Goal: Task Accomplishment & Management: Use online tool/utility

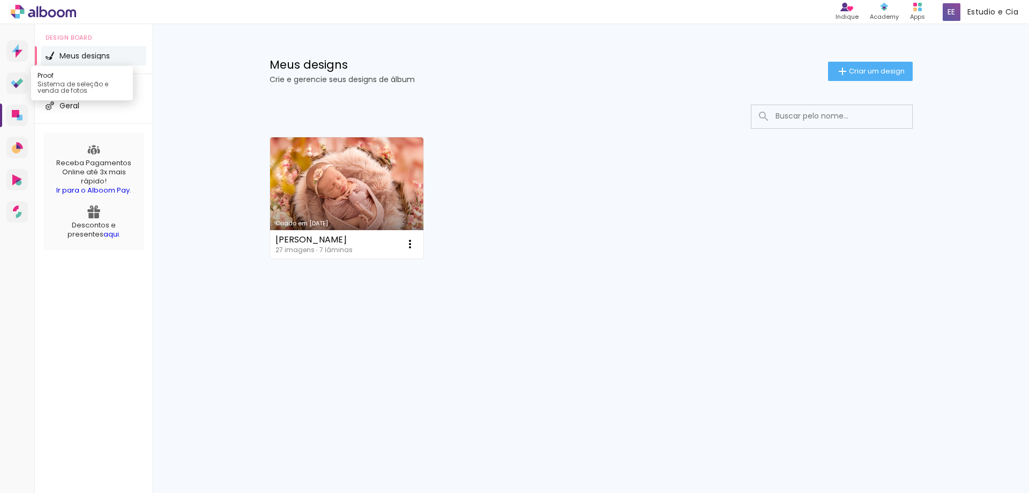
click at [16, 83] on icon at bounding box center [15, 85] width 5 height 5
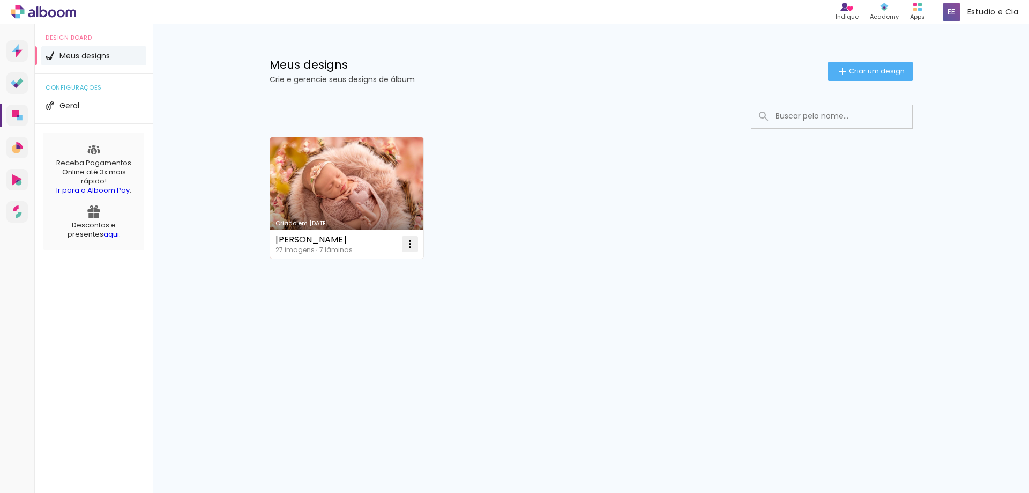
click at [410, 245] on iron-icon at bounding box center [410, 243] width 13 height 13
click at [364, 313] on paper-item "Excluir" at bounding box center [368, 314] width 106 height 21
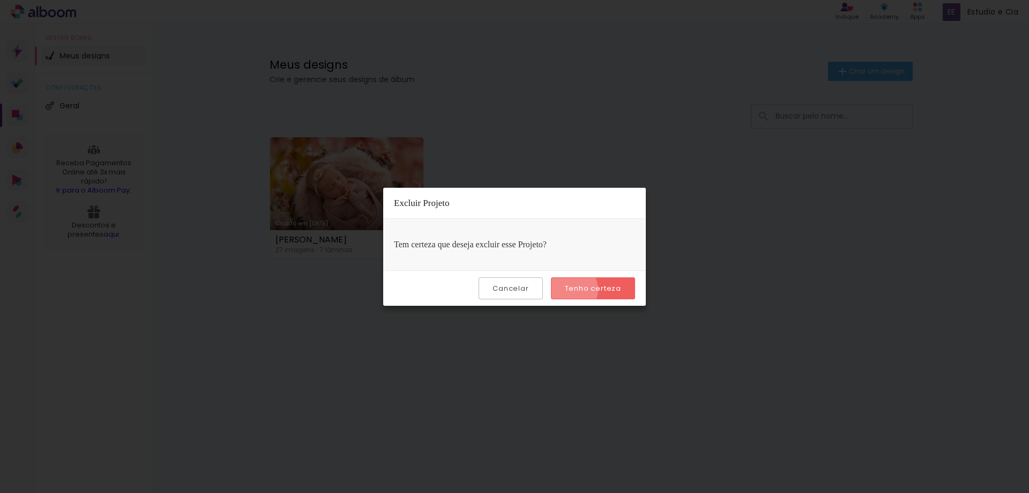
click at [0, 0] on slot "Tenho certeza" at bounding box center [0, 0] width 0 height 0
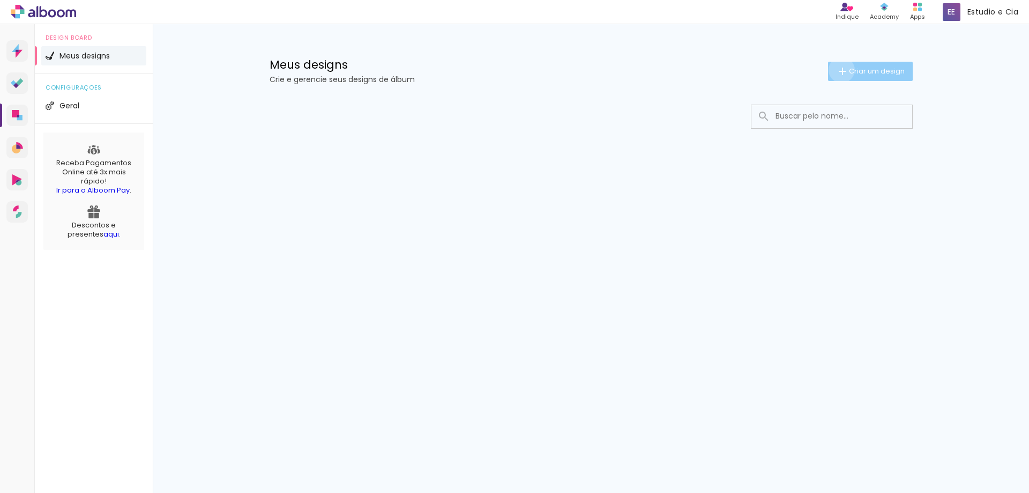
click at [839, 70] on iron-icon at bounding box center [842, 71] width 13 height 13
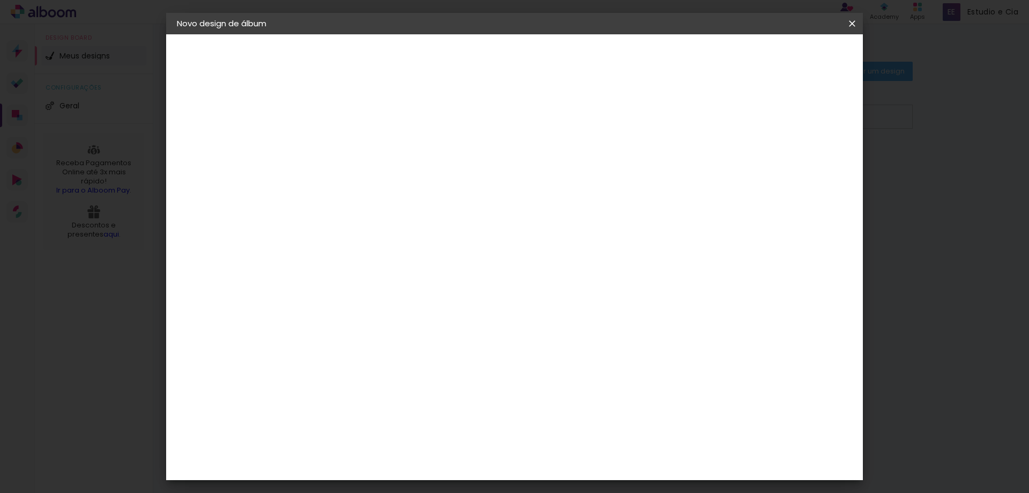
click at [352, 144] on input at bounding box center [352, 144] width 0 height 17
type input "Rafael Teste 2"
type paper-input "Rafael Teste 2"
click at [0, 0] on slot "Avançar" at bounding box center [0, 0] width 0 height 0
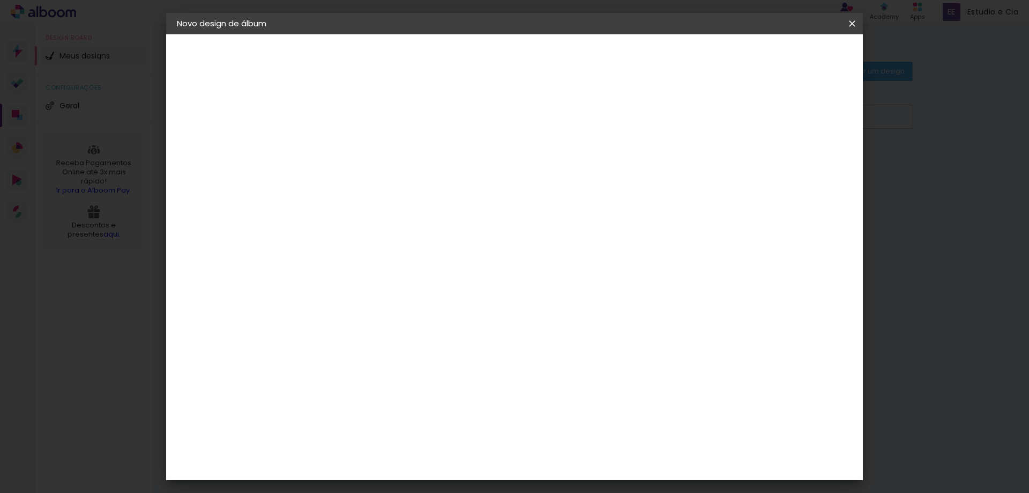
click at [393, 477] on div "Indimagem" at bounding box center [369, 481] width 48 height 9
click at [0, 0] on slot "Avançar" at bounding box center [0, 0] width 0 height 0
click at [394, 178] on input "text" at bounding box center [373, 186] width 42 height 17
click at [0, 0] on slot "Premium" at bounding box center [0, 0] width 0 height 0
type input "Premium"
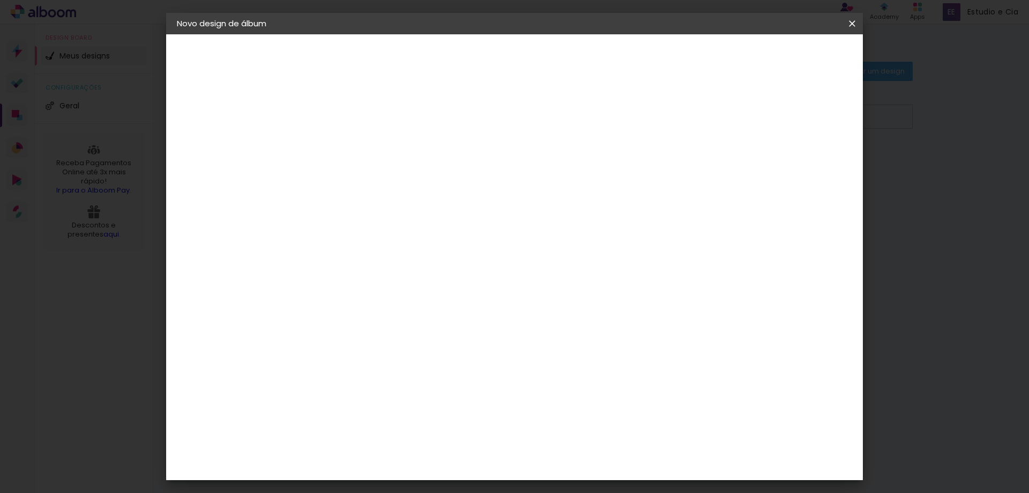
click at [425, 453] on span "25 × 25" at bounding box center [400, 467] width 50 height 28
click at [0, 0] on slot "Avançar" at bounding box center [0, 0] width 0 height 0
click at [725, 118] on div at bounding box center [720, 116] width 10 height 10
type paper-checkbox "on"
click at [725, 118] on div at bounding box center [720, 116] width 10 height 10
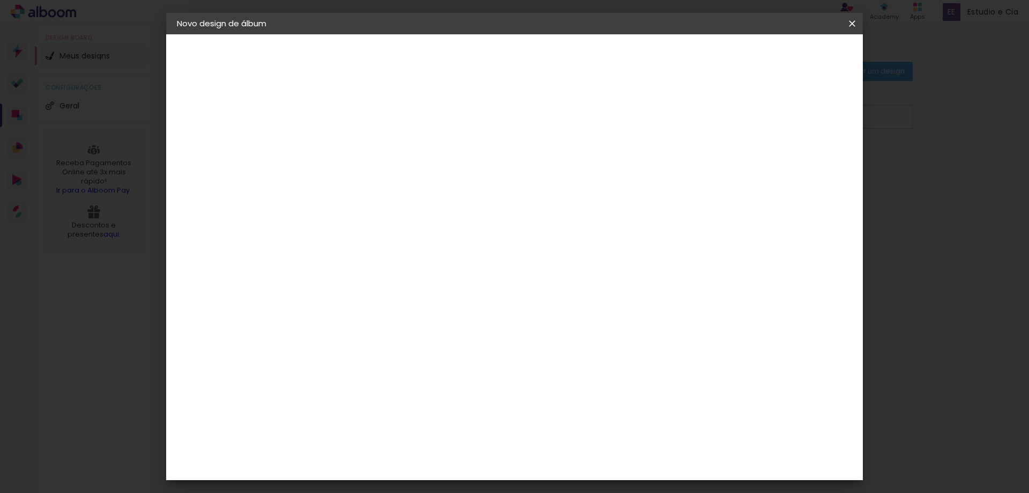
click at [785, 61] on span "Iniciar design" at bounding box center [760, 57] width 49 height 8
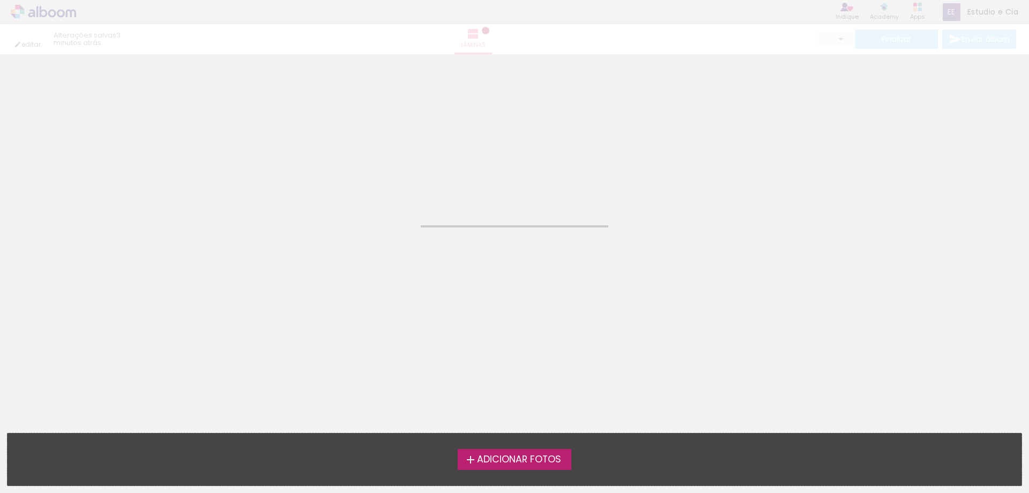
click at [477, 462] on span "Adicionar Fotos" at bounding box center [519, 460] width 84 height 10
click at [0, 0] on input "file" at bounding box center [0, 0] width 0 height 0
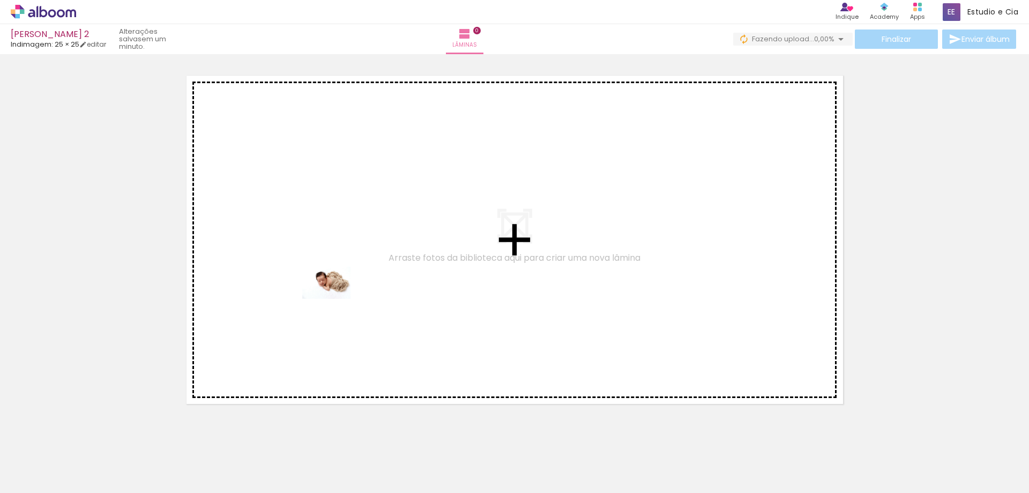
drag, startPoint x: 122, startPoint y: 457, endPoint x: 248, endPoint y: 452, distance: 126.0
click at [341, 249] on quentale-workspace at bounding box center [514, 246] width 1029 height 493
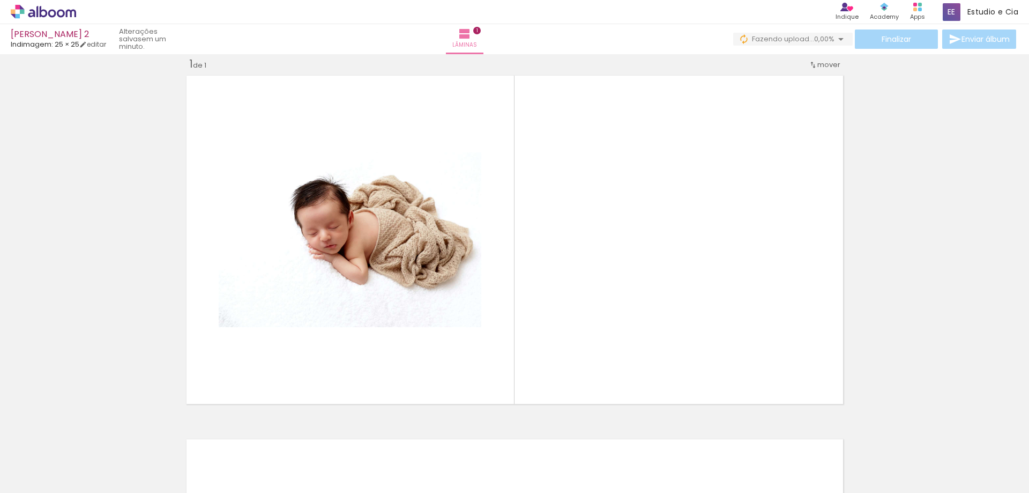
scroll to position [14, 0]
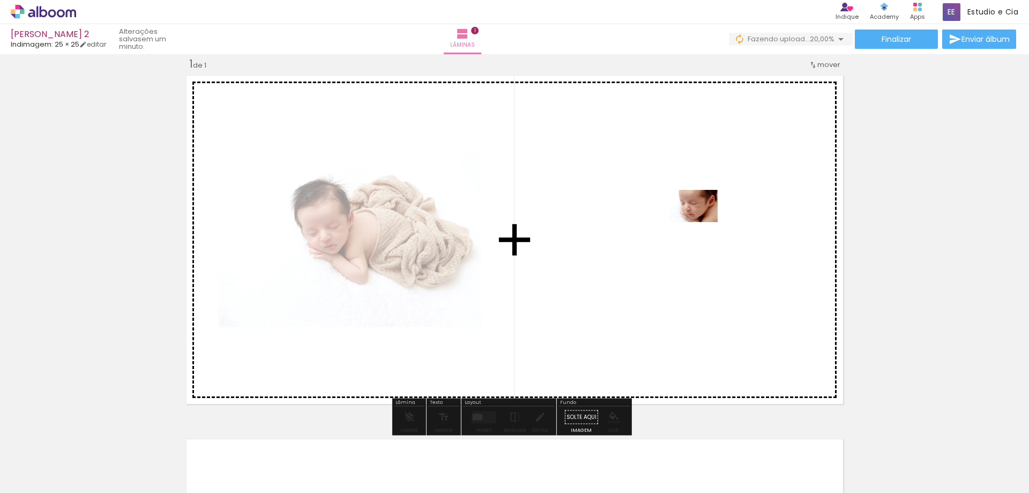
drag, startPoint x: 166, startPoint y: 468, endPoint x: 702, endPoint y: 221, distance: 590.0
click at [702, 221] on quentale-workspace at bounding box center [514, 246] width 1029 height 493
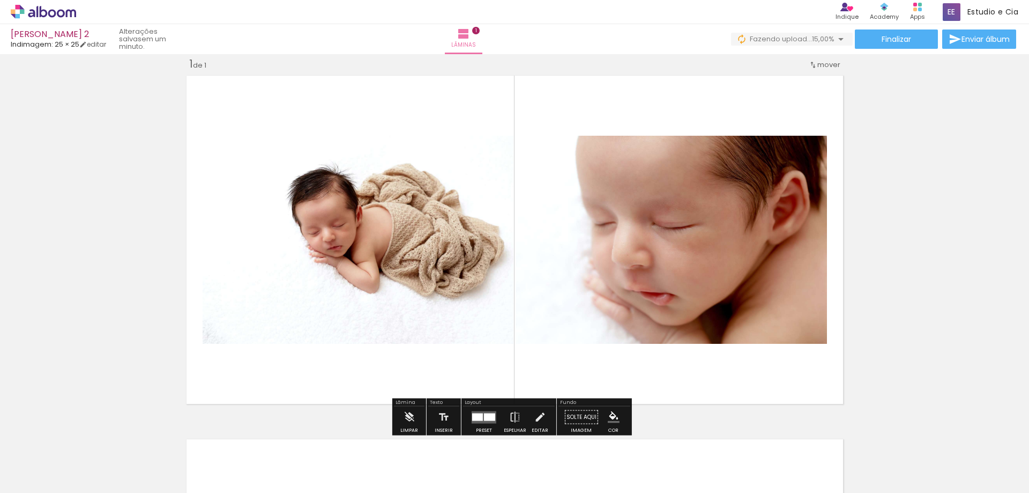
click at [488, 418] on div at bounding box center [489, 417] width 11 height 8
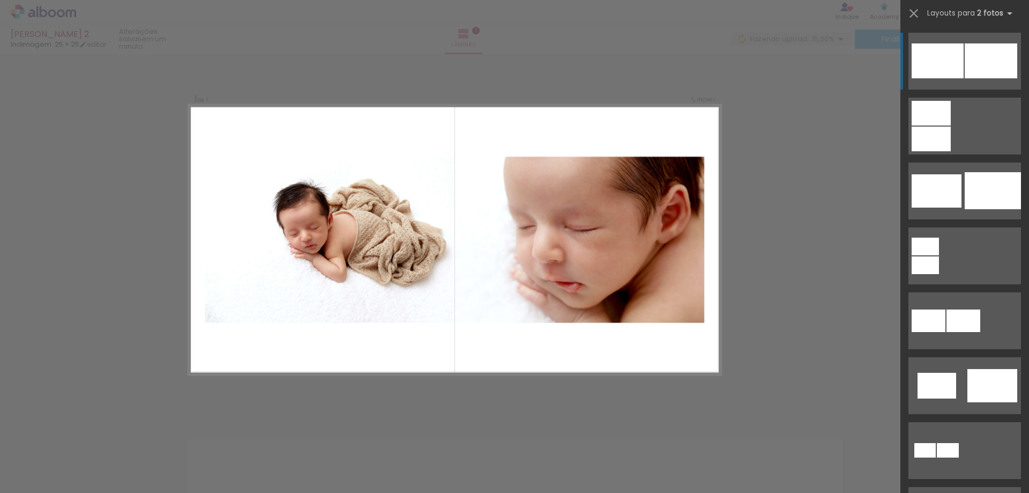
click at [942, 50] on div at bounding box center [938, 60] width 52 height 35
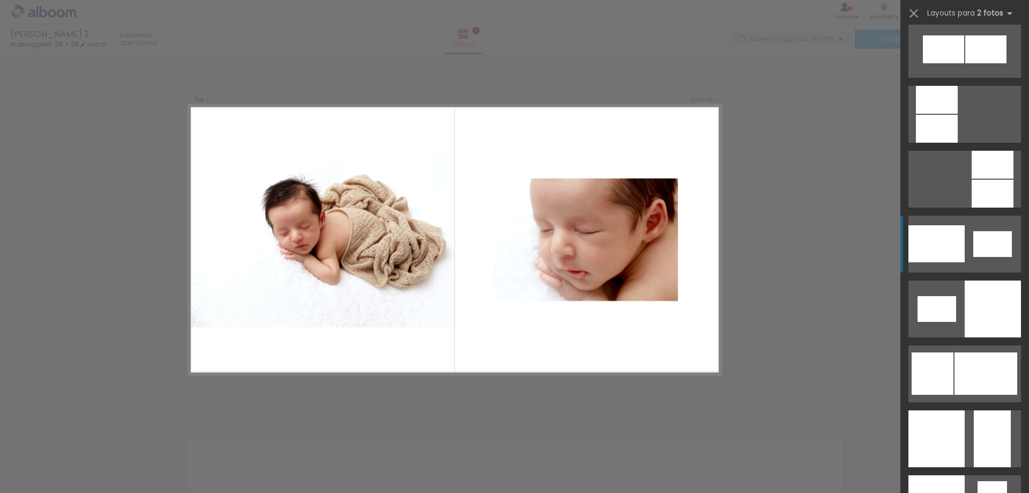
scroll to position [1286, 0]
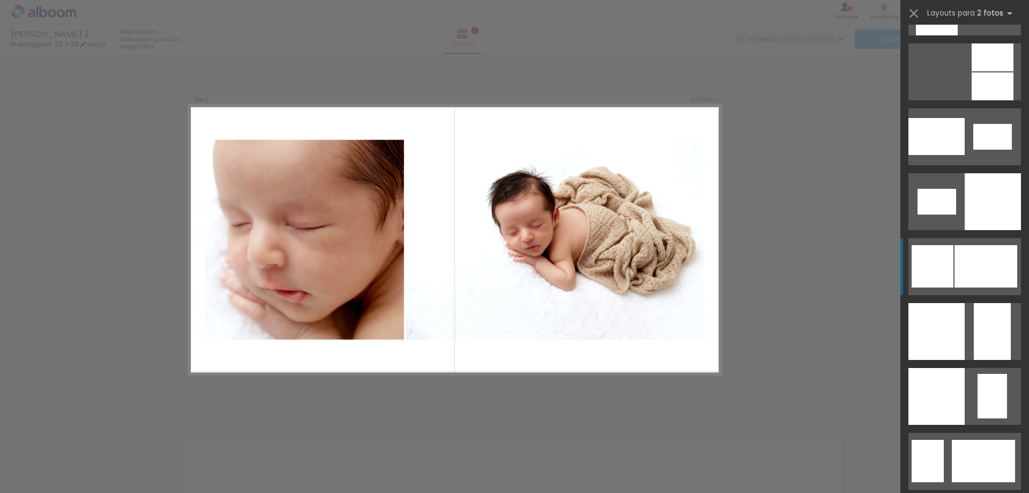
click at [960, 269] on div at bounding box center [986, 266] width 63 height 42
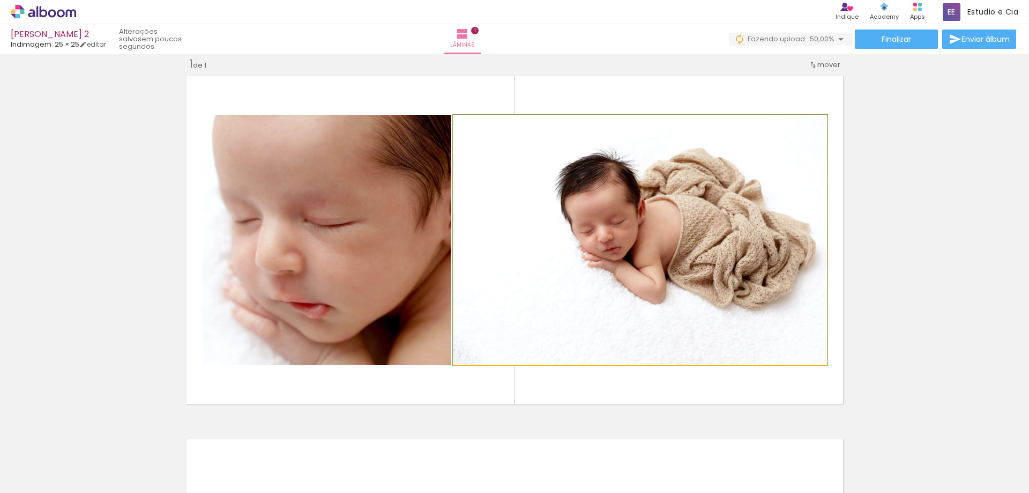
click at [610, 230] on quentale-photo at bounding box center [640, 240] width 374 height 250
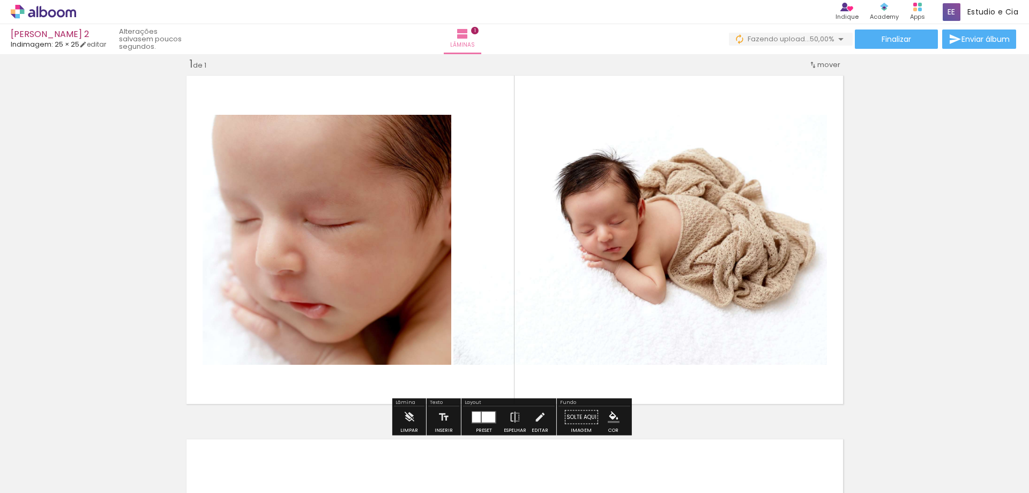
click at [610, 229] on quentale-photo at bounding box center [640, 240] width 374 height 250
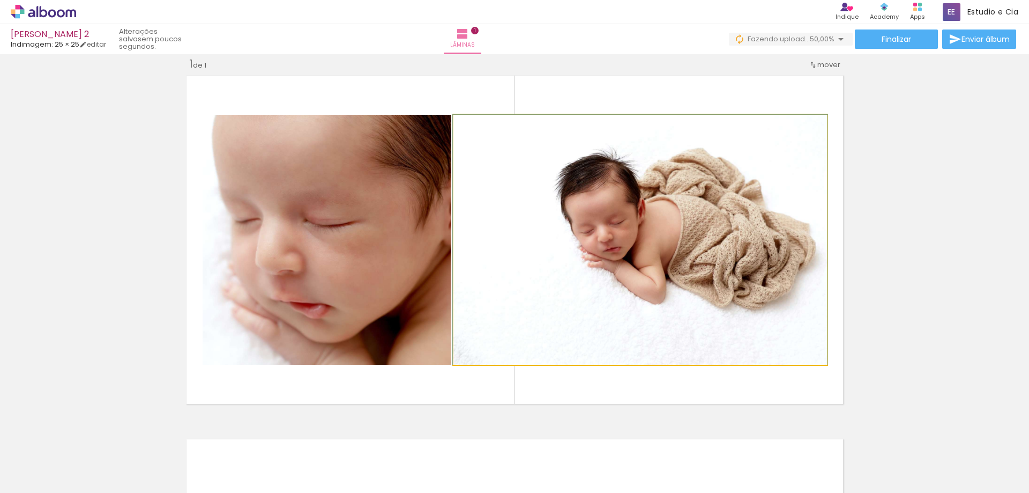
click at [610, 229] on quentale-photo at bounding box center [640, 240] width 374 height 250
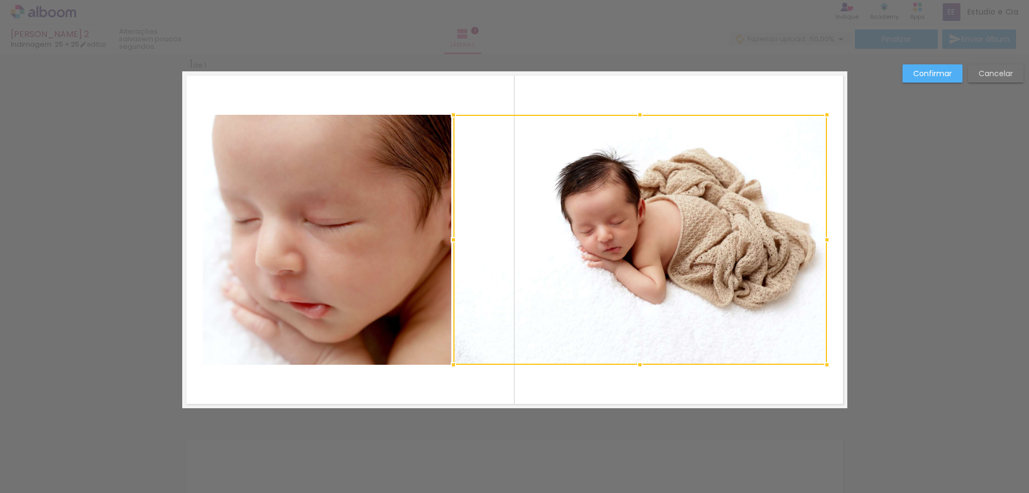
click at [603, 215] on div at bounding box center [640, 240] width 374 height 250
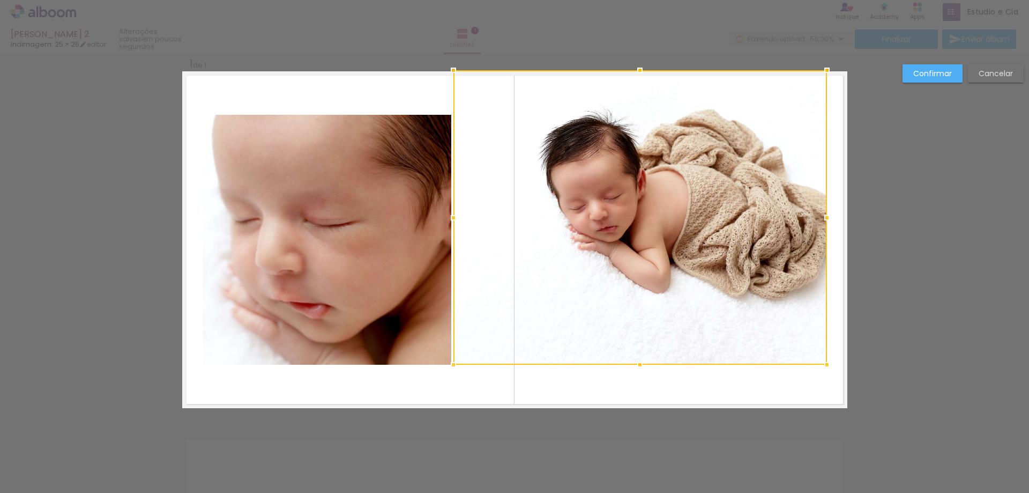
drag, startPoint x: 637, startPoint y: 103, endPoint x: 636, endPoint y: 64, distance: 39.1
click at [636, 64] on div at bounding box center [639, 69] width 21 height 21
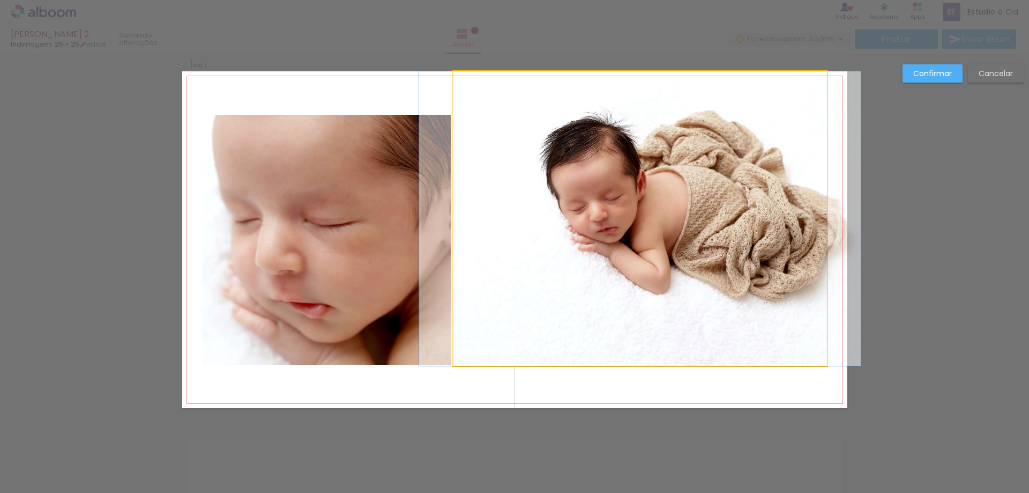
click at [722, 345] on quentale-photo at bounding box center [640, 218] width 374 height 294
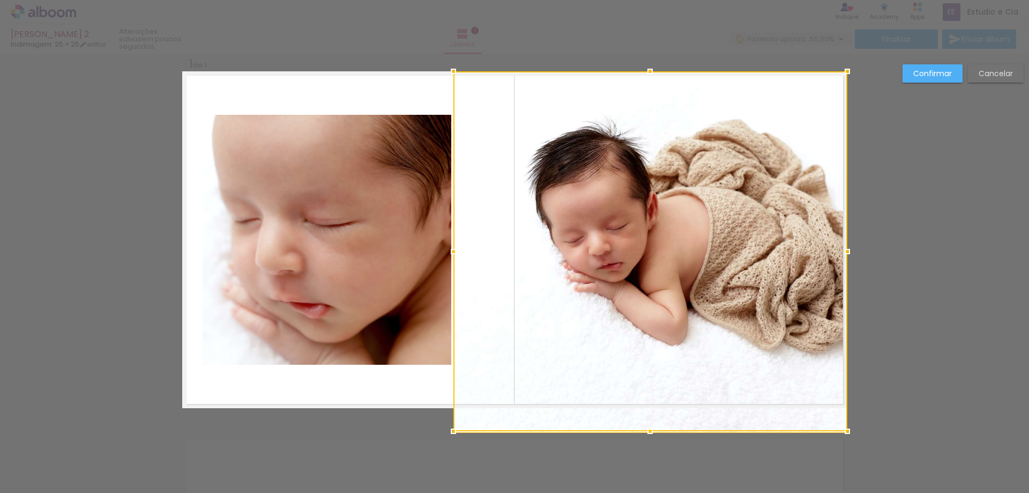
drag, startPoint x: 823, startPoint y: 366, endPoint x: 846, endPoint y: 404, distance: 45.2
click at [846, 404] on div "Inserir lâmina 1 de 1 Confirmar Cancelar" at bounding box center [514, 416] width 1029 height 753
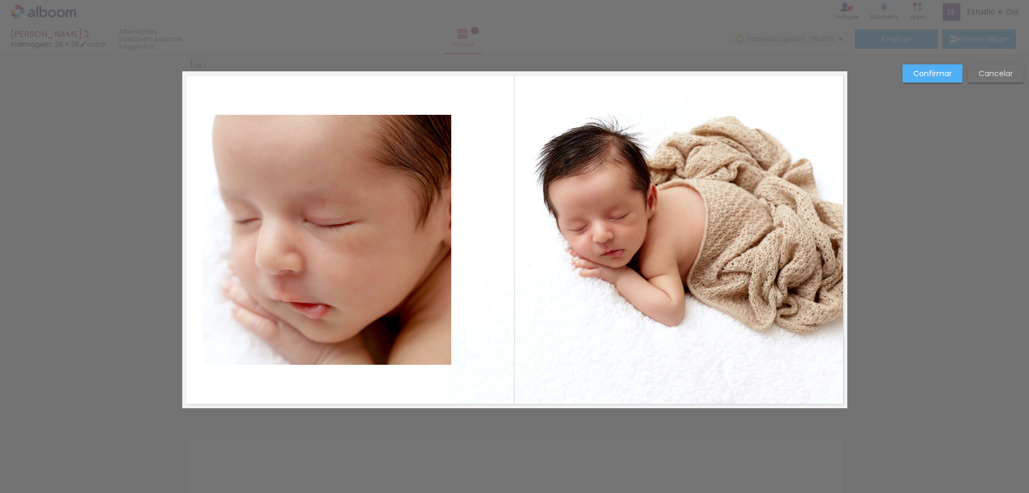
click at [716, 269] on quentale-photo at bounding box center [650, 239] width 394 height 337
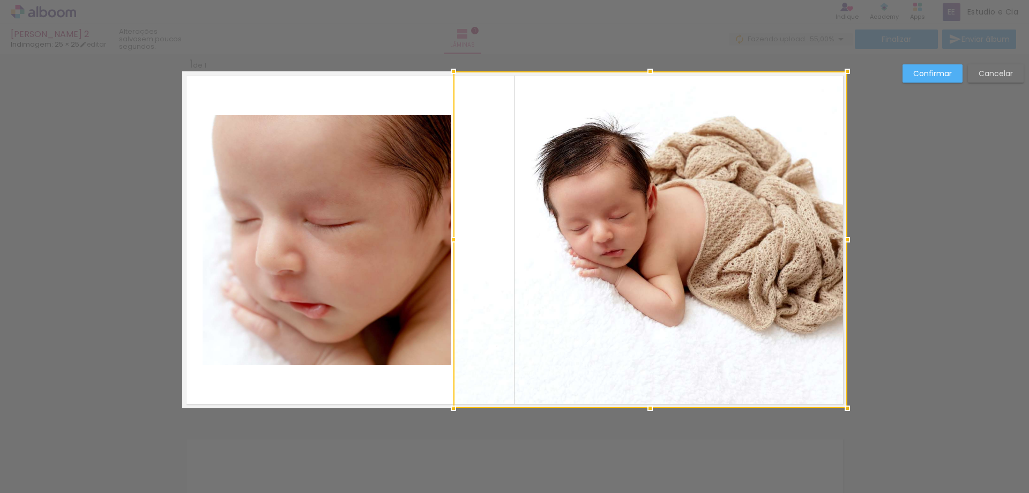
click at [880, 232] on div "Confirmar Cancelar" at bounding box center [514, 416] width 1029 height 753
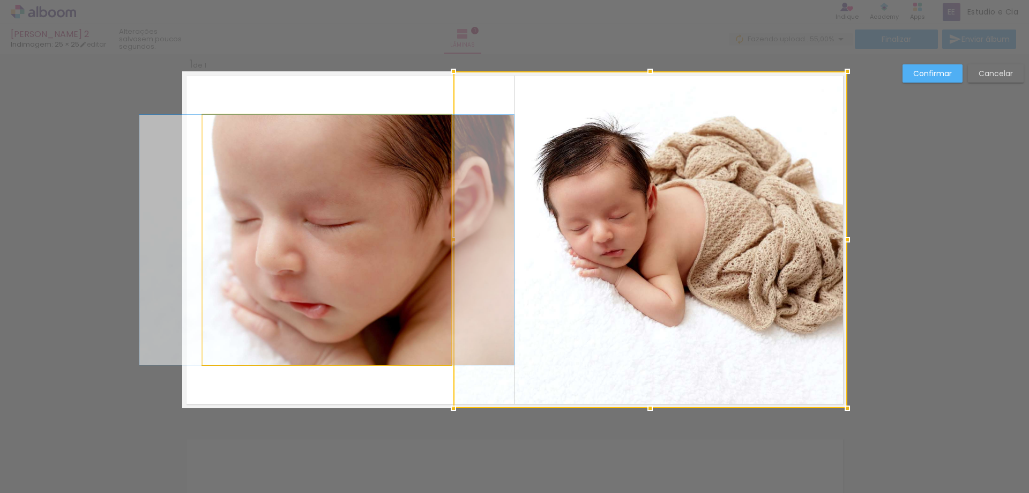
click at [395, 230] on quentale-photo at bounding box center [327, 240] width 249 height 250
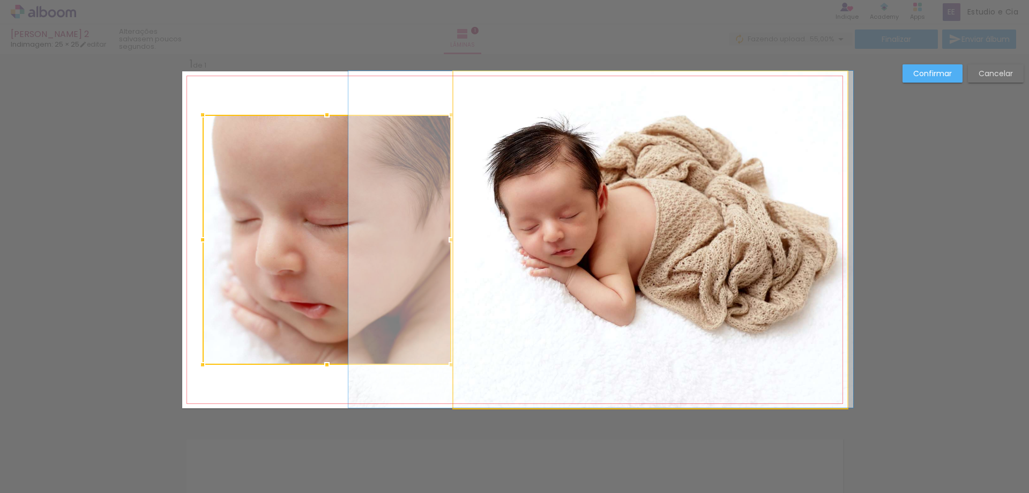
drag, startPoint x: 676, startPoint y: 225, endPoint x: 627, endPoint y: 225, distance: 49.3
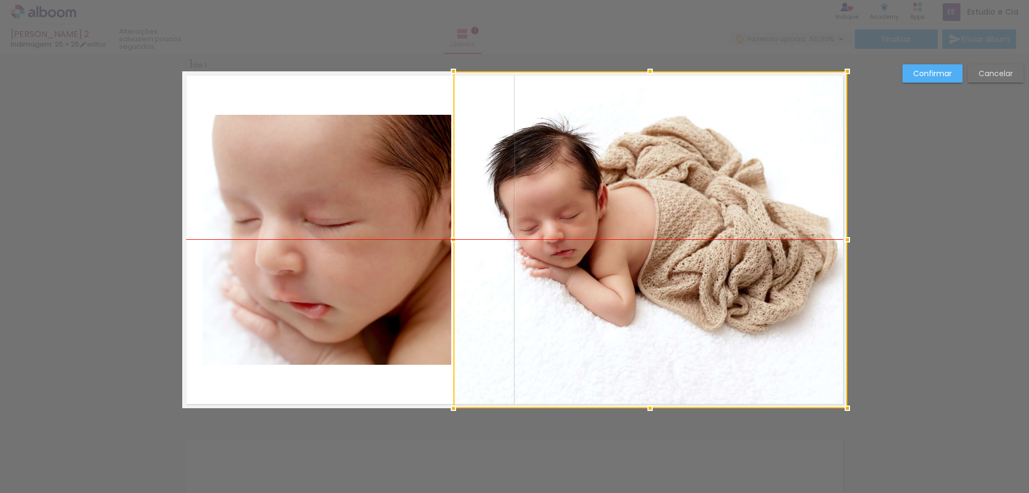
drag, startPoint x: 624, startPoint y: 228, endPoint x: 634, endPoint y: 235, distance: 11.5
click at [634, 235] on div at bounding box center [650, 239] width 394 height 337
drag, startPoint x: 631, startPoint y: 217, endPoint x: 646, endPoint y: 218, distance: 14.5
click at [646, 218] on div at bounding box center [650, 239] width 394 height 337
drag, startPoint x: 643, startPoint y: 215, endPoint x: 678, endPoint y: 229, distance: 37.5
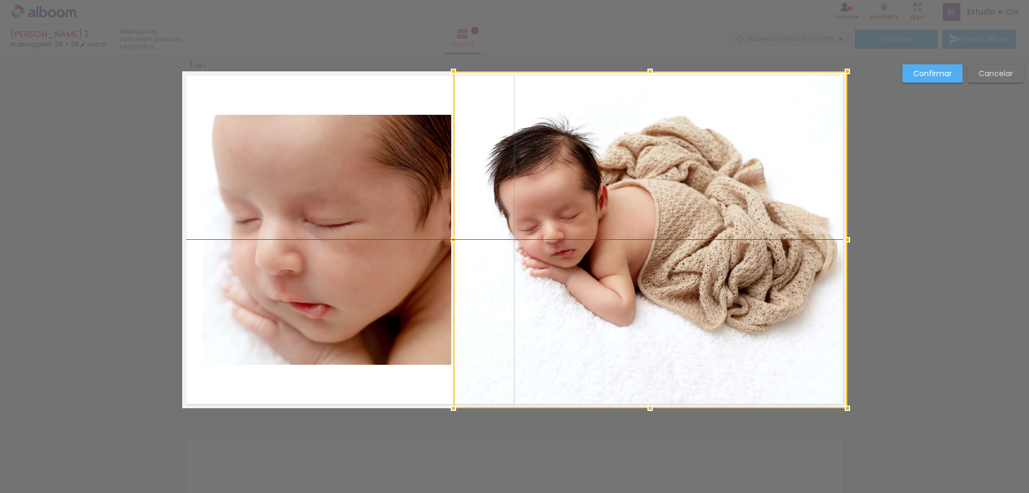
click at [678, 229] on div at bounding box center [650, 239] width 394 height 337
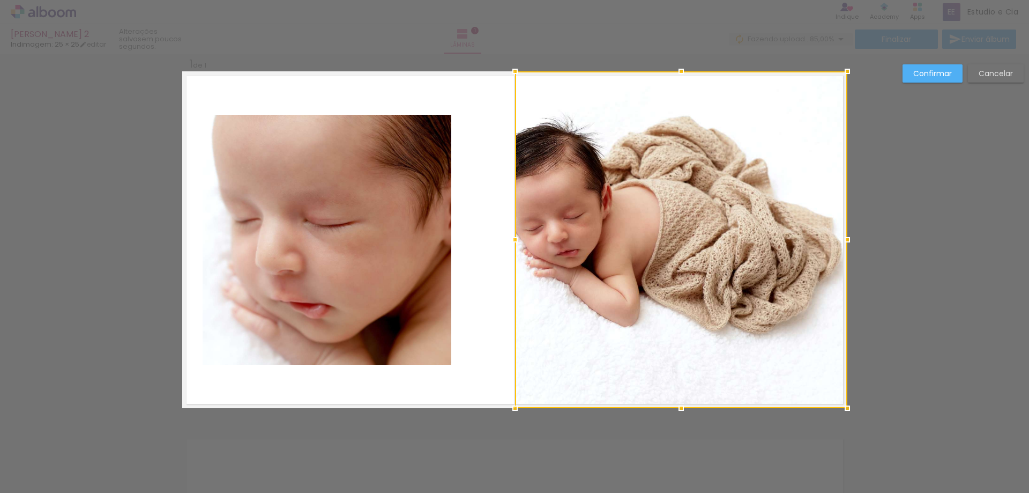
drag, startPoint x: 451, startPoint y: 242, endPoint x: 485, endPoint y: 241, distance: 33.3
click at [478, 241] on album-spread "1 de 1" at bounding box center [514, 239] width 665 height 337
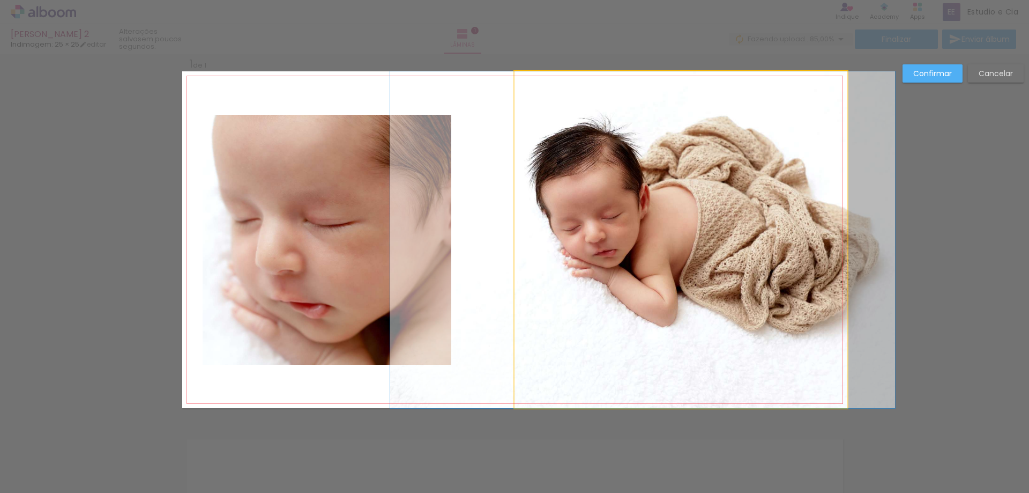
drag, startPoint x: 641, startPoint y: 233, endPoint x: 679, endPoint y: 233, distance: 38.1
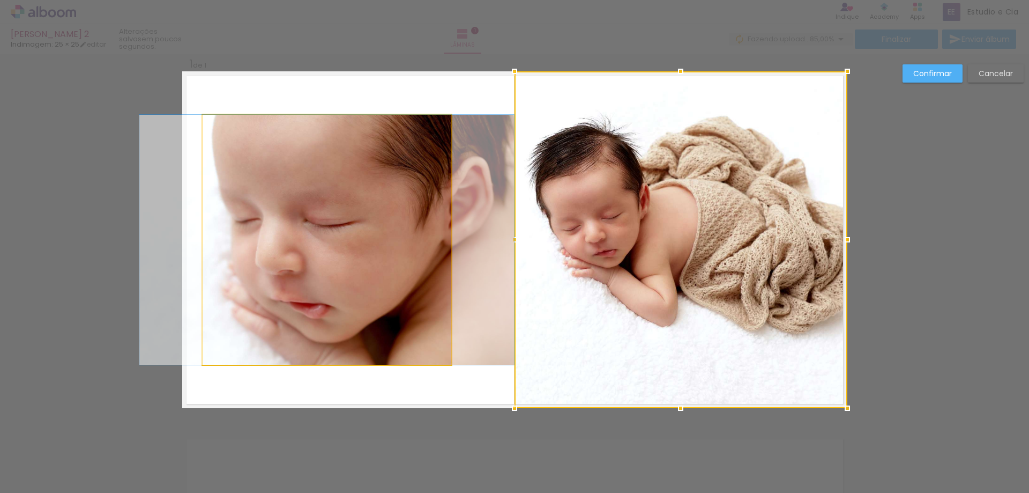
click at [347, 249] on quentale-photo at bounding box center [327, 240] width 249 height 250
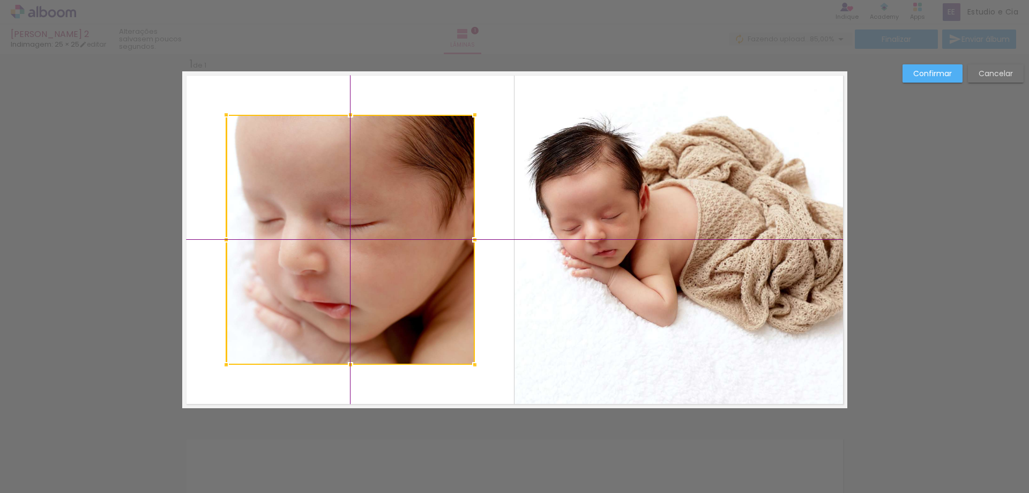
drag, startPoint x: 337, startPoint y: 230, endPoint x: 362, endPoint y: 231, distance: 24.7
click at [362, 231] on div at bounding box center [350, 240] width 249 height 250
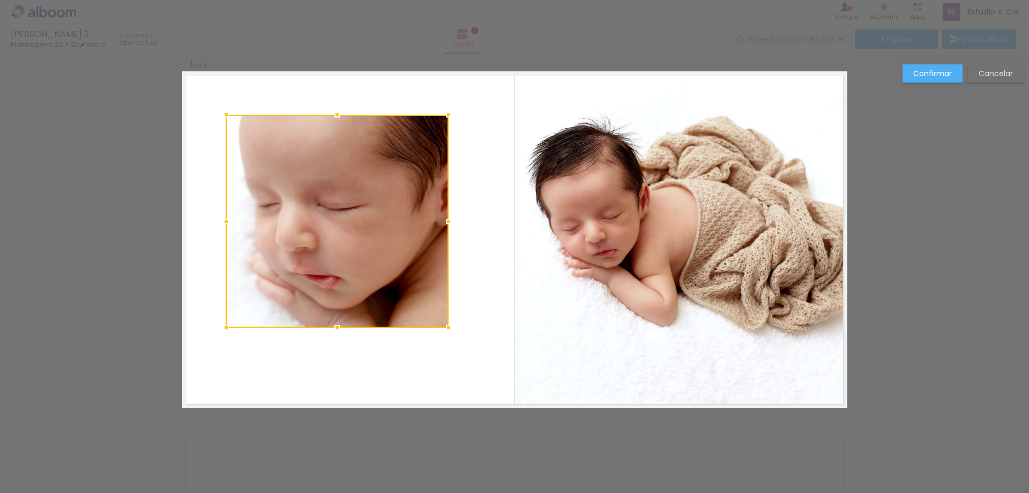
drag, startPoint x: 472, startPoint y: 363, endPoint x: 445, endPoint y: 326, distance: 46.4
click at [445, 326] on div at bounding box center [448, 327] width 21 height 21
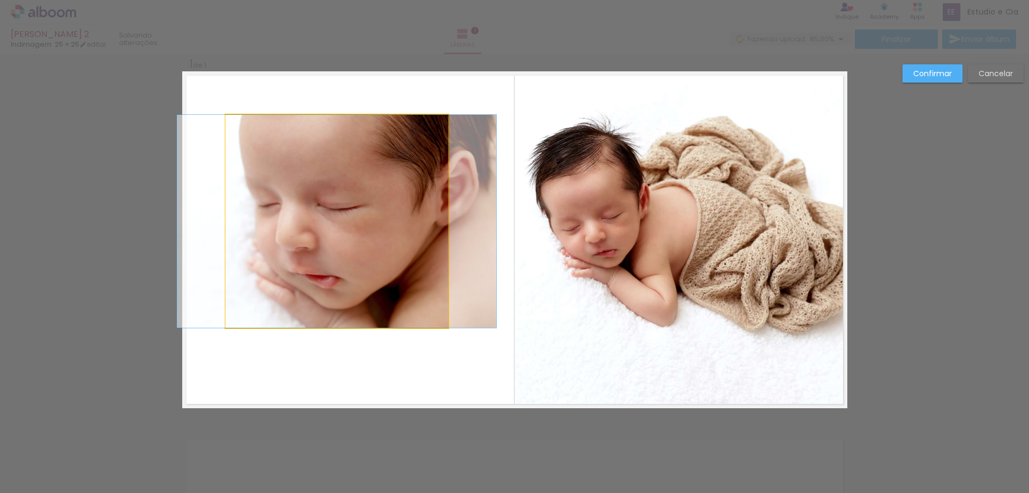
click at [423, 296] on quentale-photo at bounding box center [337, 221] width 222 height 213
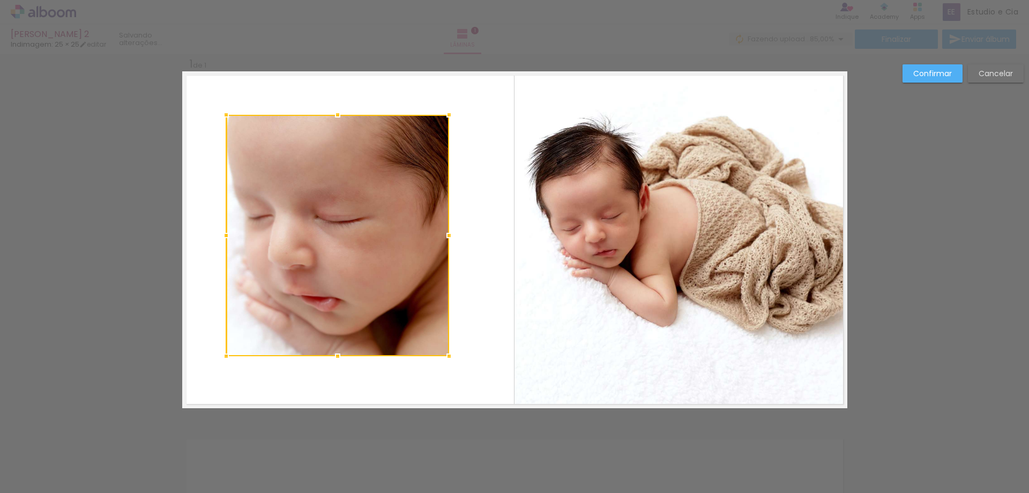
drag, startPoint x: 445, startPoint y: 325, endPoint x: 446, endPoint y: 354, distance: 28.4
click at [446, 354] on div at bounding box center [448, 355] width 21 height 21
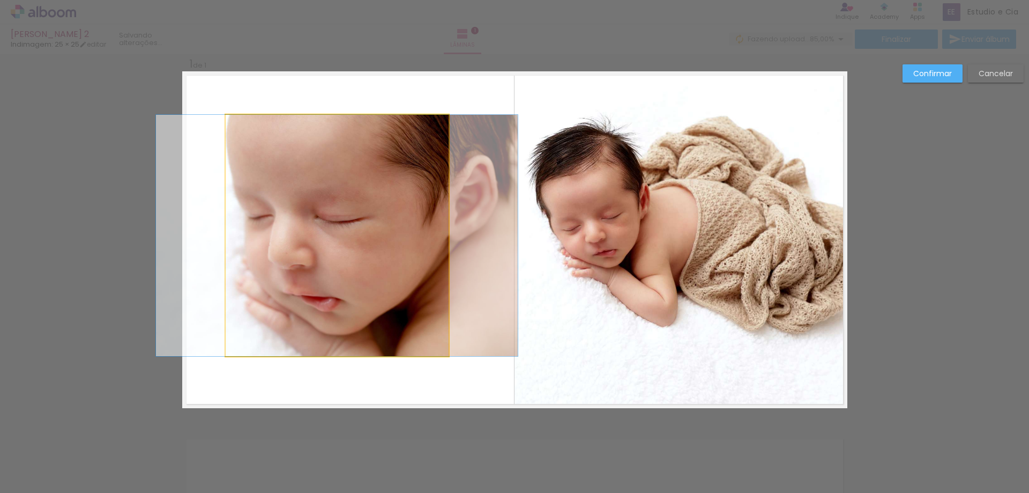
click at [415, 325] on quentale-photo at bounding box center [337, 235] width 223 height 241
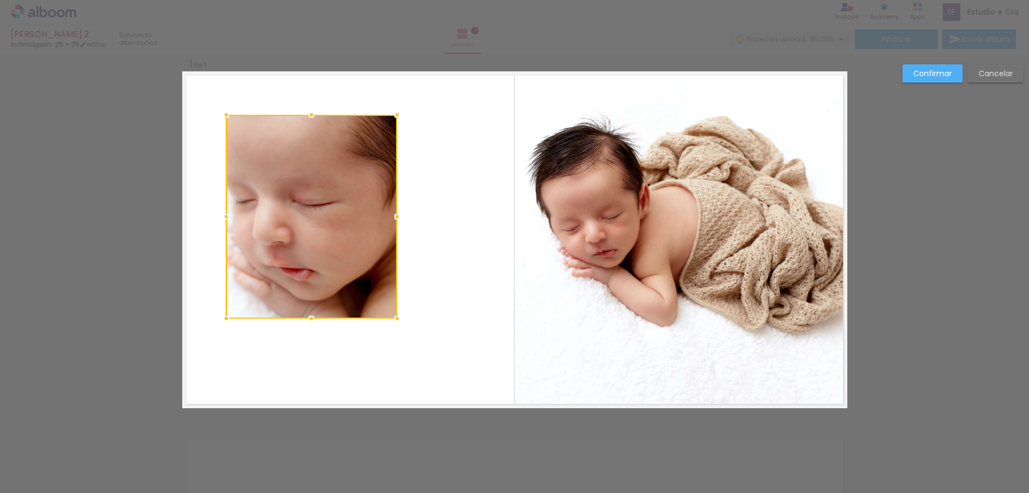
drag, startPoint x: 452, startPoint y: 351, endPoint x: 395, endPoint y: 319, distance: 66.0
click at [395, 319] on div at bounding box center [396, 318] width 21 height 21
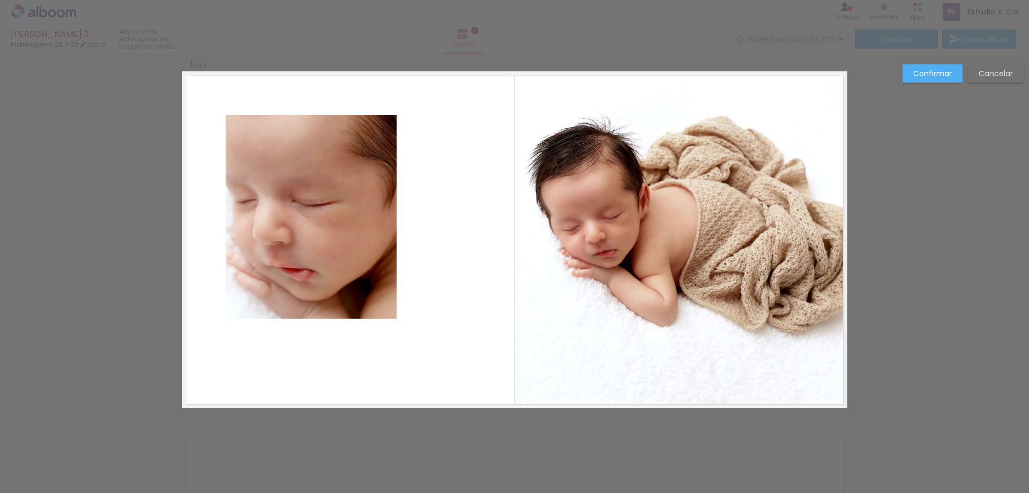
click at [364, 272] on quentale-photo at bounding box center [311, 217] width 171 height 204
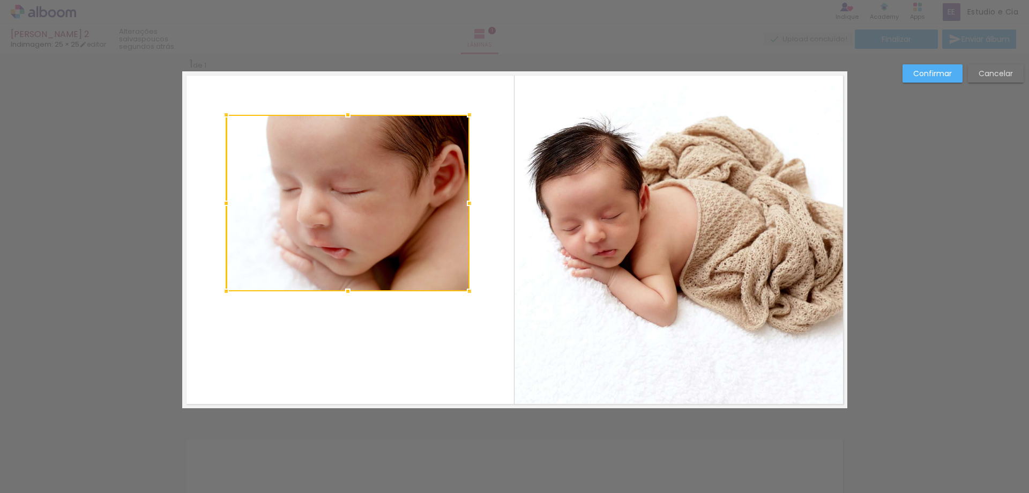
drag, startPoint x: 393, startPoint y: 318, endPoint x: 466, endPoint y: 290, distance: 77.7
click at [466, 290] on div at bounding box center [469, 290] width 21 height 21
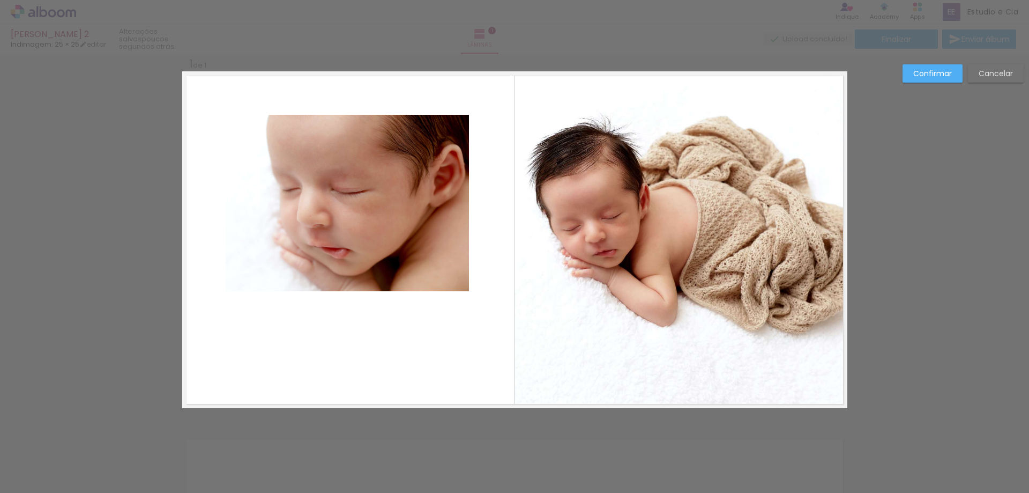
click at [442, 269] on quentale-photo at bounding box center [347, 203] width 243 height 176
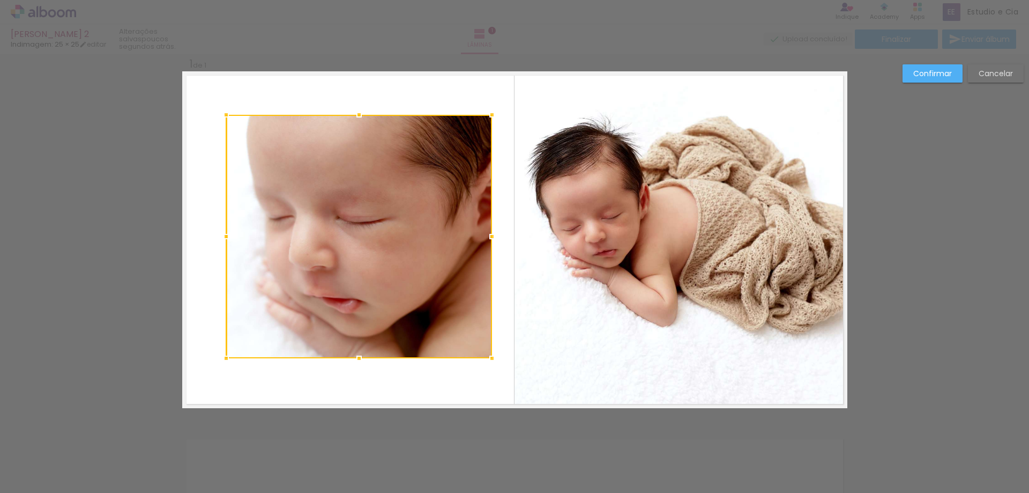
drag, startPoint x: 464, startPoint y: 291, endPoint x: 487, endPoint y: 358, distance: 70.7
click at [487, 358] on div at bounding box center [491, 357] width 21 height 21
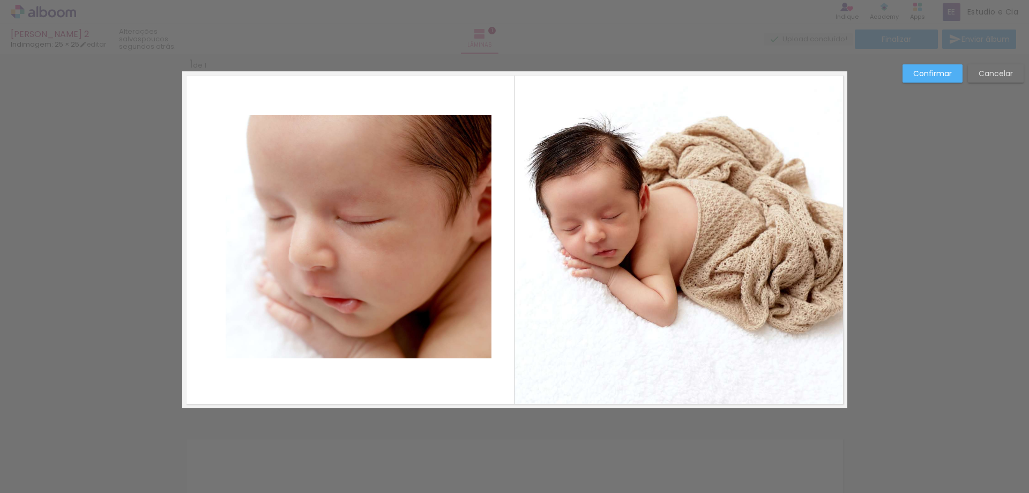
click at [445, 326] on quentale-photo at bounding box center [359, 236] width 266 height 243
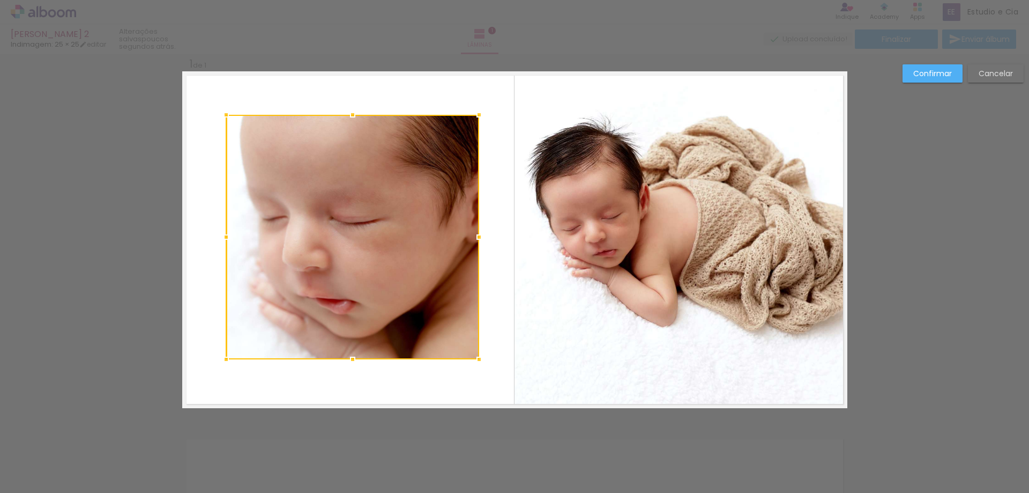
drag, startPoint x: 488, startPoint y: 357, endPoint x: 475, endPoint y: 358, distance: 12.9
click at [475, 358] on div at bounding box center [478, 358] width 21 height 21
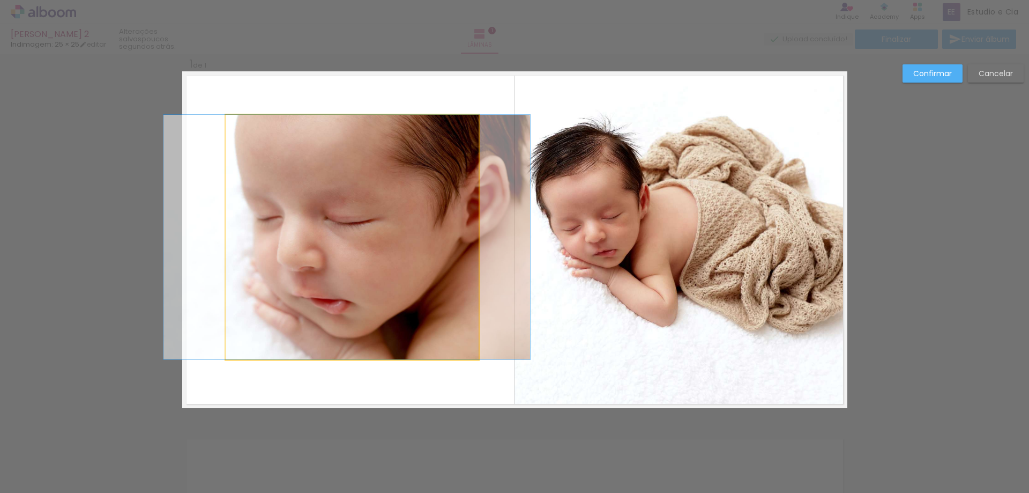
drag, startPoint x: 322, startPoint y: 250, endPoint x: 316, endPoint y: 245, distance: 6.9
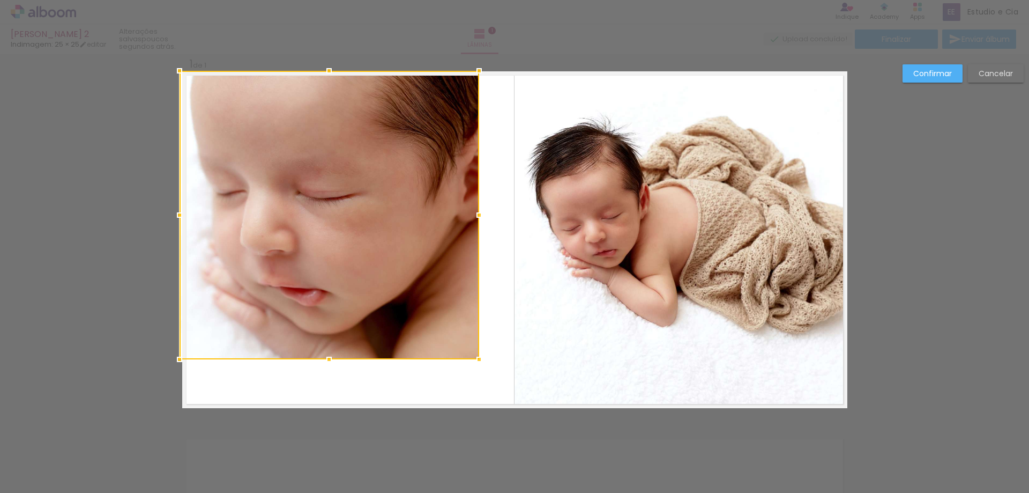
drag, startPoint x: 225, startPoint y: 115, endPoint x: 169, endPoint y: 49, distance: 86.4
click at [169, 0] on div "Rafael Teste 2 Indimagem: 25 × 25 editar poucos segundos atrás. Lâminas 1 Final…" at bounding box center [514, 0] width 1029 height 0
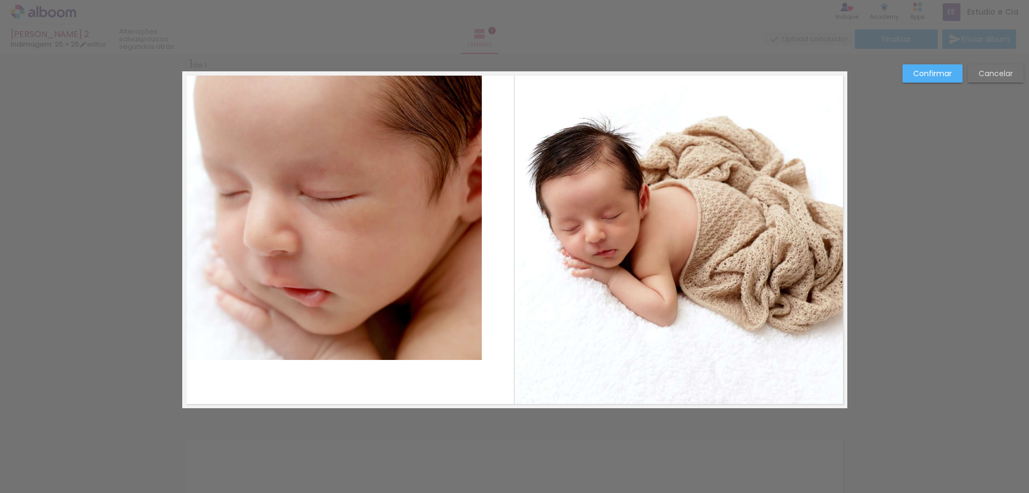
click at [258, 123] on quentale-photo at bounding box center [332, 215] width 300 height 288
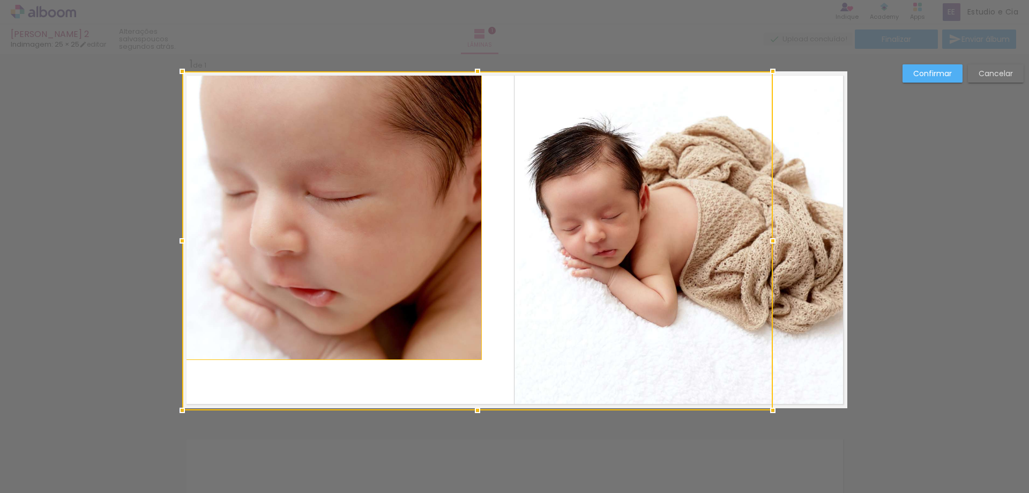
drag, startPoint x: 474, startPoint y: 358, endPoint x: 436, endPoint y: 315, distance: 57.4
click at [436, 315] on div at bounding box center [477, 240] width 591 height 339
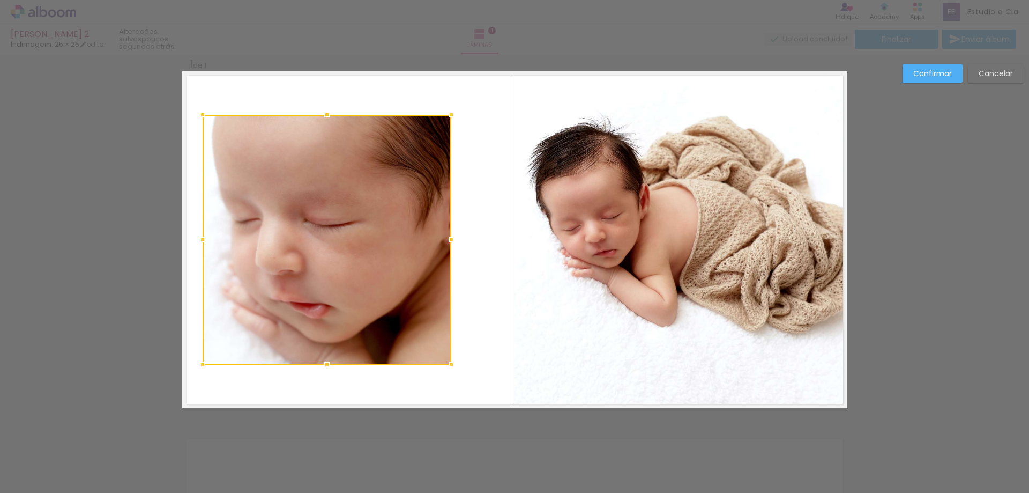
click at [308, 199] on div at bounding box center [327, 240] width 249 height 250
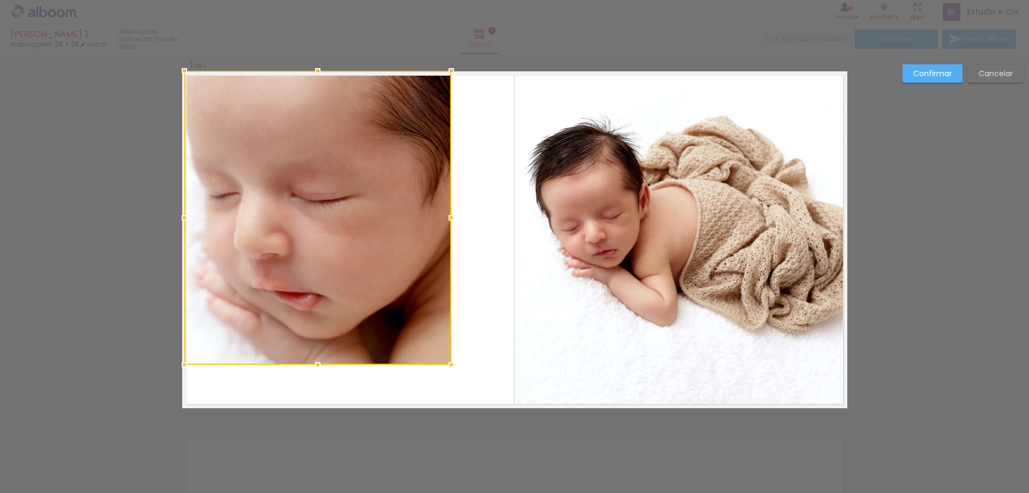
drag, startPoint x: 196, startPoint y: 115, endPoint x: 175, endPoint y: 64, distance: 55.7
click at [175, 64] on div at bounding box center [184, 70] width 21 height 21
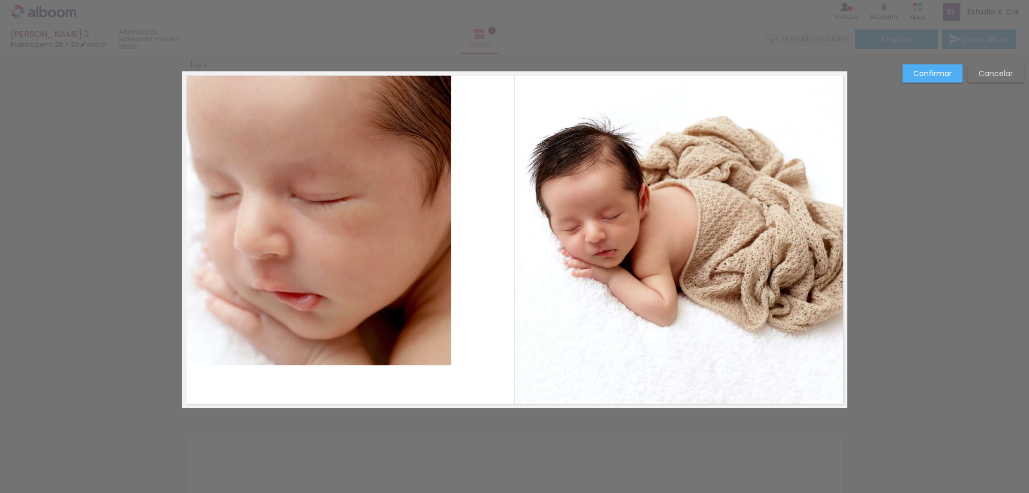
click at [437, 321] on quentale-photo at bounding box center [317, 218] width 267 height 294
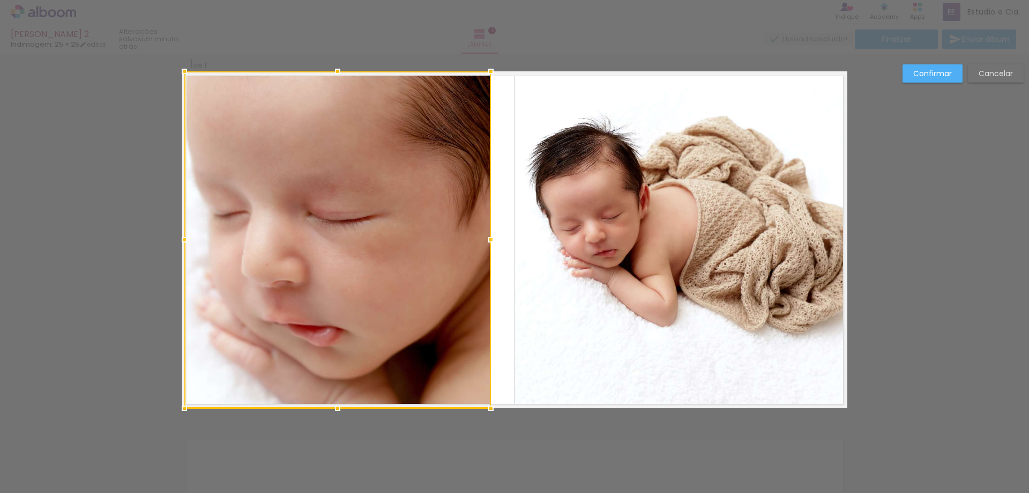
drag, startPoint x: 450, startPoint y: 366, endPoint x: 493, endPoint y: 370, distance: 43.6
click at [493, 370] on album-spread "1 de 1" at bounding box center [514, 239] width 665 height 337
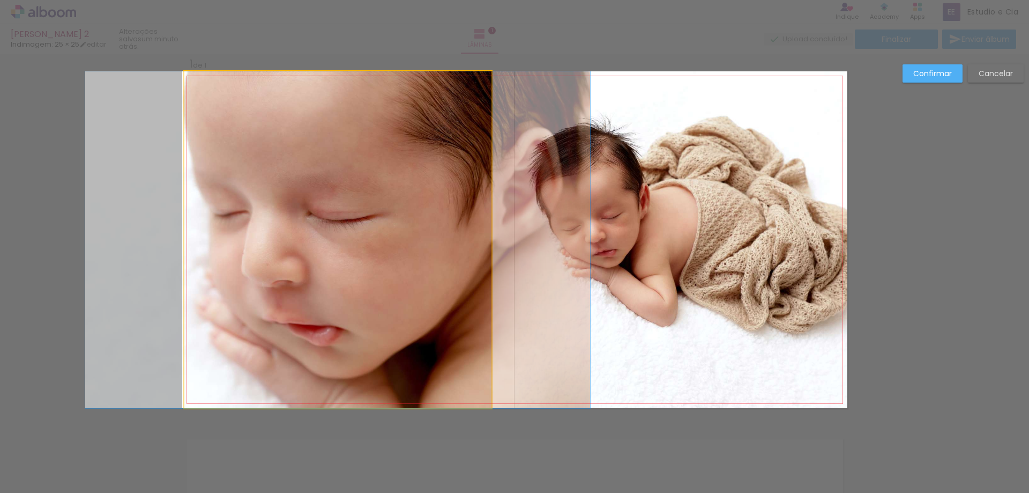
click at [473, 236] on quentale-photo at bounding box center [337, 239] width 307 height 337
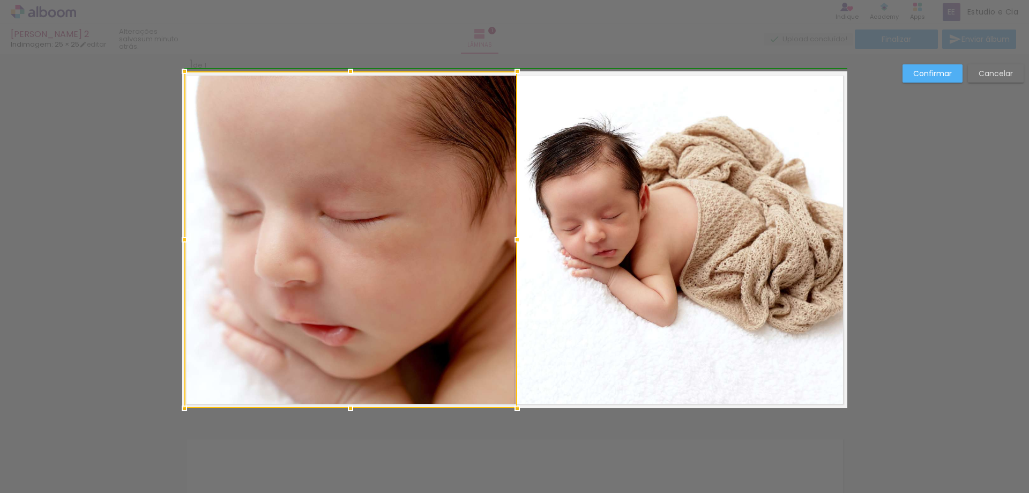
drag, startPoint x: 488, startPoint y: 241, endPoint x: 514, endPoint y: 237, distance: 25.4
click at [514, 237] on div at bounding box center [517, 239] width 21 height 21
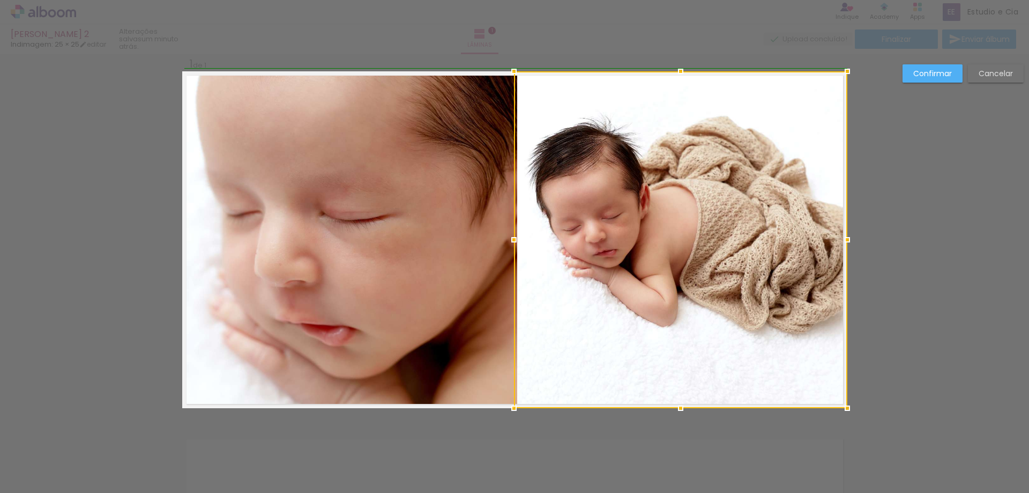
click at [515, 239] on div at bounding box center [513, 239] width 21 height 21
click at [457, 239] on quentale-photo at bounding box center [350, 239] width 333 height 337
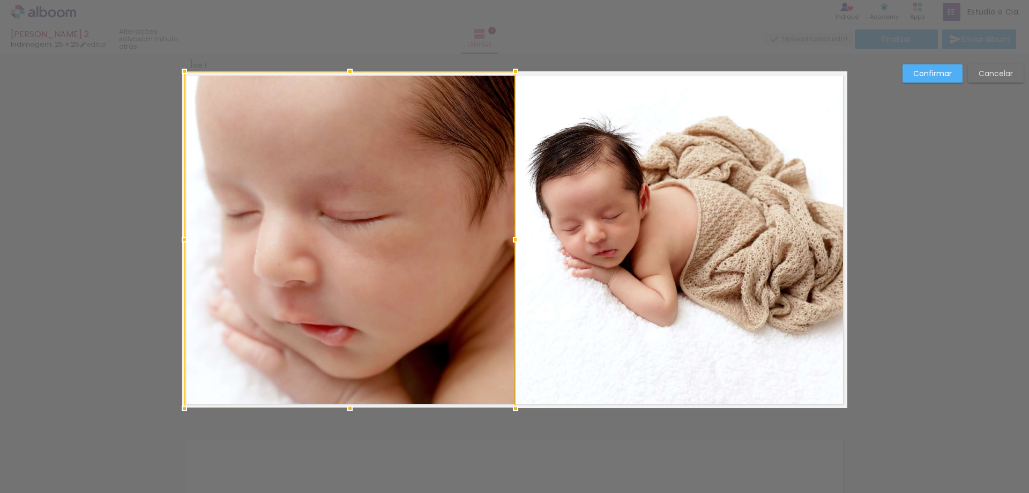
drag, startPoint x: 517, startPoint y: 239, endPoint x: 512, endPoint y: 239, distance: 5.4
click at [512, 239] on div at bounding box center [515, 239] width 21 height 21
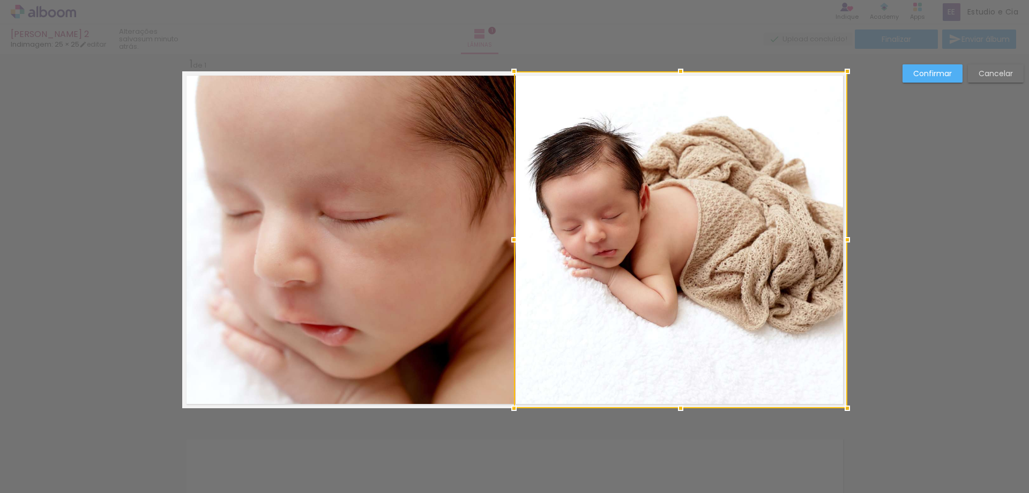
click at [526, 458] on div "Confirmar Cancelar" at bounding box center [514, 416] width 1029 height 753
click at [462, 433] on div "Confirmar Cancelar" at bounding box center [514, 416] width 1029 height 753
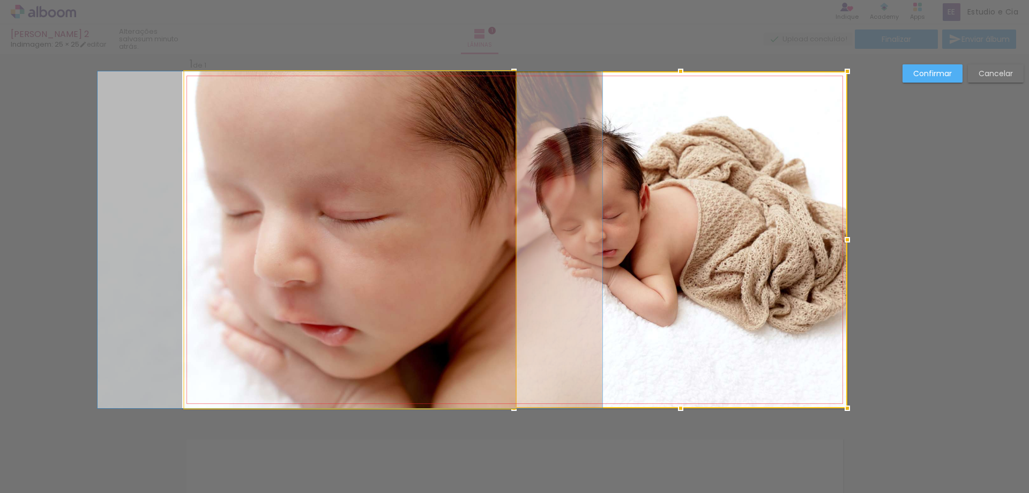
click at [330, 239] on quentale-photo at bounding box center [349, 239] width 331 height 337
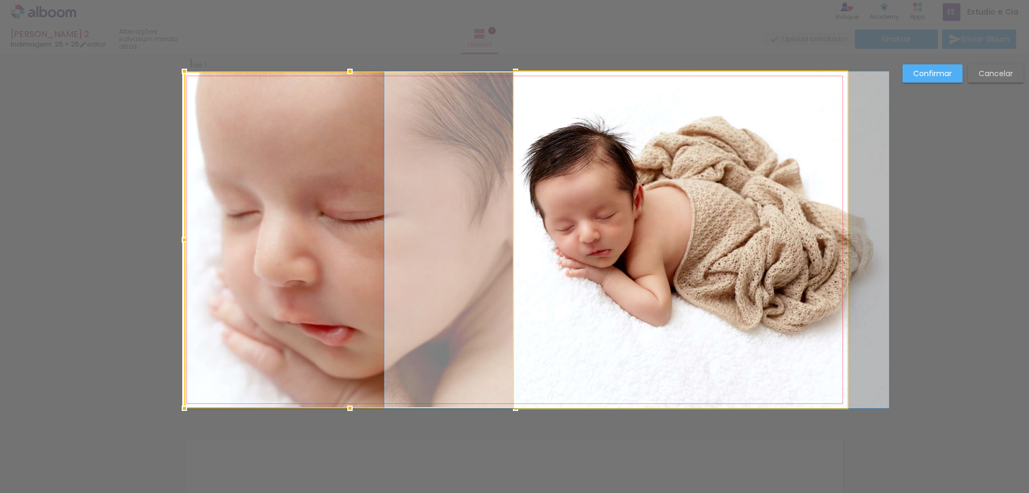
drag, startPoint x: 600, startPoint y: 237, endPoint x: 594, endPoint y: 237, distance: 5.9
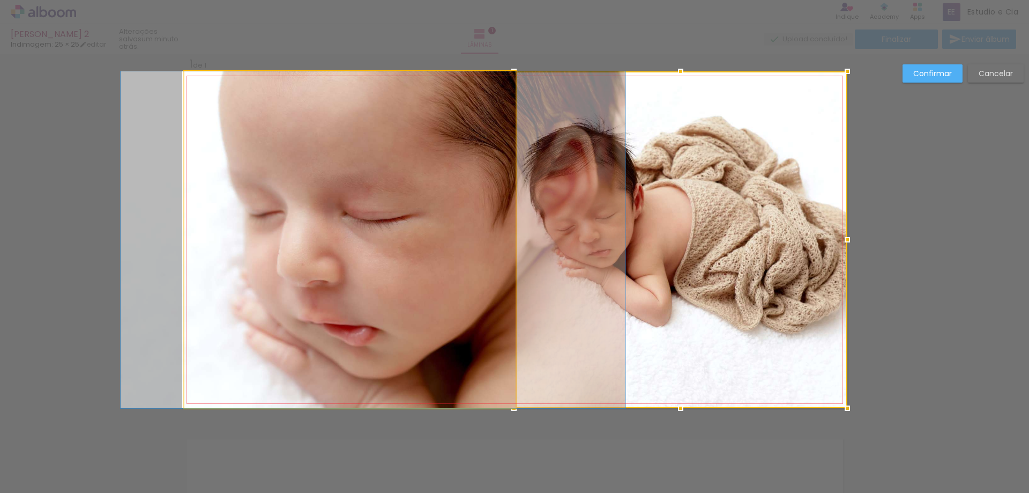
drag, startPoint x: 361, startPoint y: 219, endPoint x: 384, endPoint y: 219, distance: 23.1
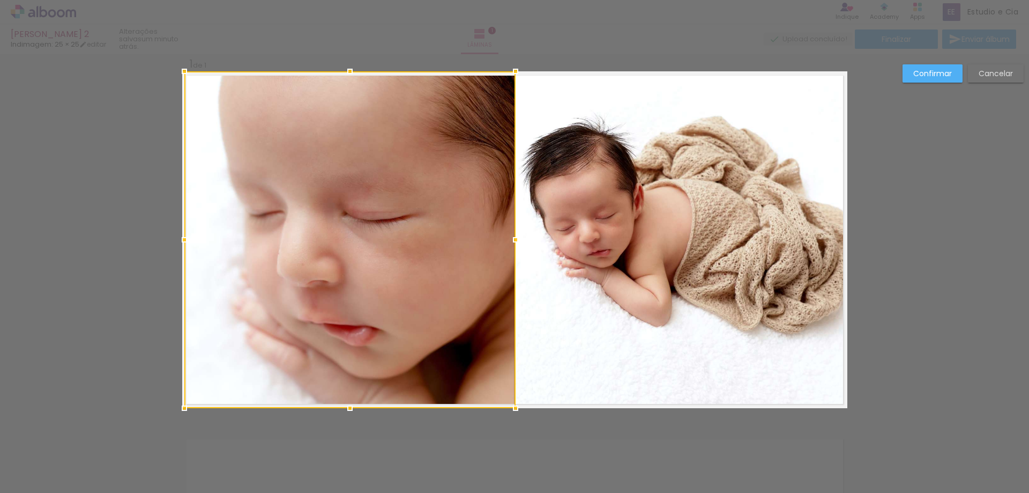
click at [0, 0] on slot "Confirmar" at bounding box center [0, 0] width 0 height 0
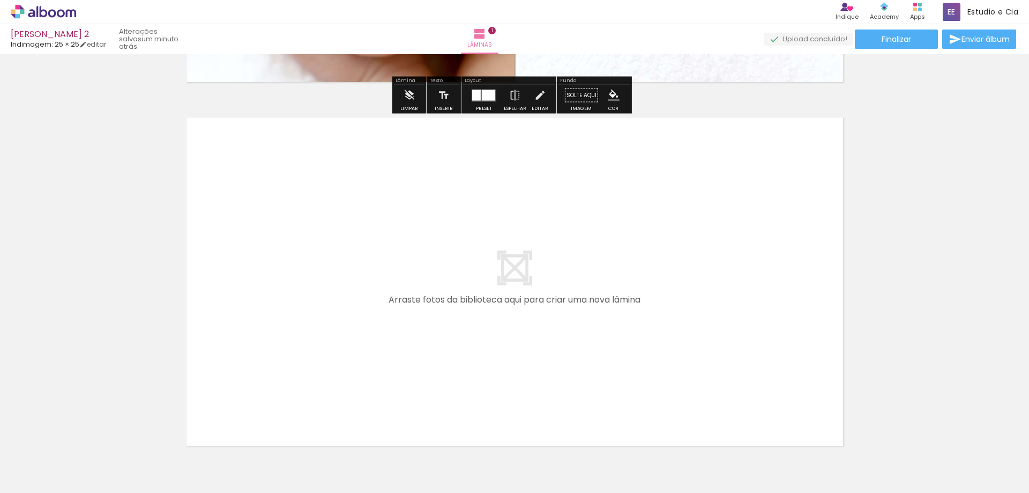
scroll to position [389, 0]
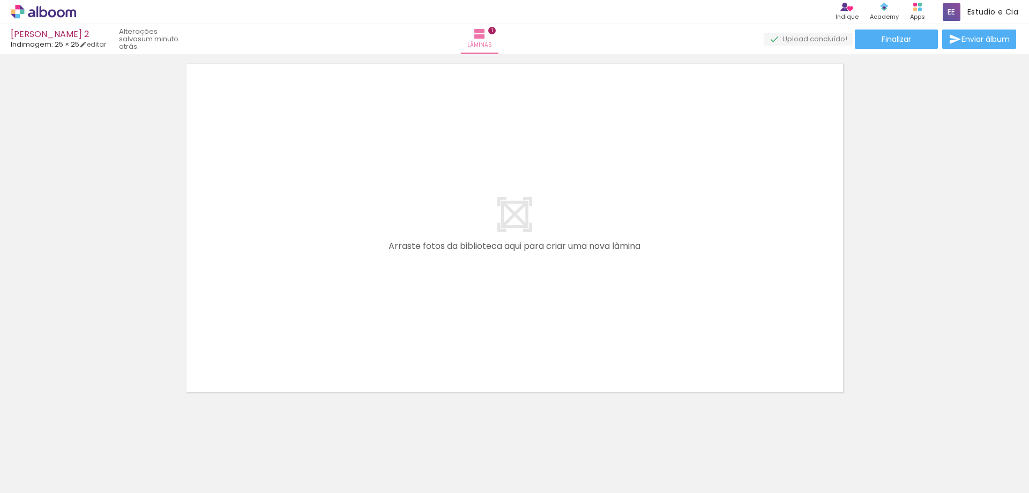
click at [131, 452] on div at bounding box center [107, 457] width 48 height 32
click at [131, 461] on div at bounding box center [107, 457] width 48 height 32
click at [131, 457] on div at bounding box center [107, 457] width 48 height 32
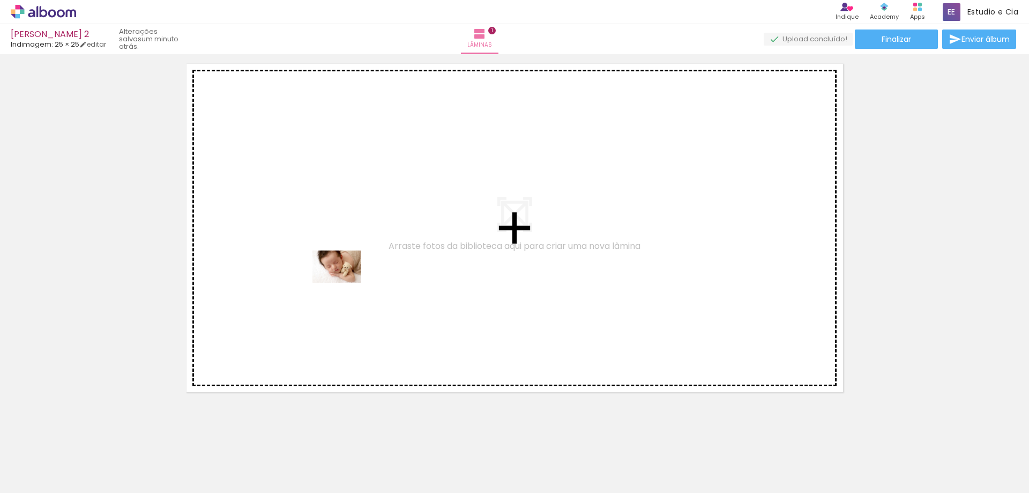
drag, startPoint x: 249, startPoint y: 457, endPoint x: 345, endPoint y: 282, distance: 199.3
click at [345, 282] on quentale-workspace at bounding box center [514, 246] width 1029 height 493
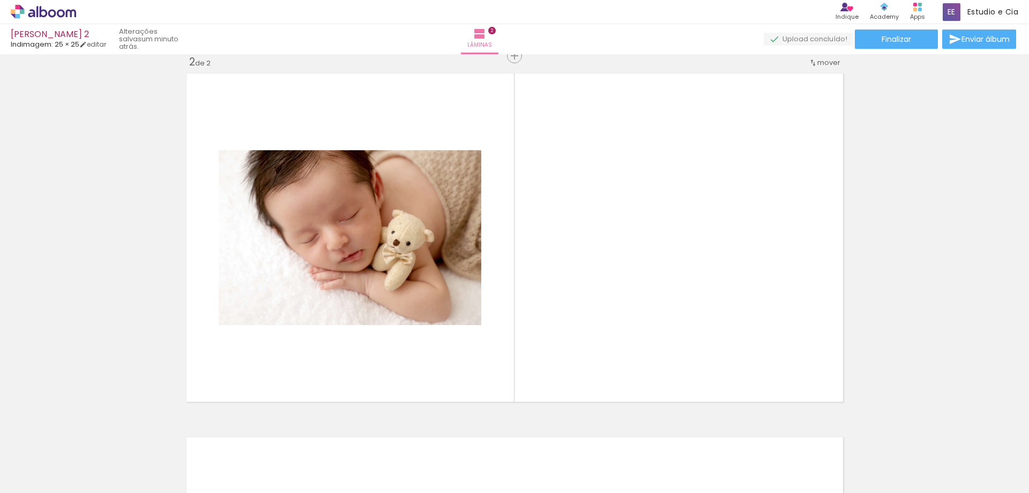
scroll to position [377, 0]
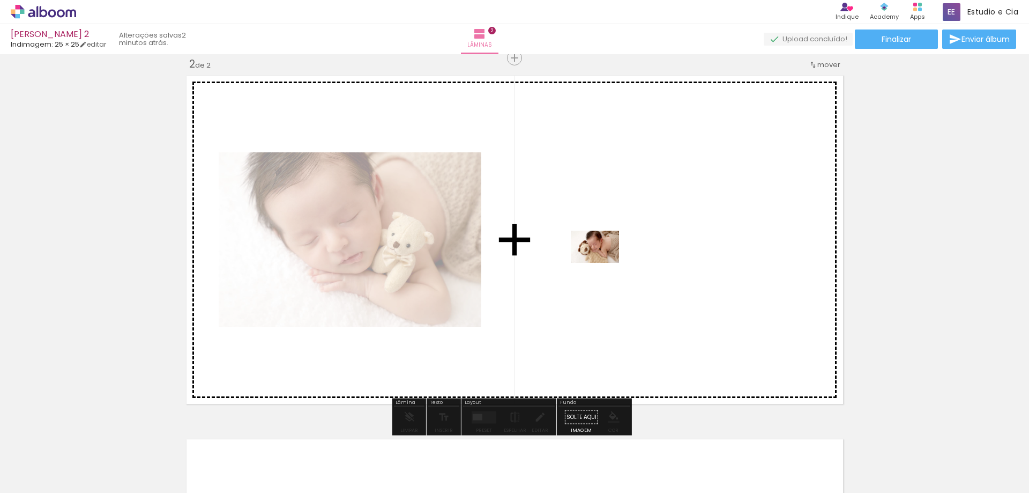
drag, startPoint x: 293, startPoint y: 458, endPoint x: 603, endPoint y: 263, distance: 366.1
click at [603, 263] on quentale-workspace at bounding box center [514, 246] width 1029 height 493
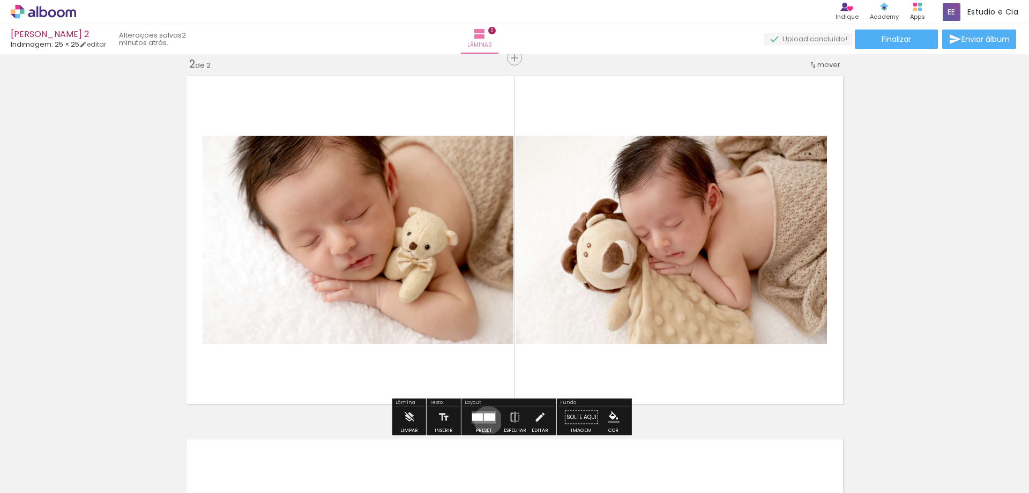
click at [486, 420] on div at bounding box center [489, 417] width 11 height 8
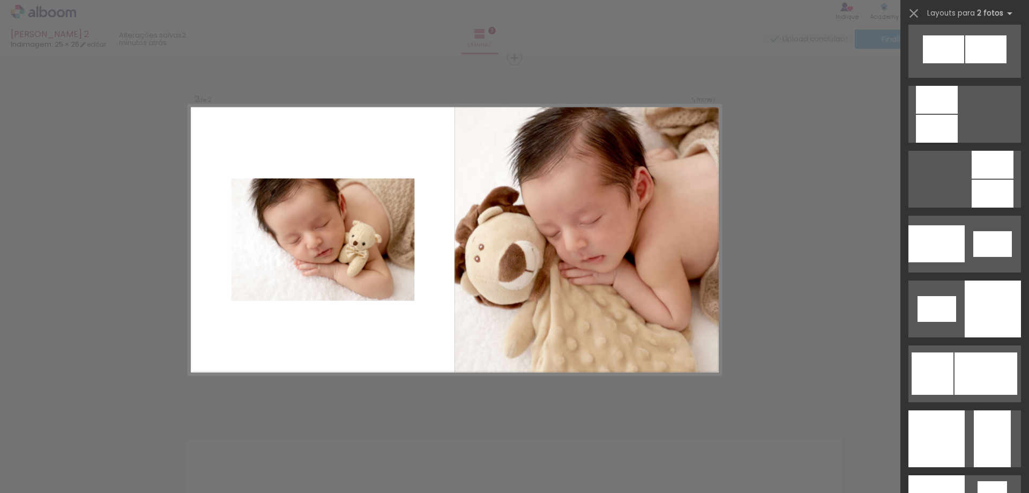
scroll to position [1233, 0]
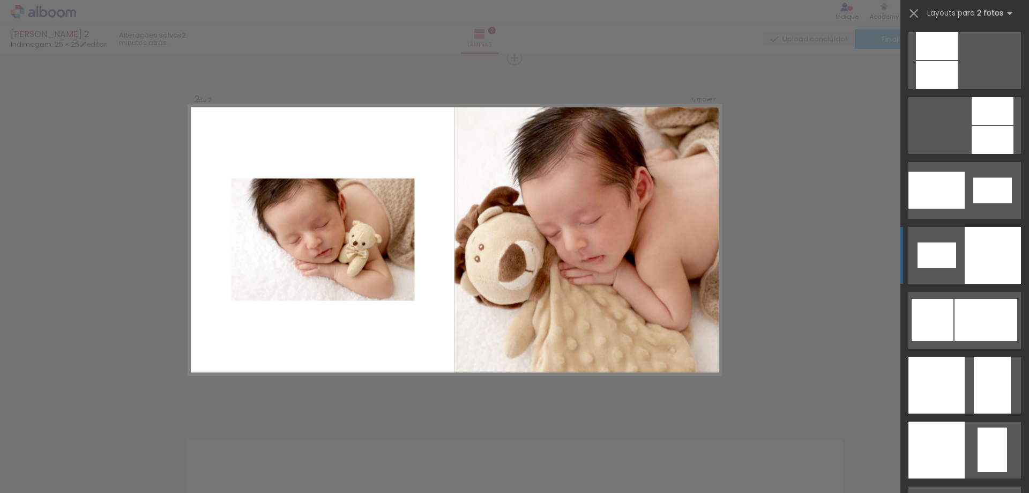
click at [977, 356] on div at bounding box center [992, 384] width 37 height 57
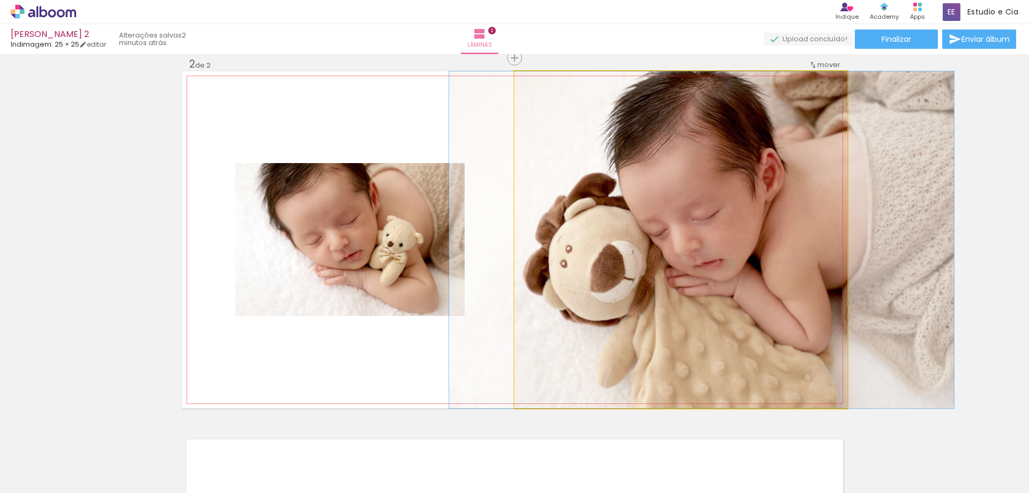
drag, startPoint x: 694, startPoint y: 243, endPoint x: 715, endPoint y: 248, distance: 21.5
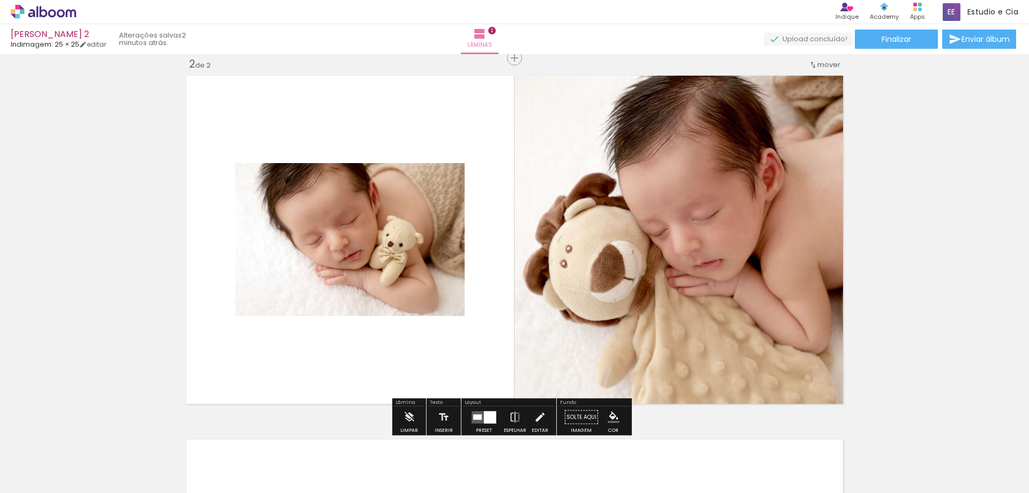
click at [376, 233] on quentale-photo at bounding box center [349, 239] width 229 height 153
click at [339, 243] on quentale-photo at bounding box center [349, 239] width 229 height 153
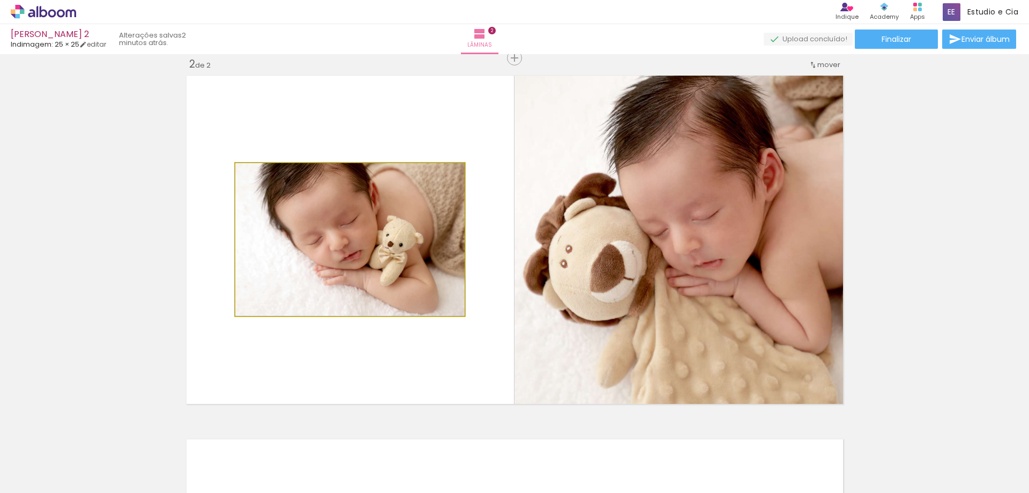
click at [339, 243] on quentale-photo at bounding box center [349, 239] width 229 height 153
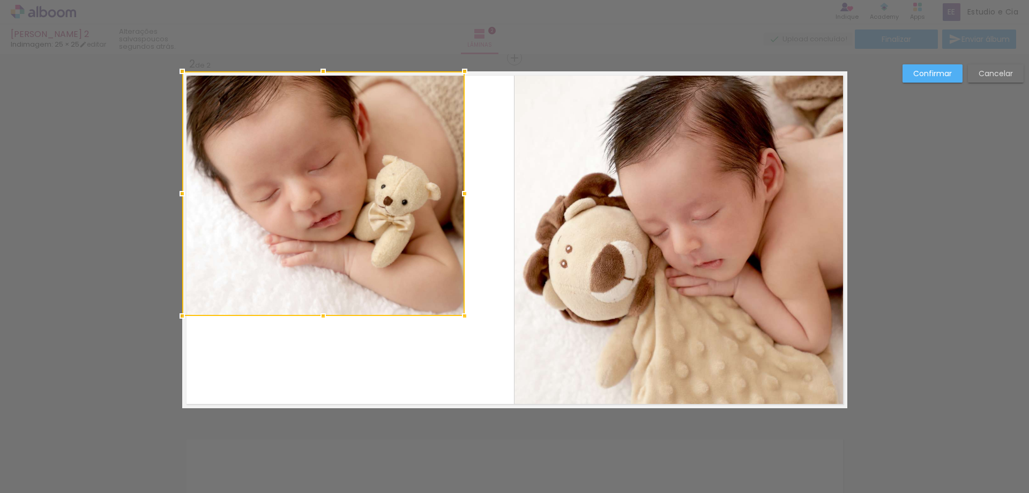
drag, startPoint x: 233, startPoint y: 165, endPoint x: 180, endPoint y: 73, distance: 105.2
click at [180, 73] on div at bounding box center [182, 71] width 21 height 21
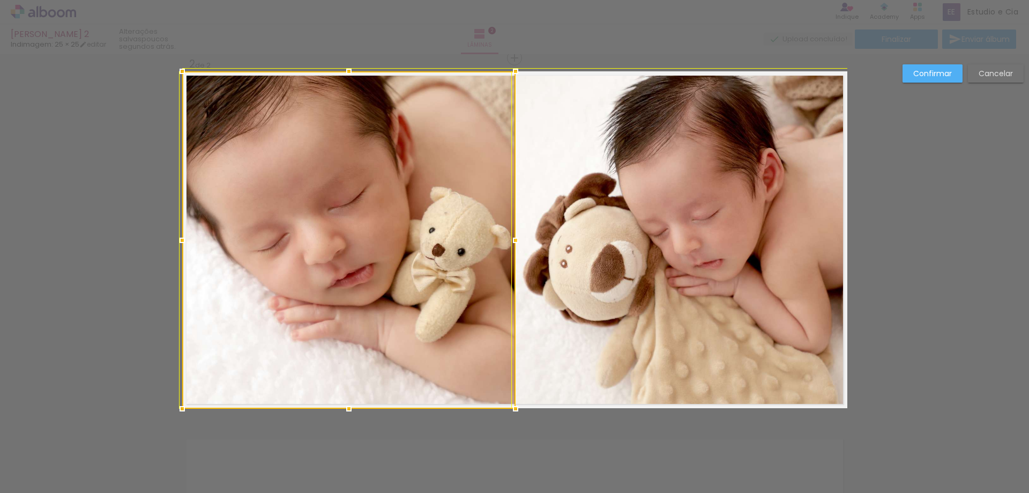
drag, startPoint x: 461, startPoint y: 315, endPoint x: 509, endPoint y: 405, distance: 101.7
click at [509, 405] on div at bounding box center [515, 408] width 21 height 21
click at [919, 220] on div "Confirmar Cancelar" at bounding box center [514, 235] width 1029 height 1116
click at [626, 233] on quentale-photo at bounding box center [681, 239] width 333 height 337
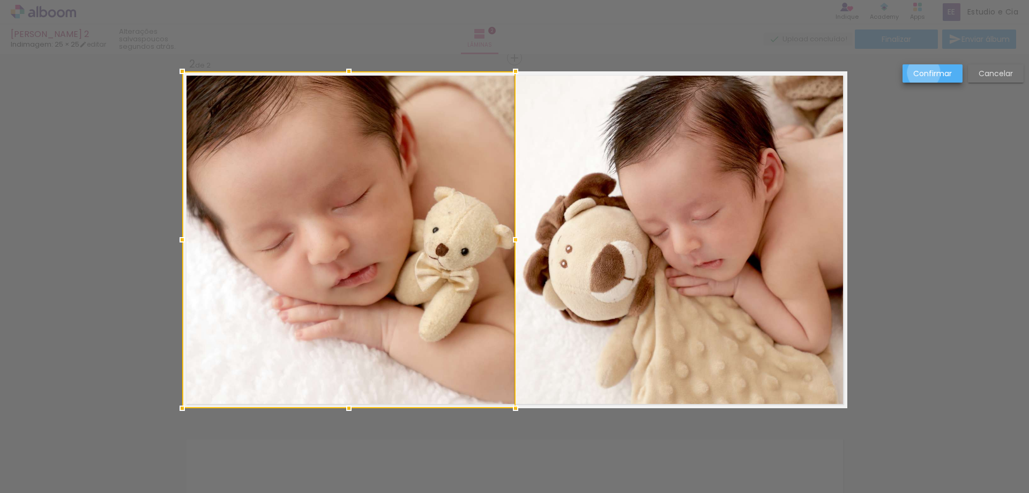
click at [0, 0] on slot "Confirmar" at bounding box center [0, 0] width 0 height 0
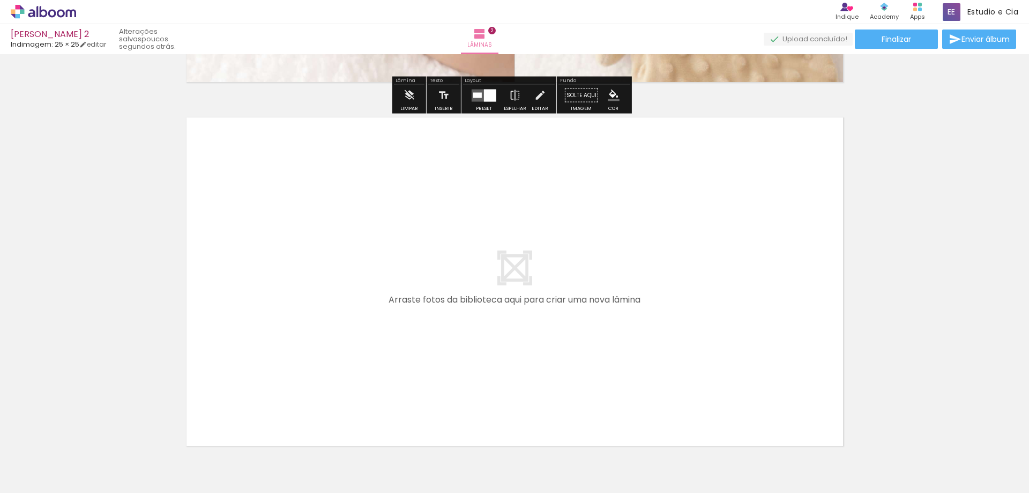
scroll to position [753, 0]
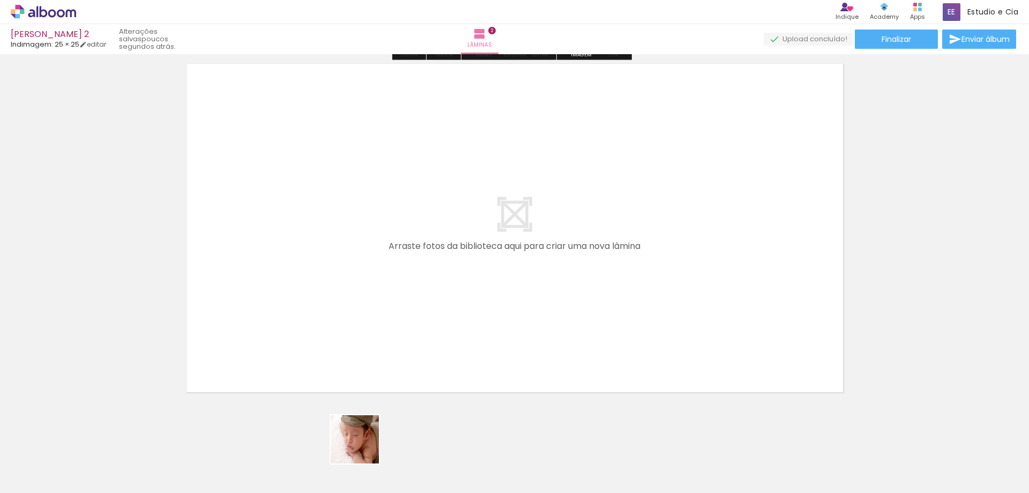
drag, startPoint x: 357, startPoint y: 466, endPoint x: 414, endPoint y: 457, distance: 58.0
click at [349, 250] on quentale-workspace at bounding box center [514, 246] width 1029 height 493
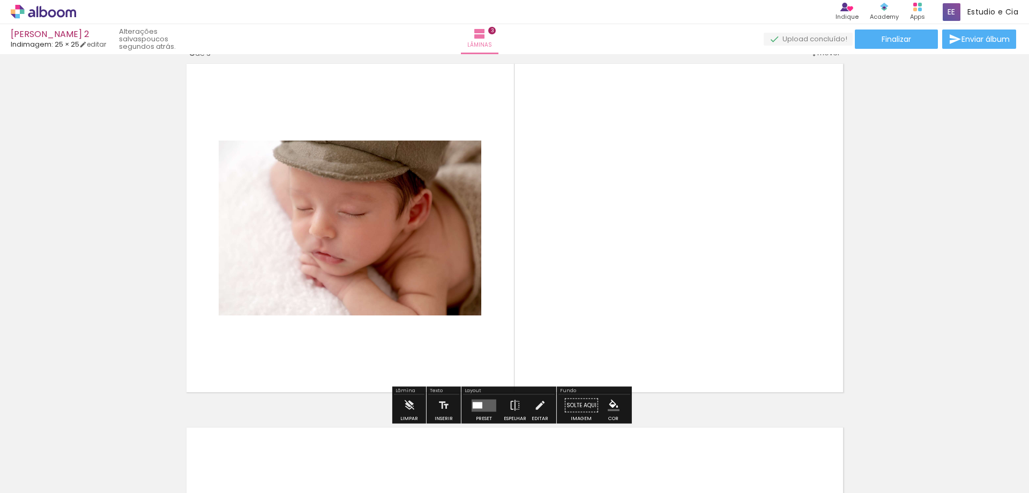
scroll to position [741, 0]
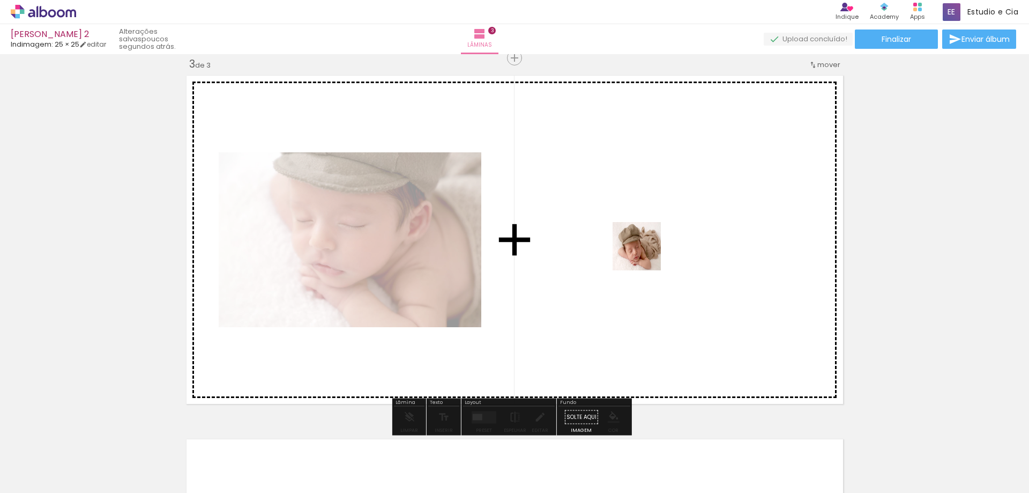
drag, startPoint x: 414, startPoint y: 462, endPoint x: 666, endPoint y: 228, distance: 343.2
click at [666, 228] on quentale-workspace at bounding box center [514, 246] width 1029 height 493
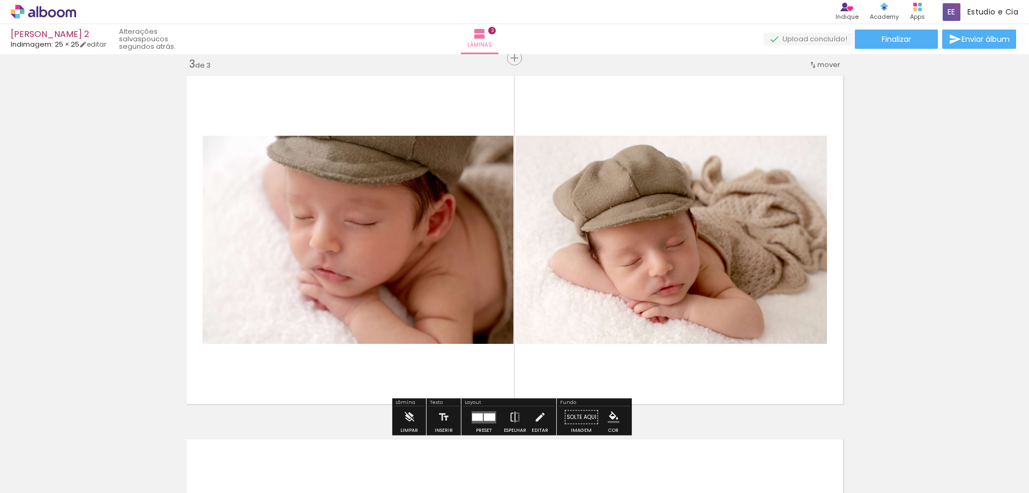
click at [486, 414] on div at bounding box center [489, 417] width 11 height 8
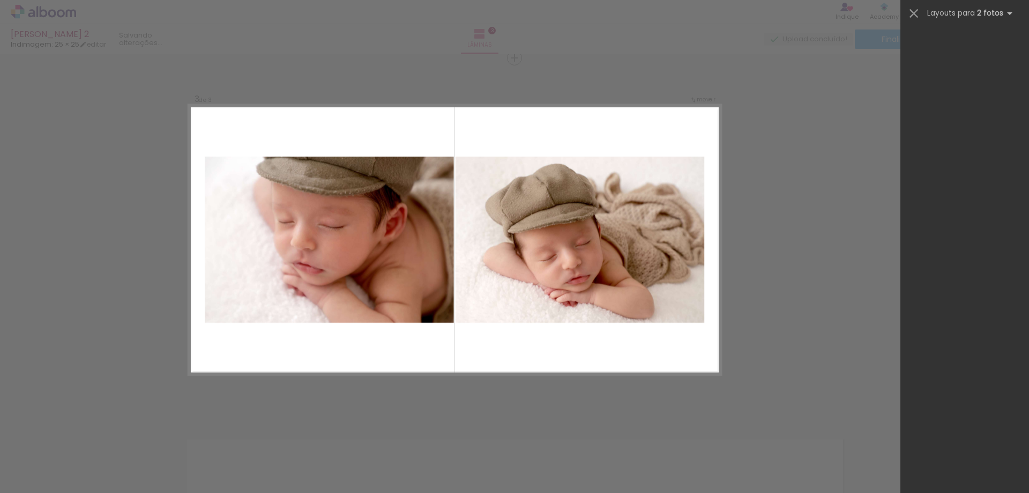
scroll to position [0, 0]
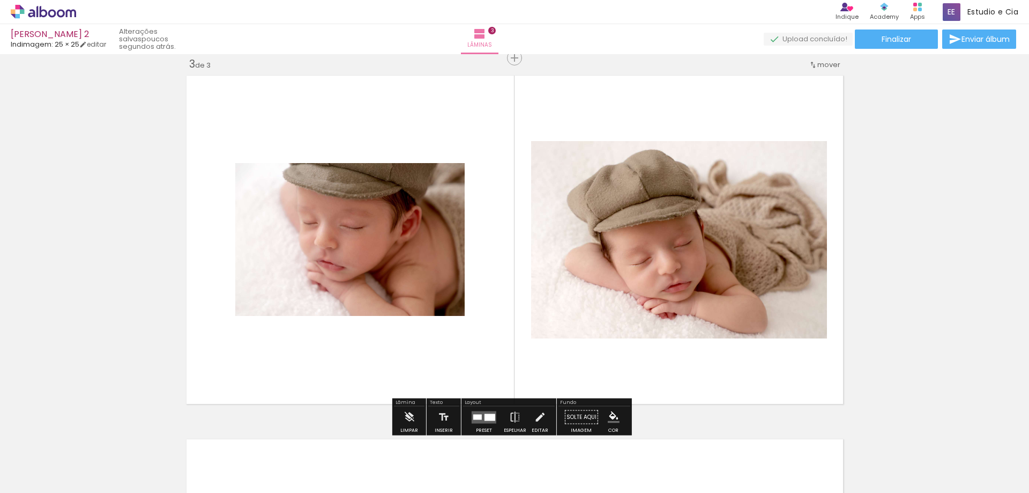
click at [608, 416] on iron-icon "color picker" at bounding box center [614, 417] width 12 height 12
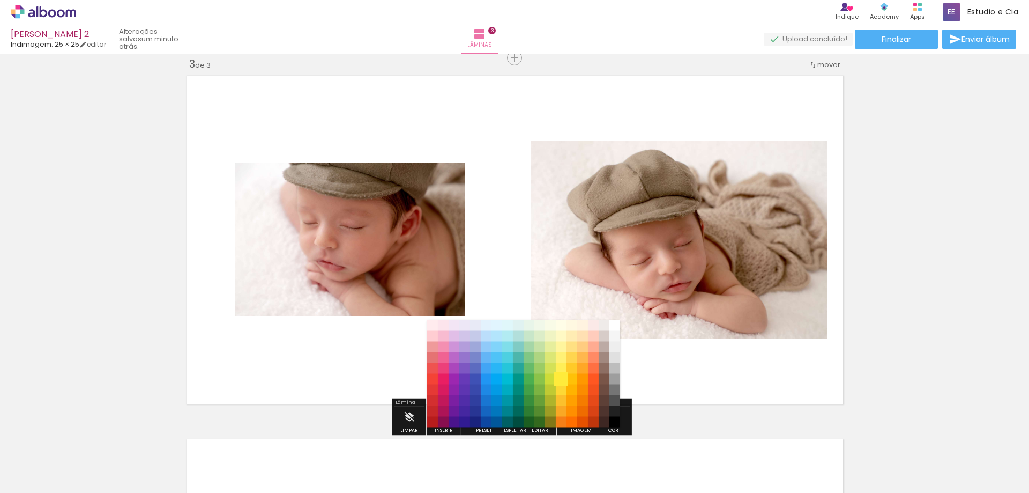
click at [561, 379] on paper-item "#ffeb3b" at bounding box center [561, 379] width 11 height 11
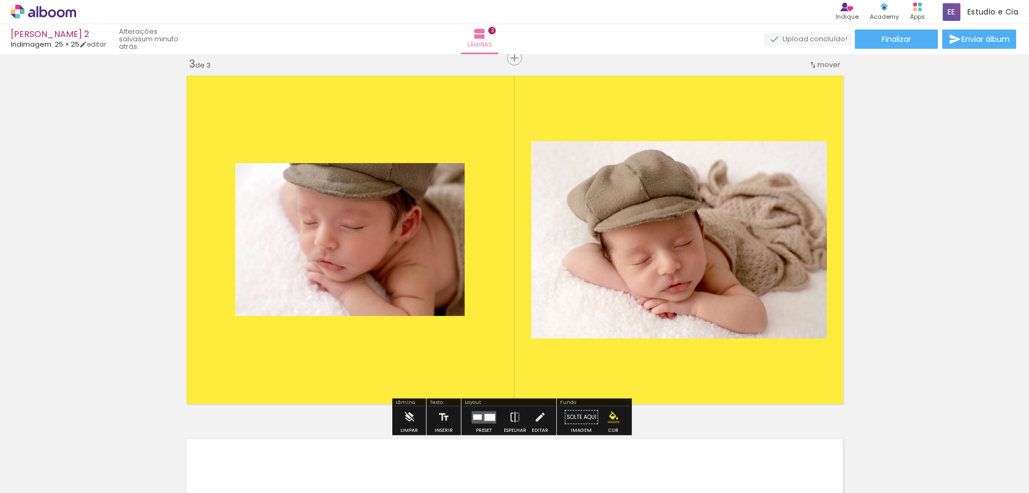
click at [612, 415] on iron-icon "color picker" at bounding box center [614, 417] width 12 height 12
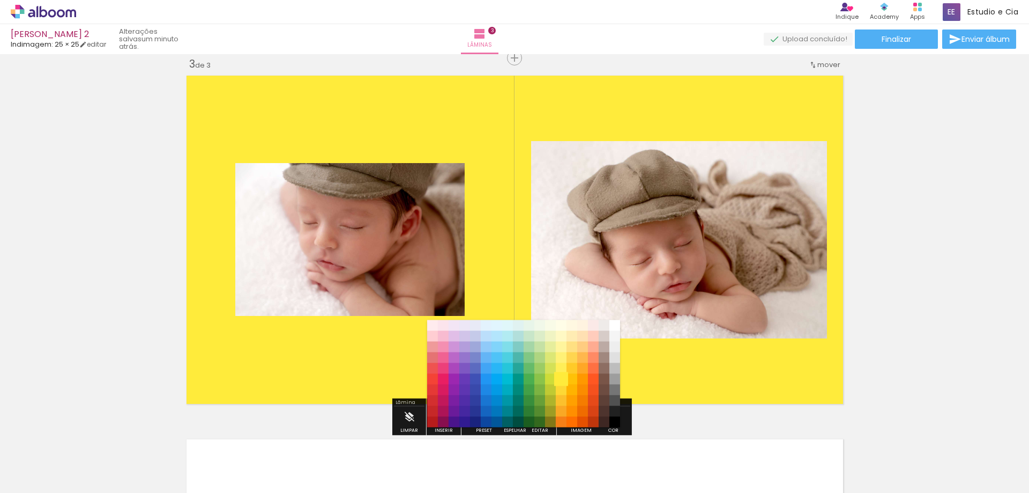
click at [559, 282] on quentale-photo at bounding box center [679, 239] width 296 height 197
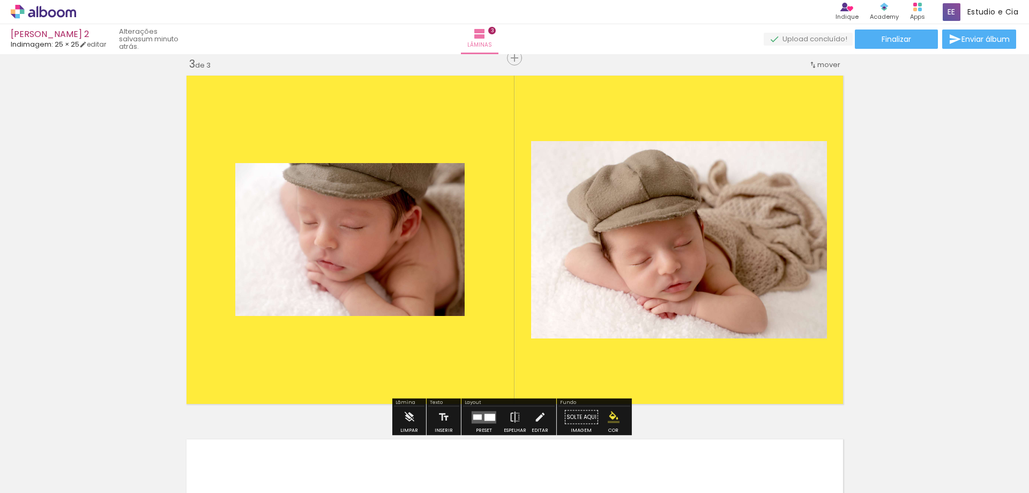
click at [610, 417] on iron-icon "color picker" at bounding box center [614, 417] width 12 height 12
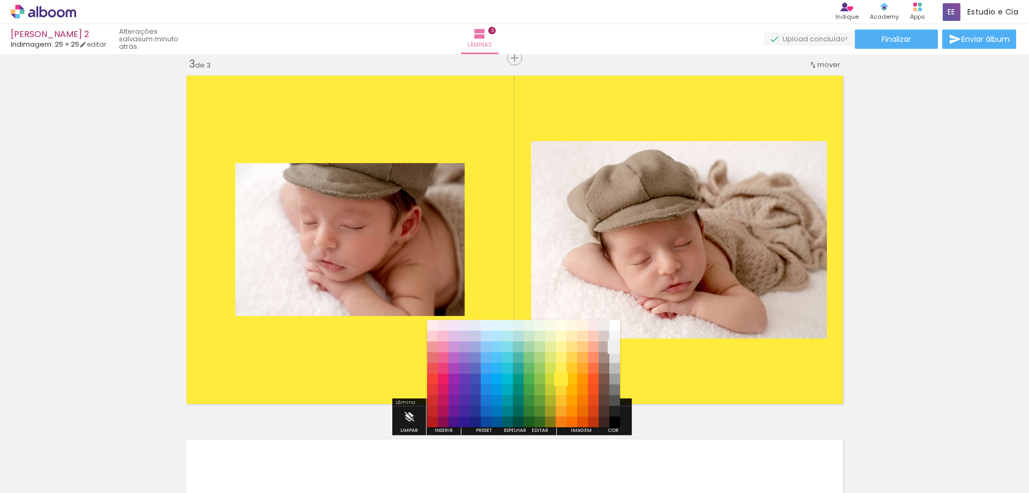
click at [614, 348] on paper-item "#eeeeee" at bounding box center [614, 346] width 11 height 11
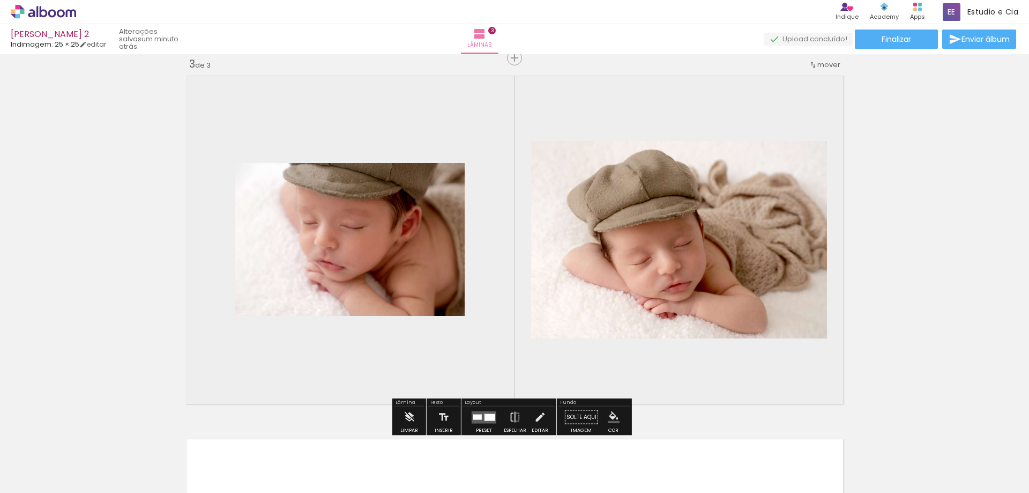
drag, startPoint x: 607, startPoint y: 426, endPoint x: 612, endPoint y: 419, distance: 8.9
click at [608, 426] on quentale-thumb at bounding box center [587, 457] width 60 height 62
click at [613, 417] on iron-icon "color picker" at bounding box center [614, 417] width 12 height 12
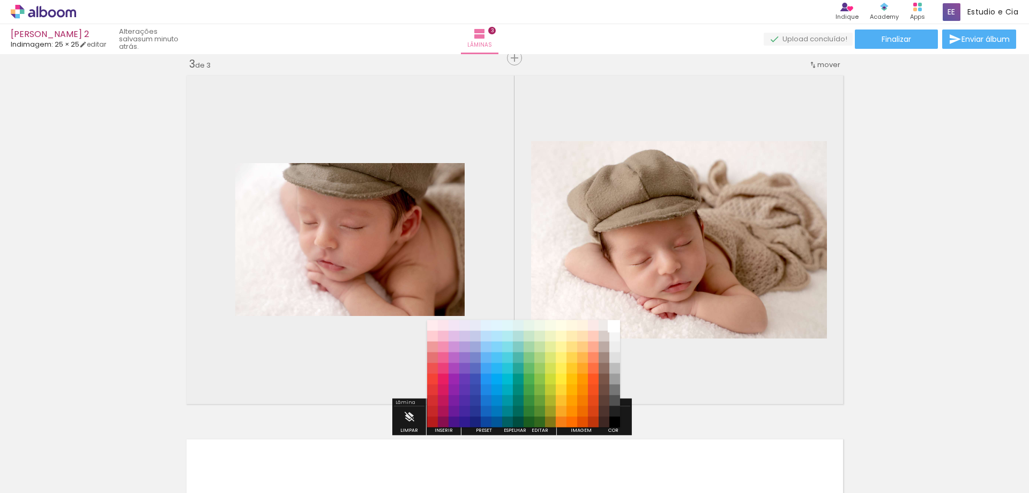
click at [616, 323] on paper-item "#ffffff" at bounding box center [614, 325] width 11 height 11
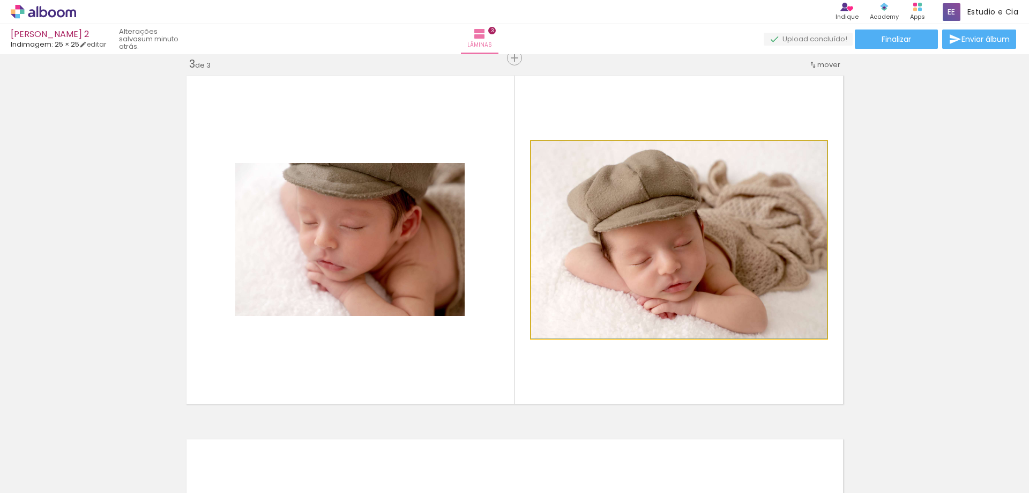
click at [575, 254] on quentale-photo at bounding box center [679, 239] width 296 height 197
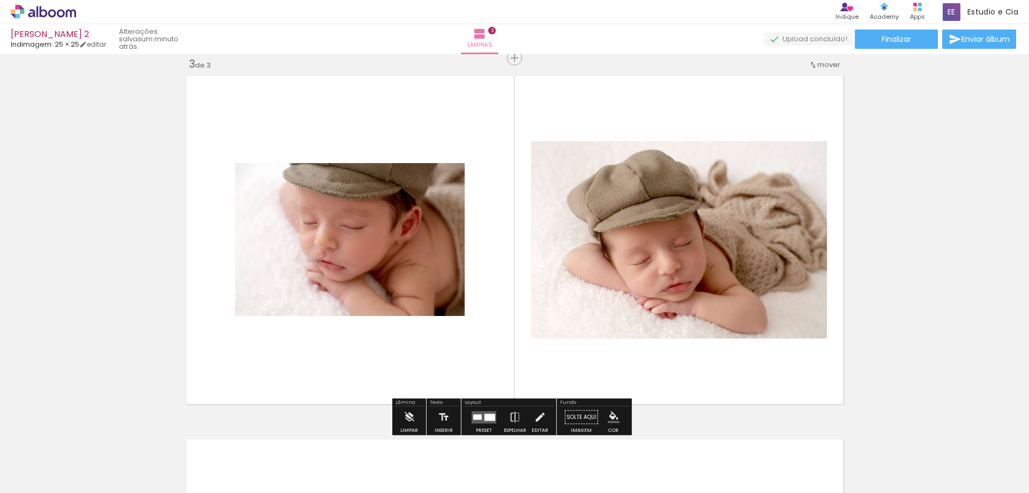
click at [579, 220] on quentale-photo at bounding box center [679, 239] width 296 height 197
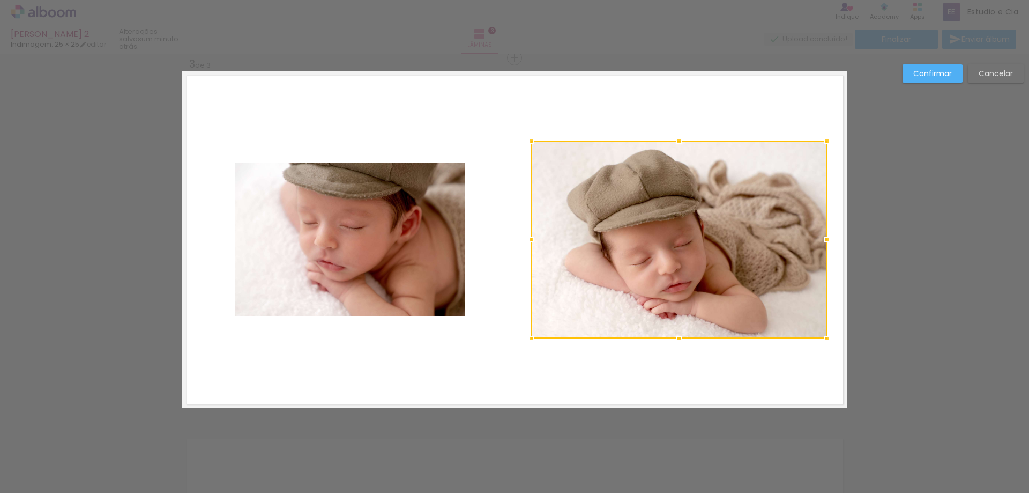
click at [582, 222] on div at bounding box center [679, 239] width 296 height 197
click at [402, 203] on quentale-photo at bounding box center [349, 239] width 229 height 153
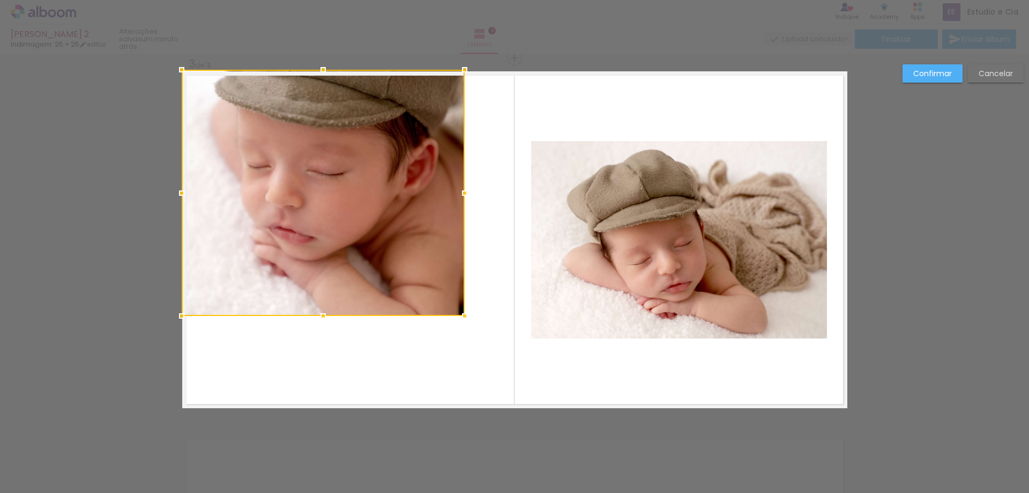
drag, startPoint x: 229, startPoint y: 162, endPoint x: 176, endPoint y: 64, distance: 111.8
click at [176, 64] on div at bounding box center [181, 69] width 21 height 21
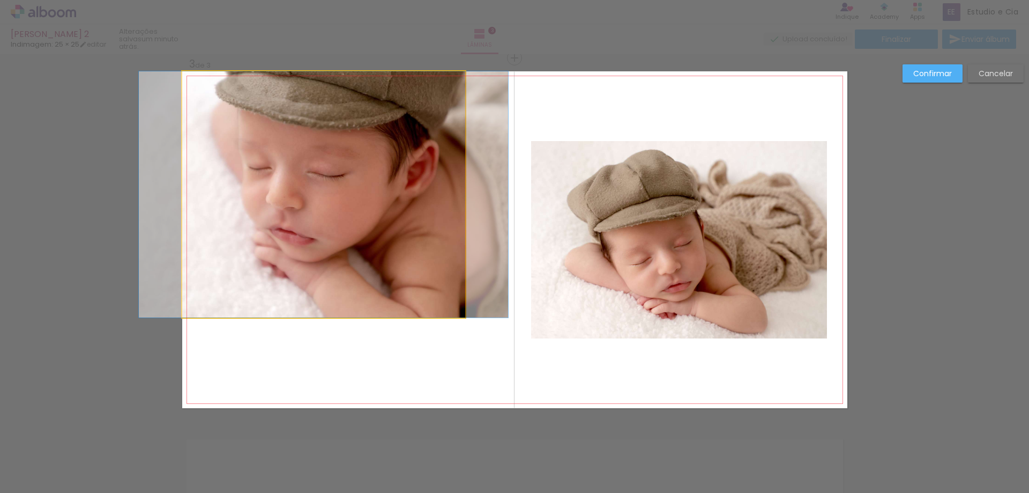
click at [435, 269] on quentale-photo at bounding box center [323, 194] width 283 height 246
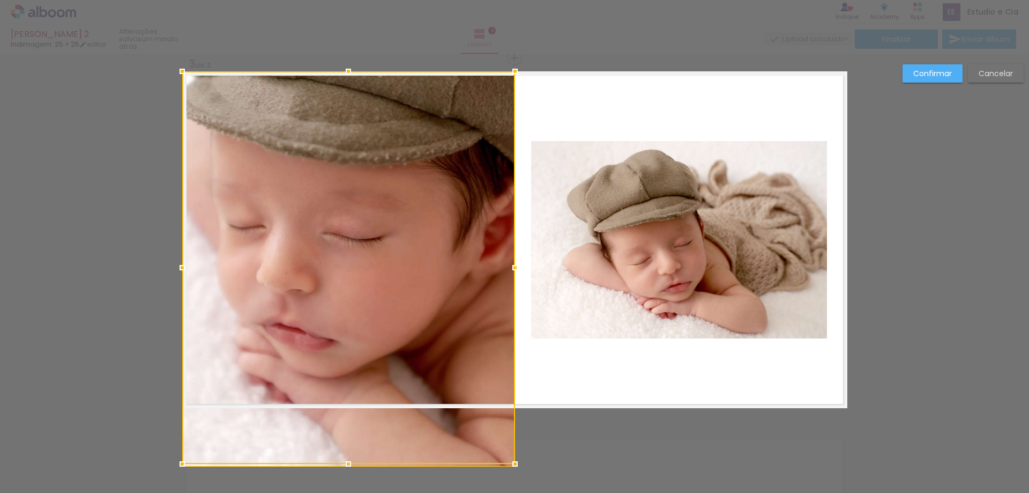
drag, startPoint x: 457, startPoint y: 314, endPoint x: 488, endPoint y: 389, distance: 81.0
click at [488, 389] on div at bounding box center [348, 267] width 333 height 392
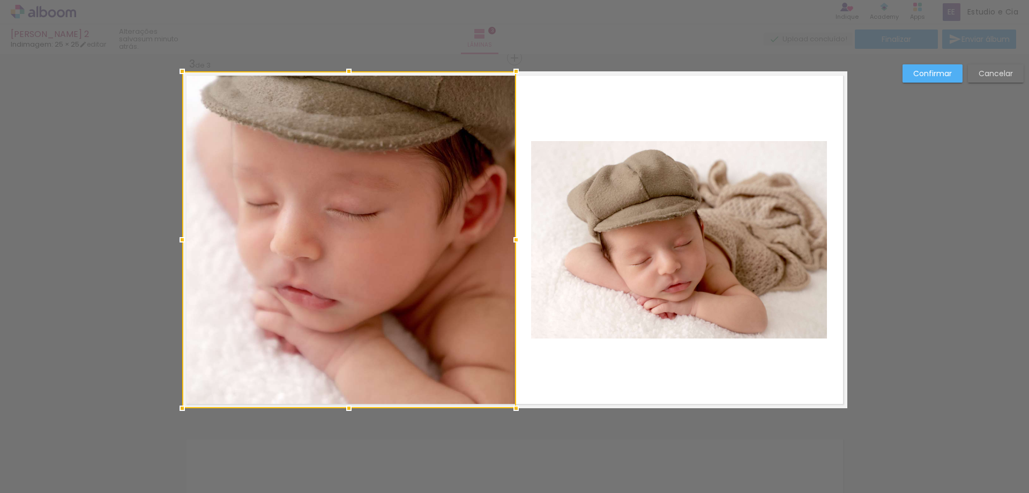
click at [450, 308] on div at bounding box center [349, 239] width 334 height 337
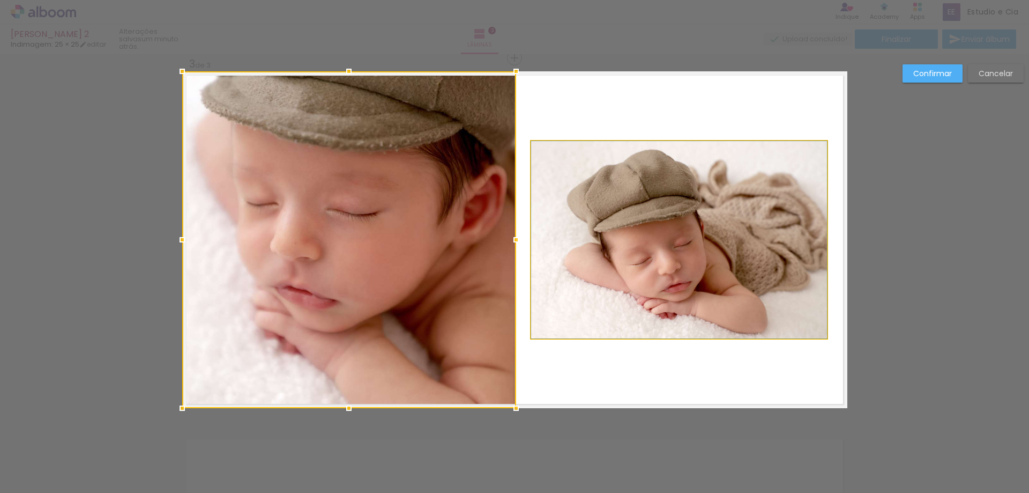
click at [653, 262] on quentale-photo at bounding box center [679, 239] width 296 height 197
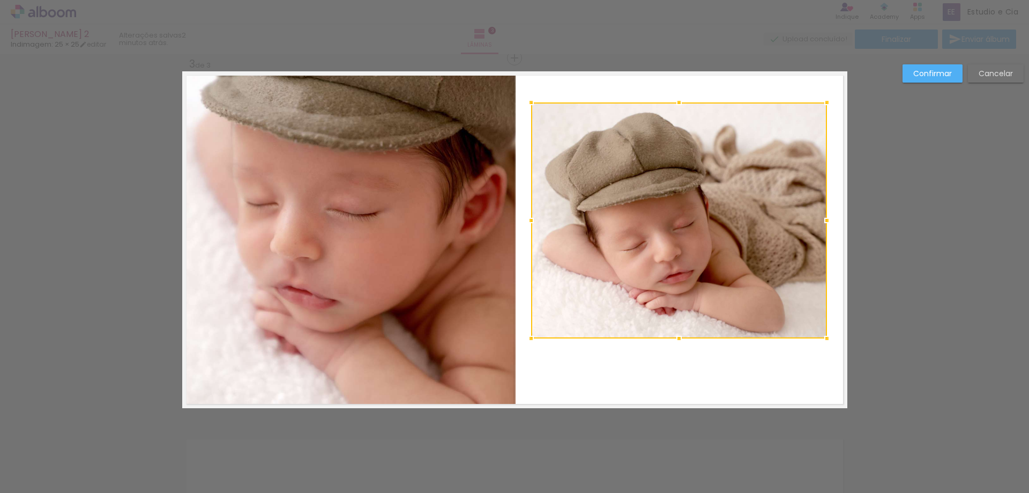
drag, startPoint x: 674, startPoint y: 143, endPoint x: 673, endPoint y: 104, distance: 38.6
click at [673, 104] on div at bounding box center [678, 102] width 21 height 21
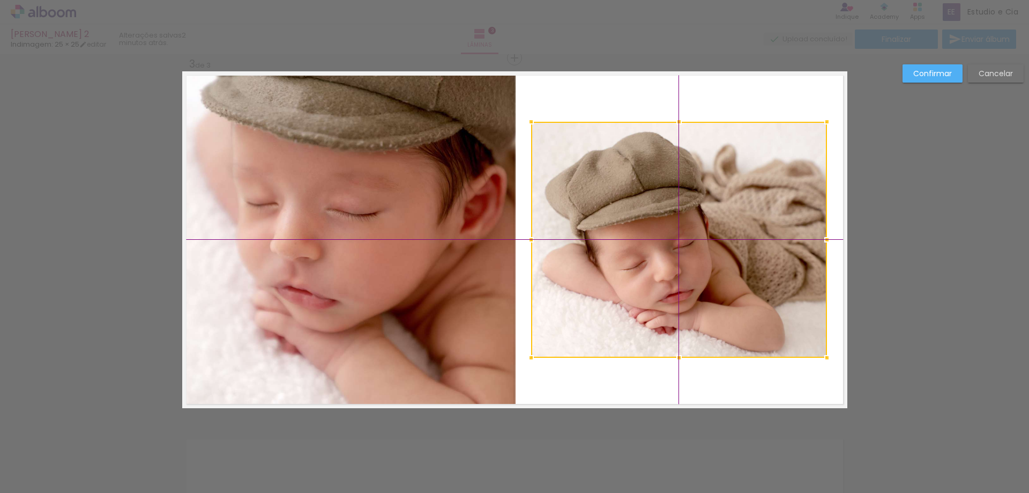
drag, startPoint x: 671, startPoint y: 165, endPoint x: 674, endPoint y: 188, distance: 23.2
click at [674, 188] on div at bounding box center [679, 240] width 296 height 236
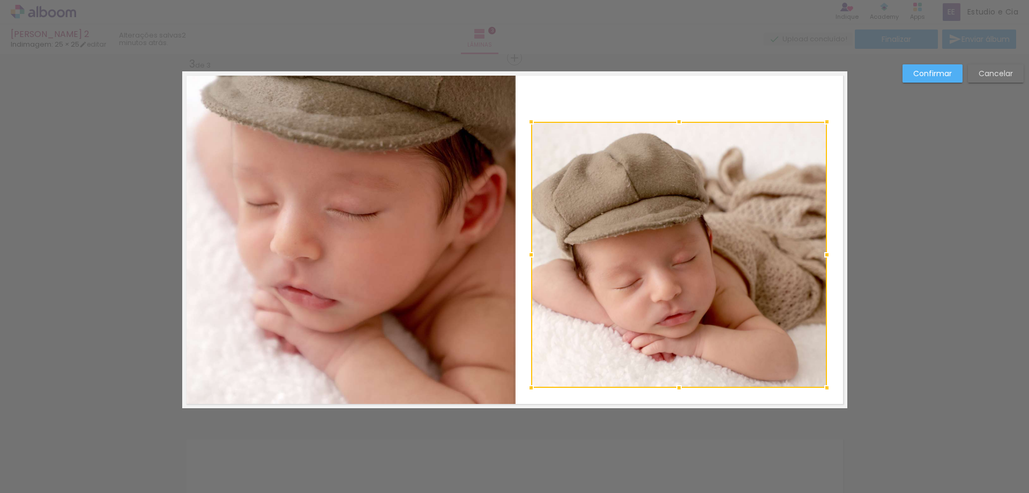
drag, startPoint x: 676, startPoint y: 358, endPoint x: 679, endPoint y: 384, distance: 26.4
click at [679, 384] on div at bounding box center [678, 387] width 21 height 21
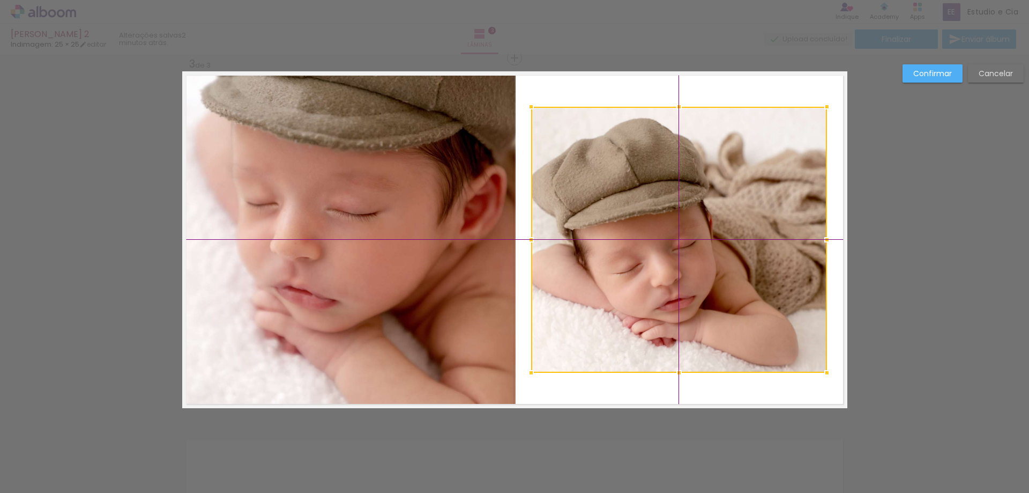
drag, startPoint x: 694, startPoint y: 276, endPoint x: 695, endPoint y: 262, distance: 14.5
click at [695, 262] on div at bounding box center [679, 240] width 296 height 266
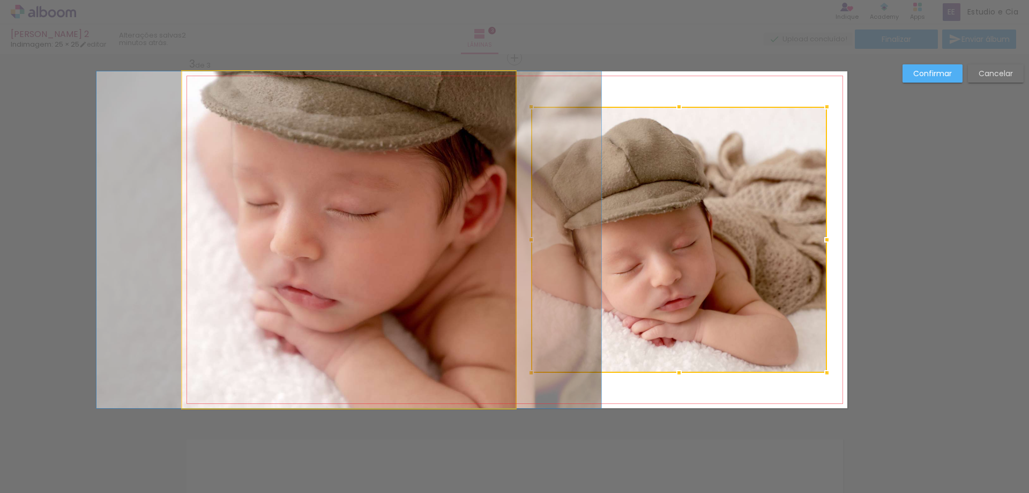
click at [468, 263] on quentale-photo at bounding box center [349, 239] width 334 height 337
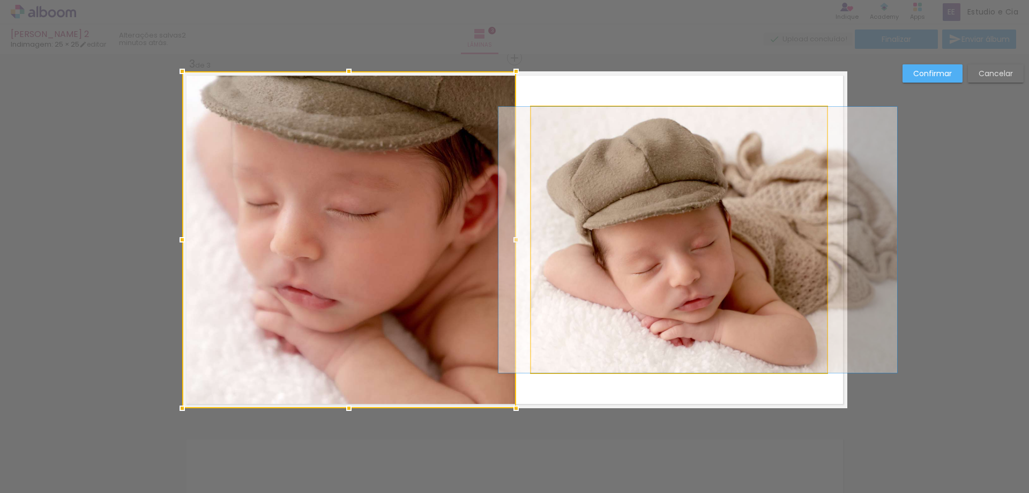
drag, startPoint x: 647, startPoint y: 263, endPoint x: 666, endPoint y: 262, distance: 18.8
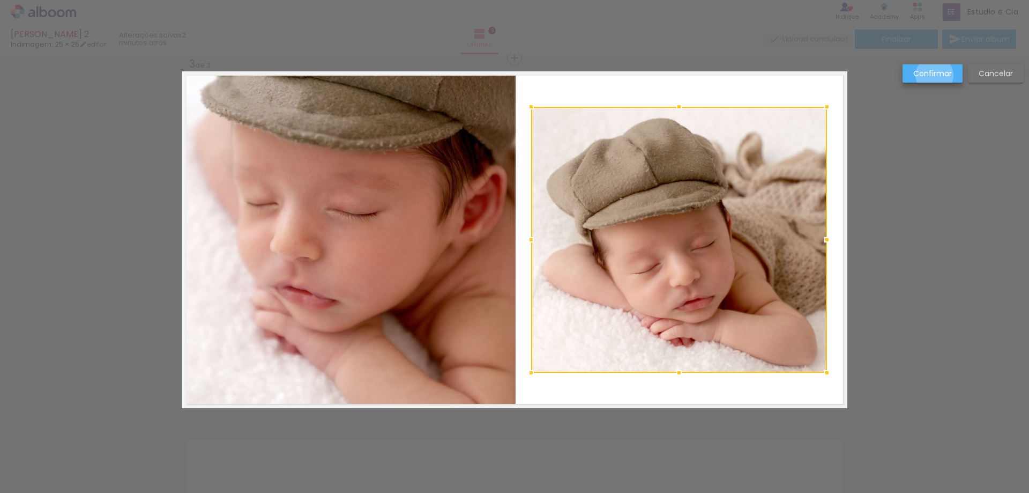
click at [0, 0] on slot "Confirmar" at bounding box center [0, 0] width 0 height 0
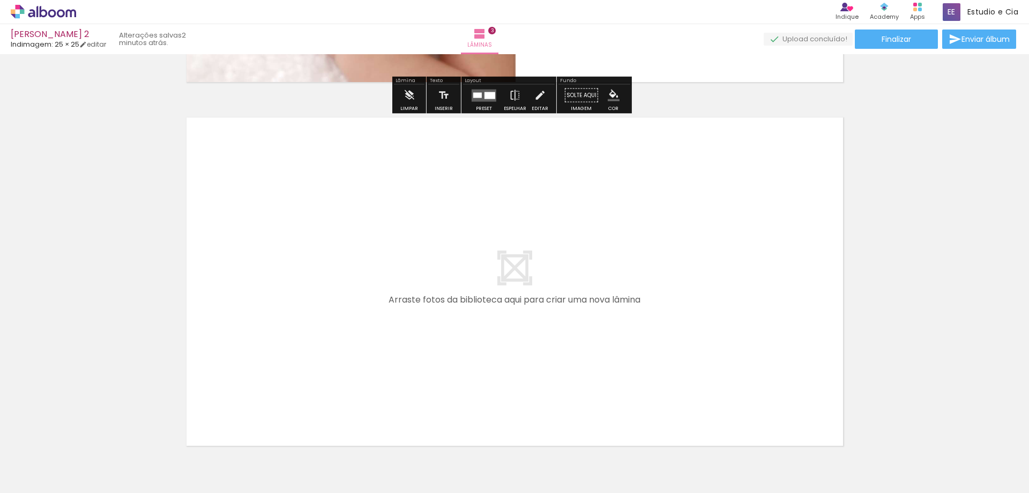
scroll to position [1116, 0]
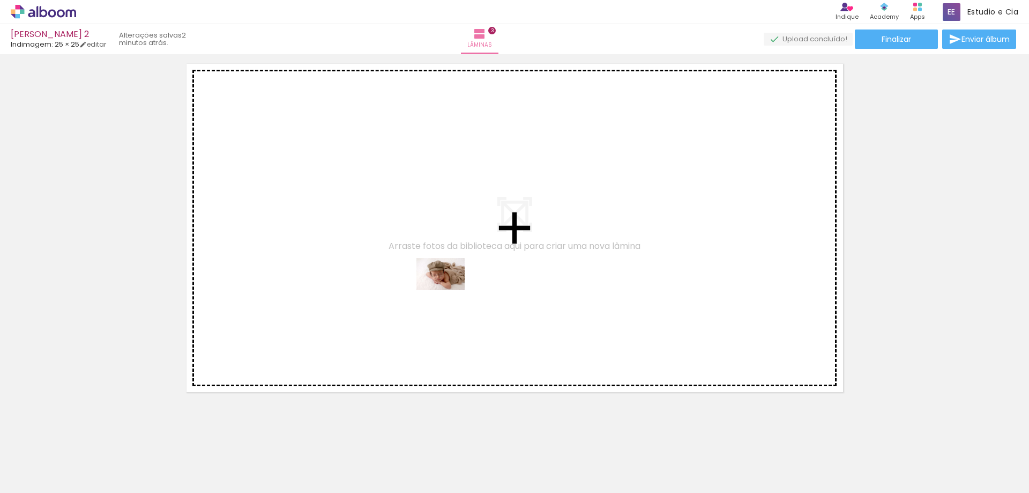
drag, startPoint x: 483, startPoint y: 465, endPoint x: 449, endPoint y: 290, distance: 178.7
click at [449, 290] on quentale-workspace at bounding box center [514, 246] width 1029 height 493
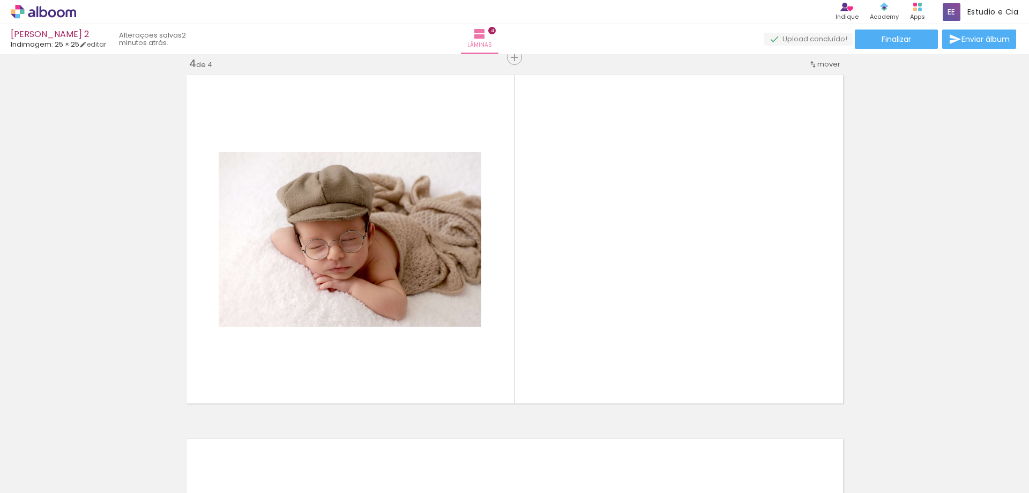
scroll to position [1104, 0]
drag, startPoint x: 557, startPoint y: 419, endPoint x: 646, endPoint y: 278, distance: 167.0
click at [607, 289] on quentale-workspace at bounding box center [514, 246] width 1029 height 493
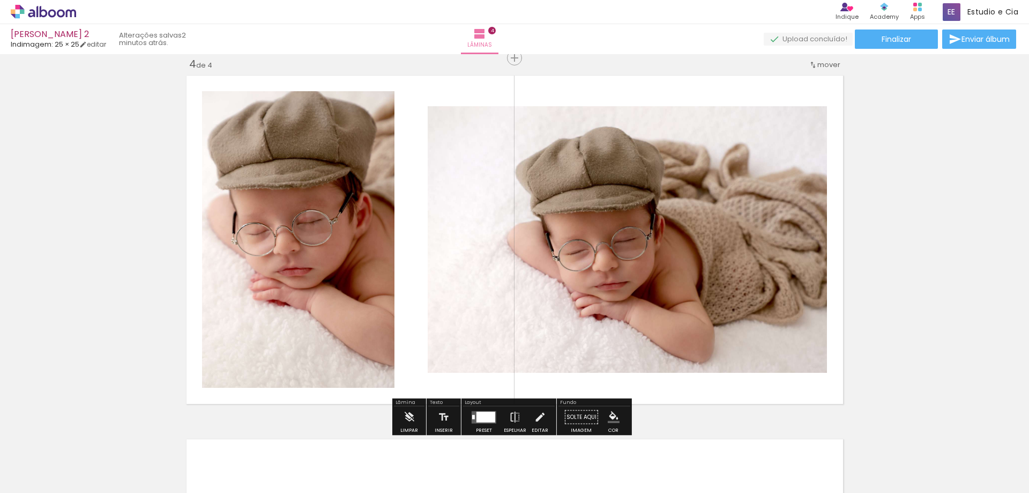
click at [593, 229] on quentale-photo at bounding box center [627, 239] width 399 height 266
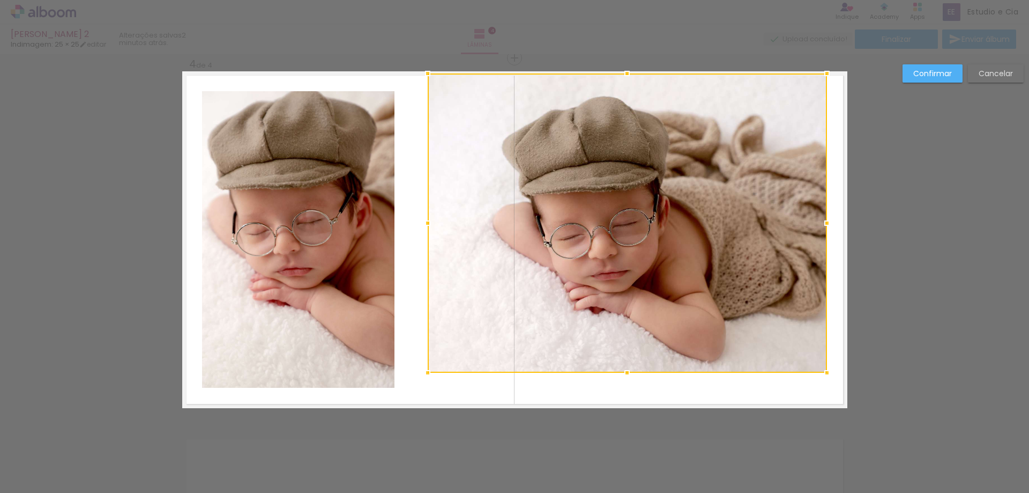
drag, startPoint x: 623, startPoint y: 105, endPoint x: 620, endPoint y: 67, distance: 37.6
click at [620, 67] on div at bounding box center [626, 73] width 21 height 21
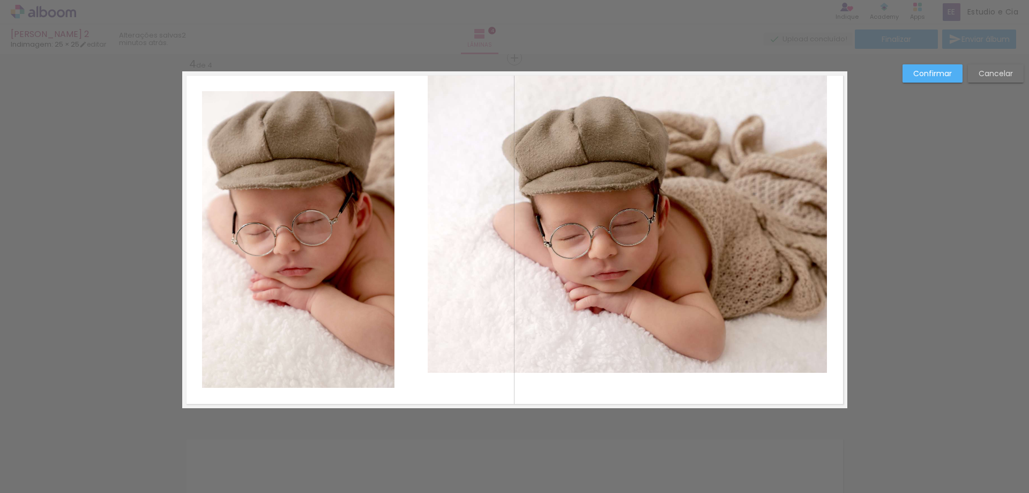
click at [797, 357] on quentale-photo at bounding box center [627, 222] width 399 height 299
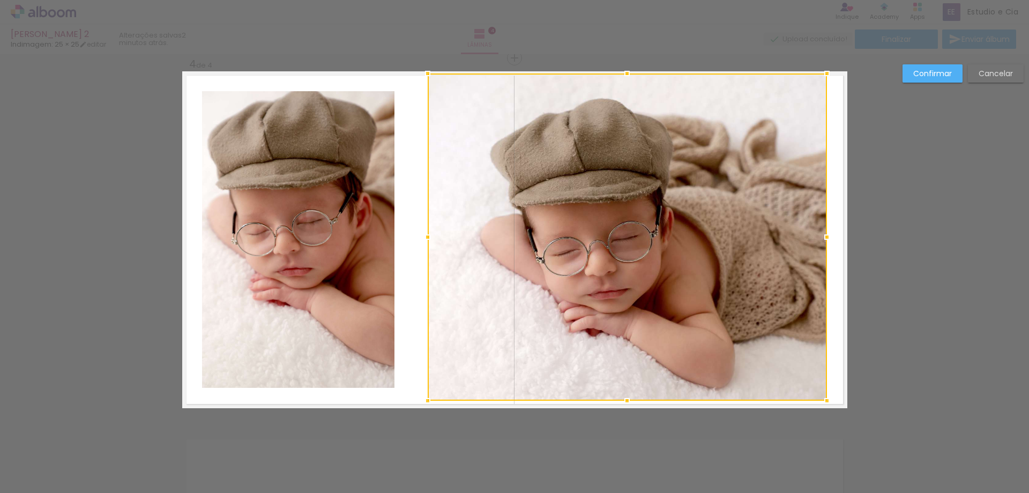
drag, startPoint x: 626, startPoint y: 376, endPoint x: 640, endPoint y: 434, distance: 60.1
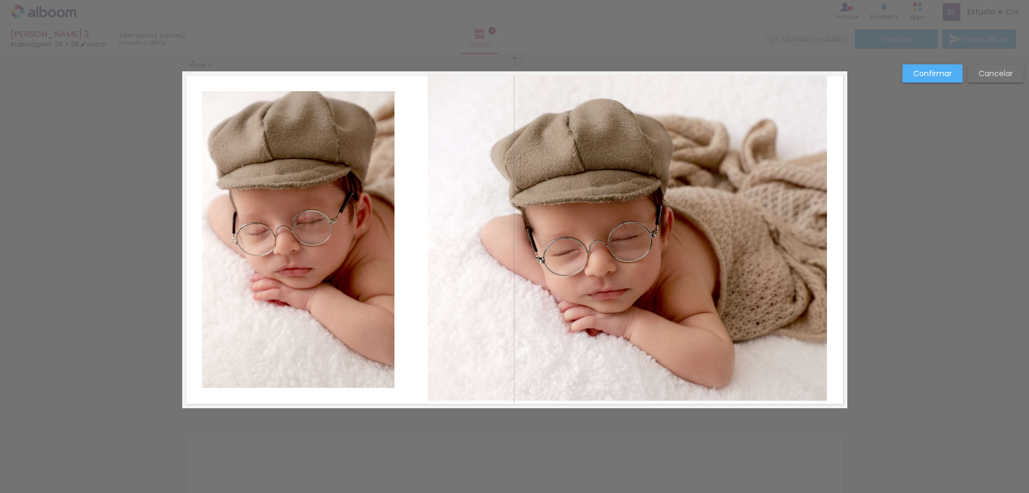
click at [604, 358] on quentale-photo at bounding box center [627, 236] width 399 height 327
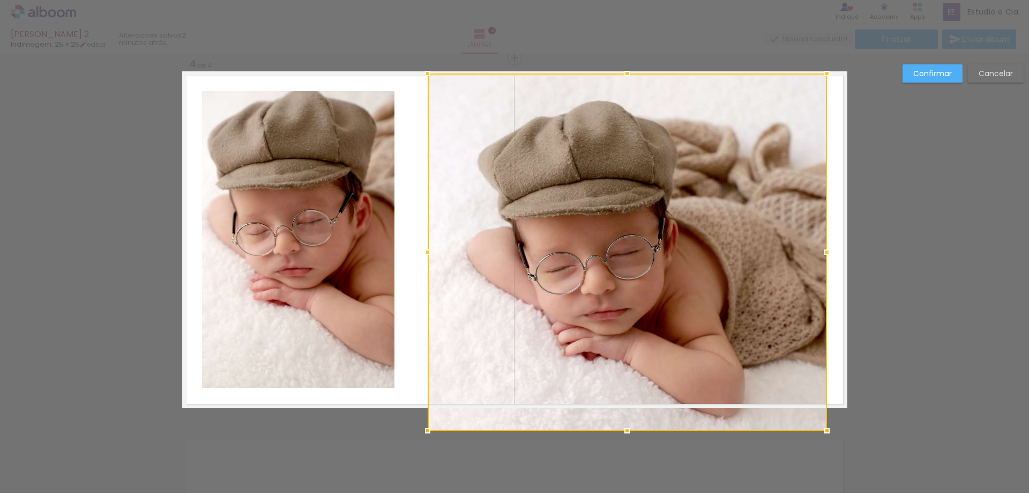
click at [623, 396] on div at bounding box center [627, 251] width 399 height 357
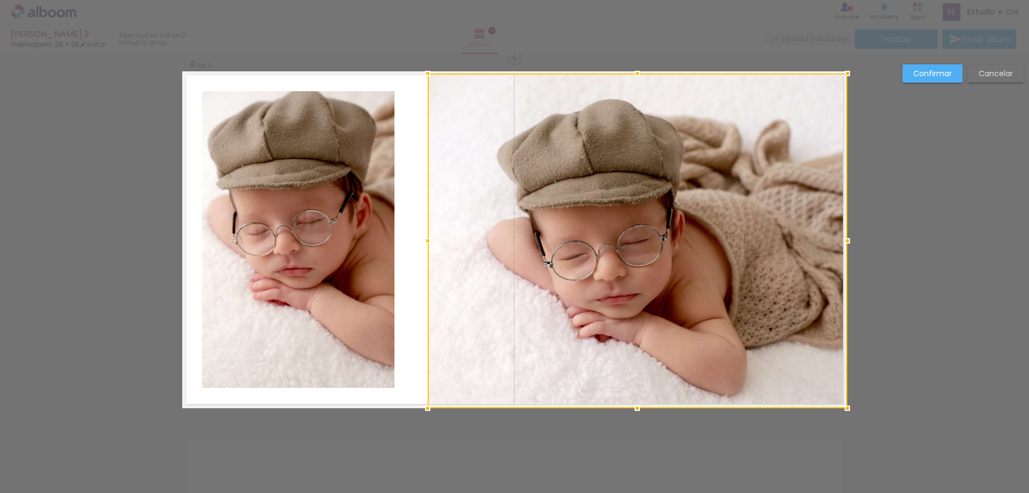
drag, startPoint x: 823, startPoint y: 241, endPoint x: 846, endPoint y: 238, distance: 23.2
click at [846, 238] on div at bounding box center [847, 240] width 21 height 21
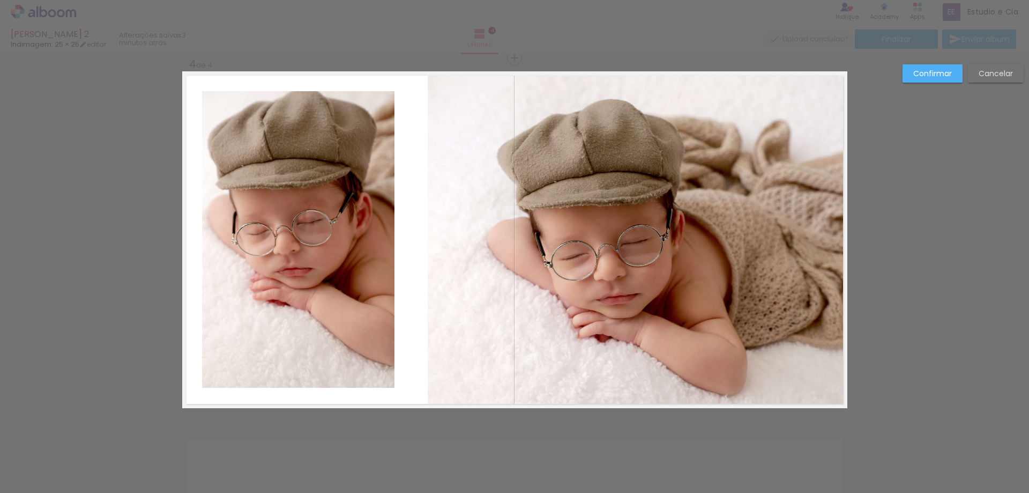
click at [317, 239] on quentale-photo at bounding box center [298, 239] width 192 height 296
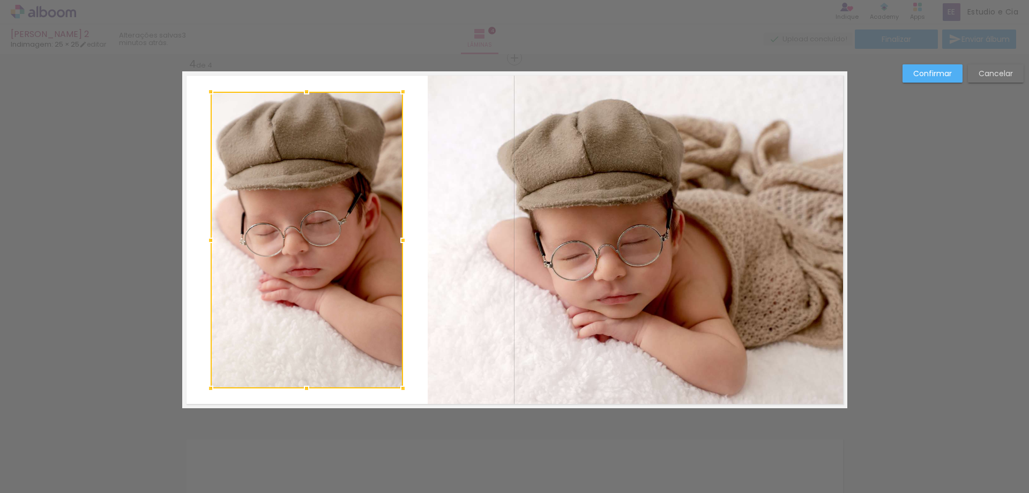
drag, startPoint x: 314, startPoint y: 237, endPoint x: 322, endPoint y: 236, distance: 8.6
click at [322, 236] on div at bounding box center [307, 240] width 192 height 296
click at [926, 67] on paper-button "Confirmar" at bounding box center [933, 73] width 60 height 18
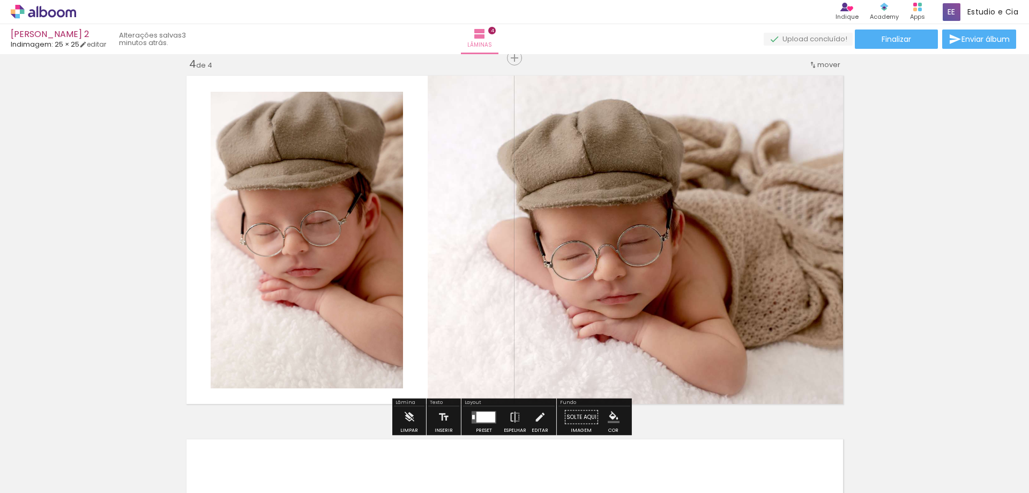
click at [325, 210] on quentale-photo at bounding box center [307, 240] width 192 height 296
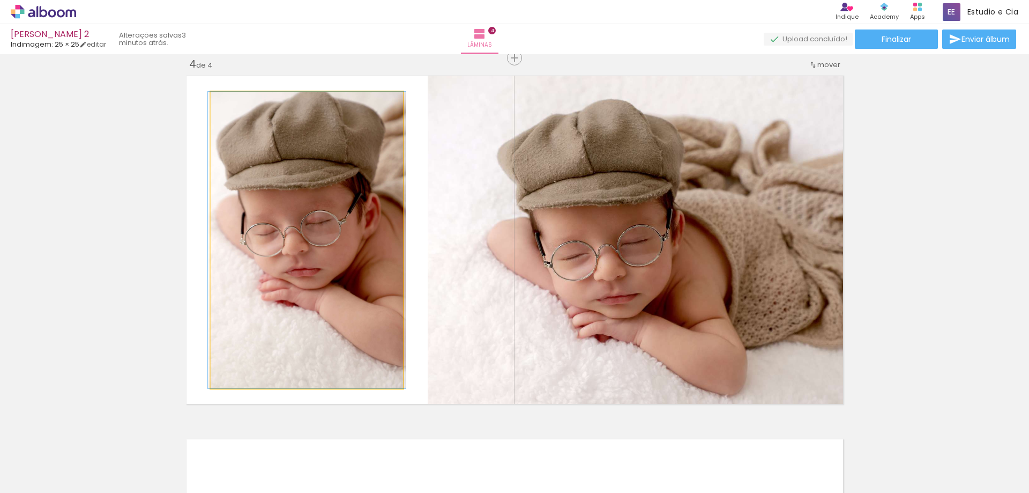
click at [217, 103] on iron-icon at bounding box center [222, 103] width 11 height 11
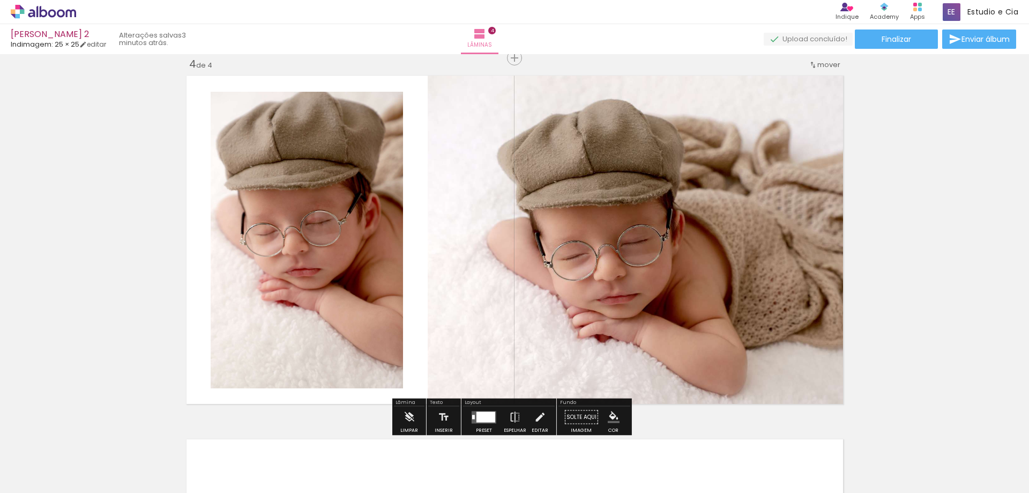
click at [434, 90] on iron-icon at bounding box center [439, 84] width 11 height 11
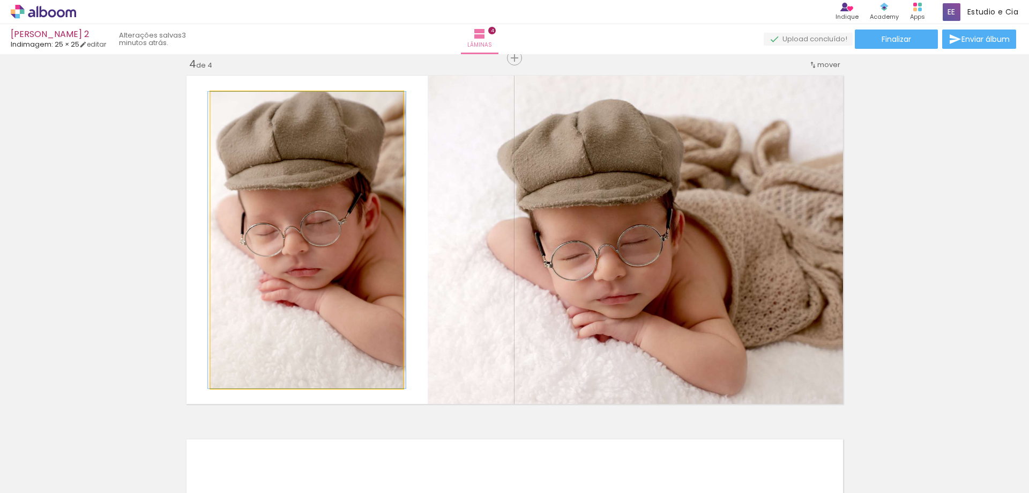
click at [217, 103] on iron-icon at bounding box center [222, 103] width 11 height 11
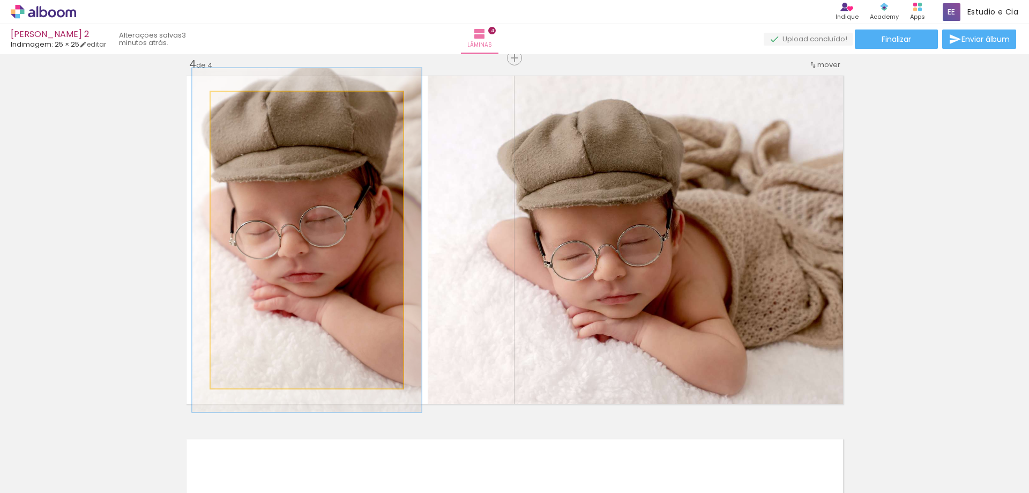
drag, startPoint x: 233, startPoint y: 103, endPoint x: 239, endPoint y: 103, distance: 5.9
click at [239, 103] on div at bounding box center [242, 103] width 10 height 10
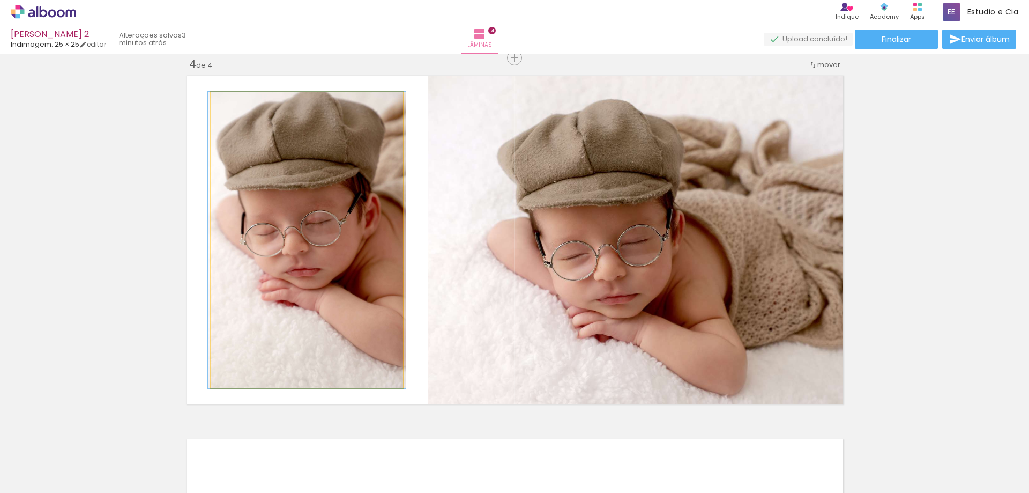
drag, startPoint x: 239, startPoint y: 103, endPoint x: 230, endPoint y: 103, distance: 9.1
type paper-slider "100"
click at [230, 103] on div at bounding box center [235, 103] width 10 height 10
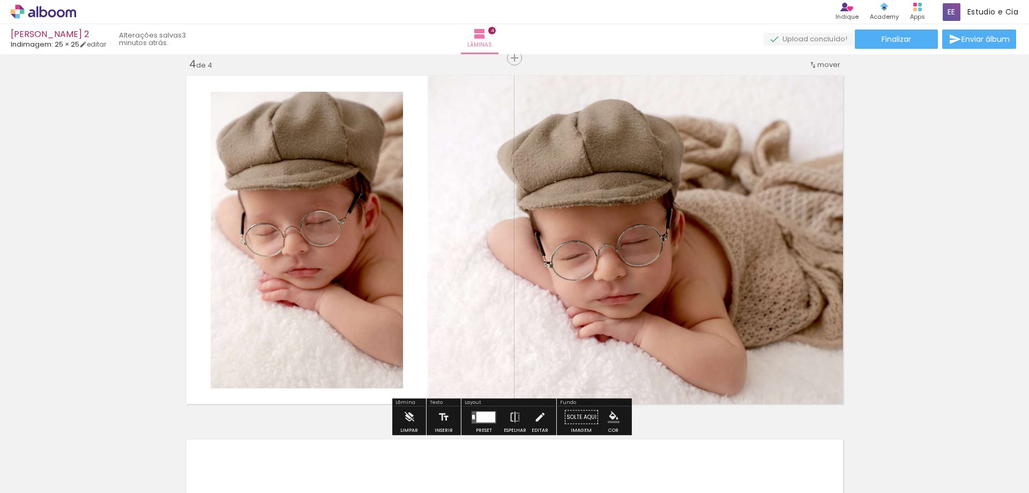
click at [286, 197] on quentale-photo at bounding box center [307, 240] width 192 height 296
click at [294, 228] on quentale-photo at bounding box center [307, 240] width 192 height 296
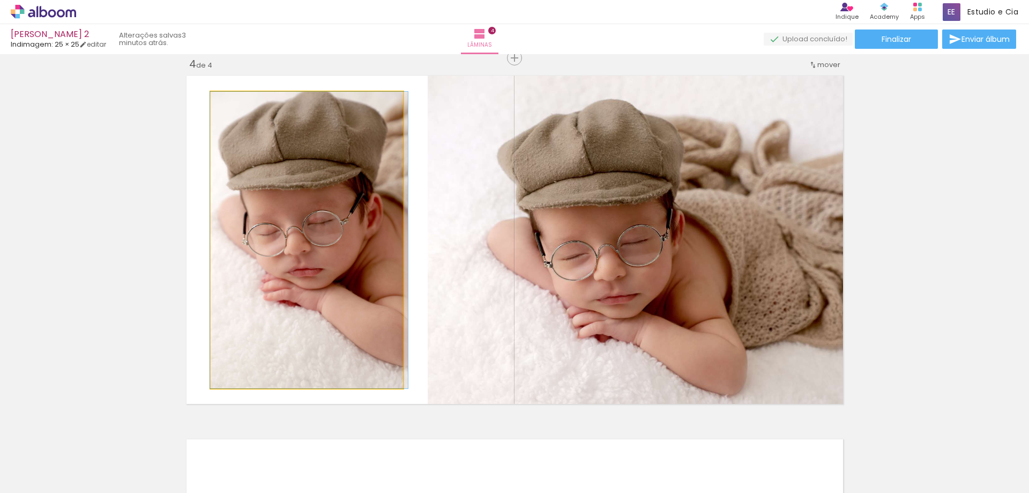
click at [295, 228] on quentale-photo at bounding box center [307, 240] width 192 height 296
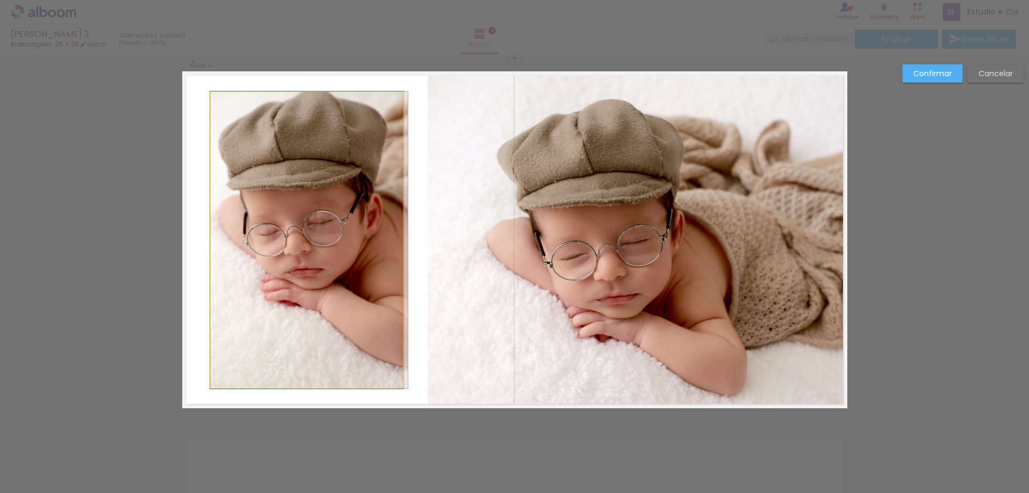
click at [295, 228] on quentale-photo at bounding box center [307, 240] width 192 height 296
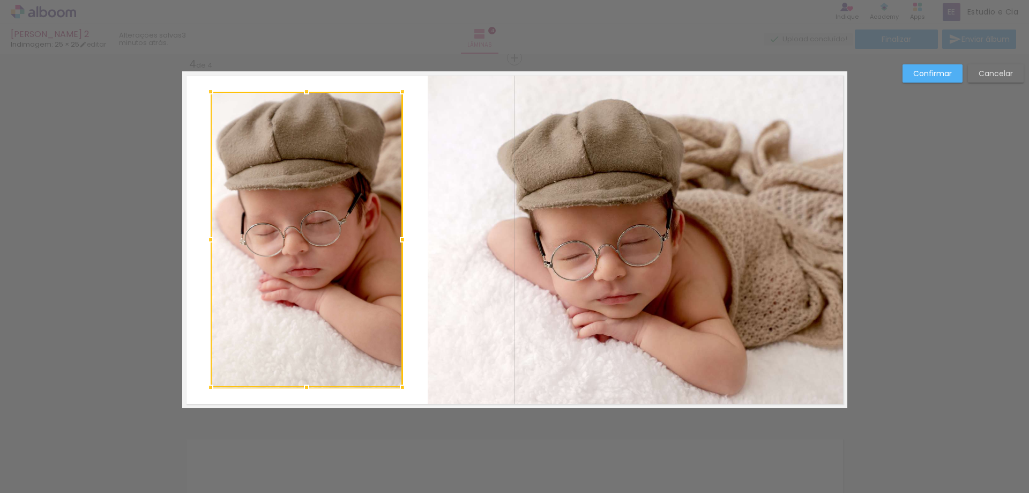
drag, startPoint x: 399, startPoint y: 390, endPoint x: 414, endPoint y: 401, distance: 18.0
click at [414, 401] on album-spread "4 de 4" at bounding box center [514, 239] width 665 height 337
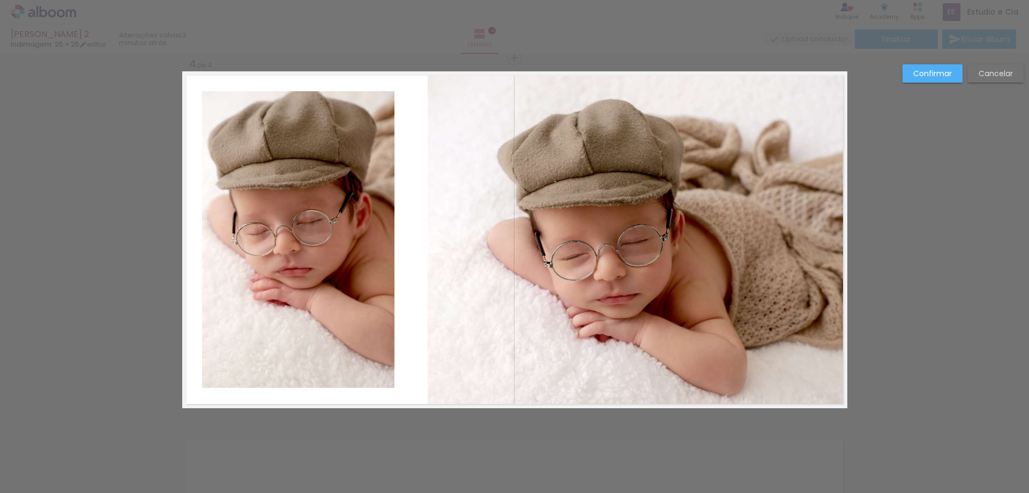
click at [388, 376] on quentale-photo at bounding box center [298, 239] width 192 height 296
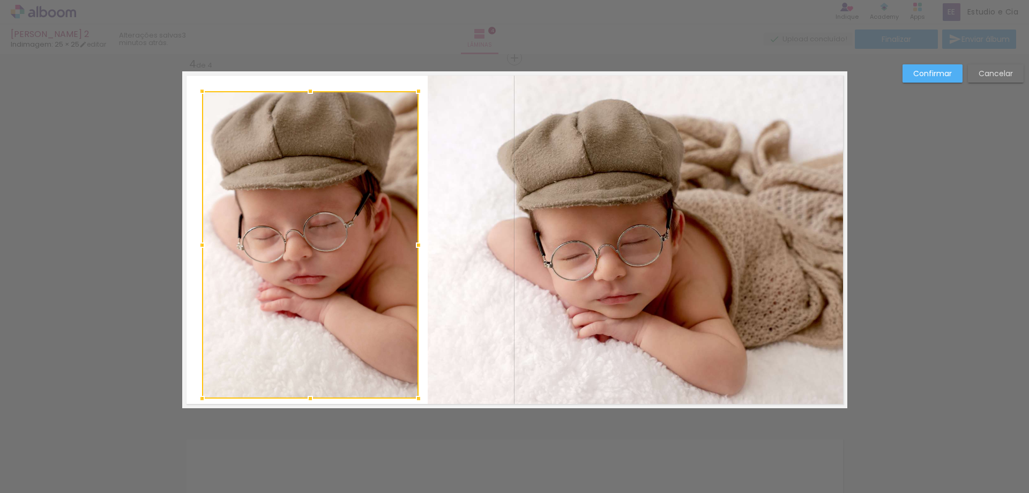
drag, startPoint x: 392, startPoint y: 386, endPoint x: 416, endPoint y: 397, distance: 26.4
click at [416, 397] on div at bounding box center [418, 398] width 21 height 21
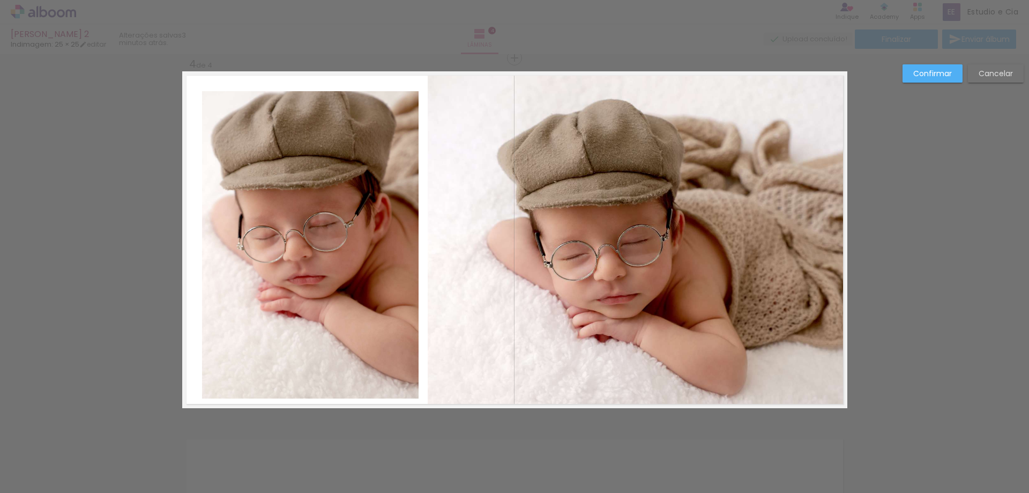
click at [242, 148] on quentale-photo at bounding box center [310, 244] width 217 height 307
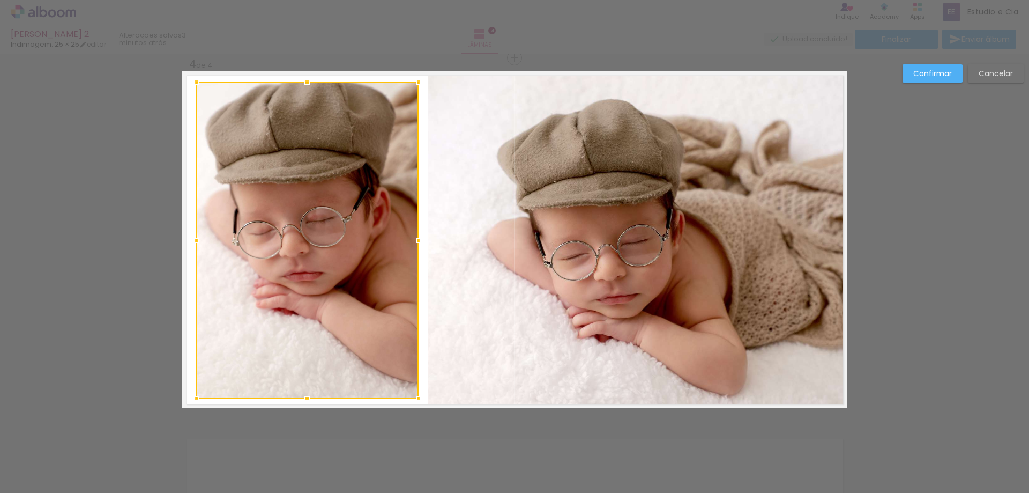
drag, startPoint x: 199, startPoint y: 91, endPoint x: 193, endPoint y: 82, distance: 10.9
click at [193, 82] on div at bounding box center [195, 81] width 21 height 21
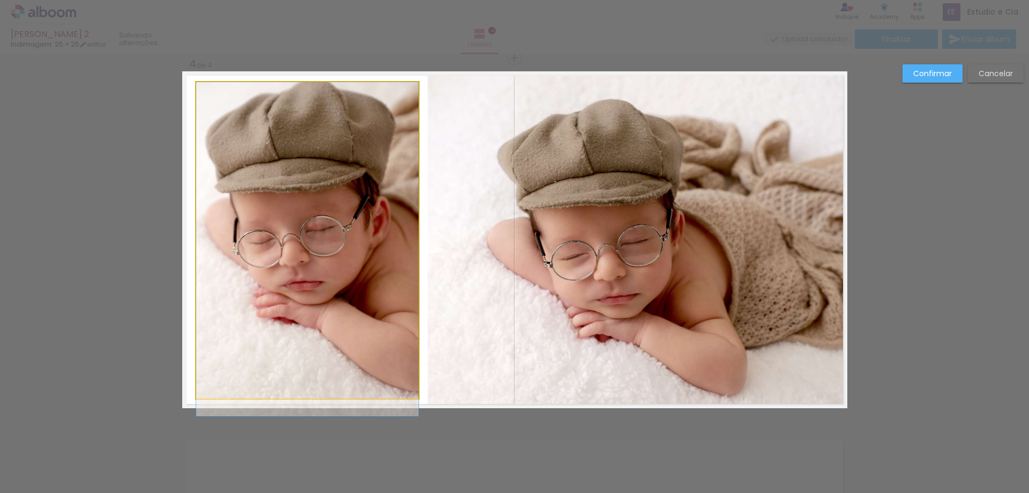
drag, startPoint x: 263, startPoint y: 201, endPoint x: 265, endPoint y: 212, distance: 11.4
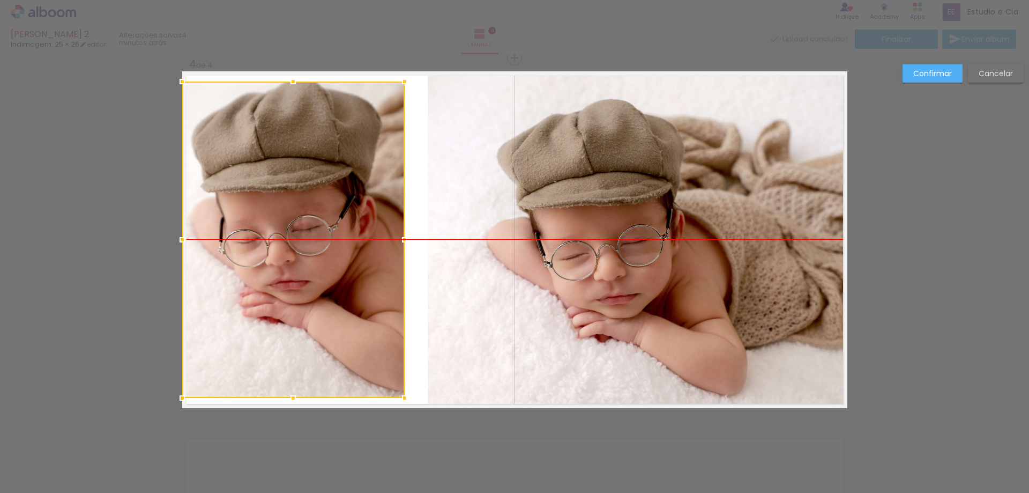
drag, startPoint x: 342, startPoint y: 266, endPoint x: 325, endPoint y: 258, distance: 18.7
click at [325, 258] on div at bounding box center [293, 239] width 222 height 316
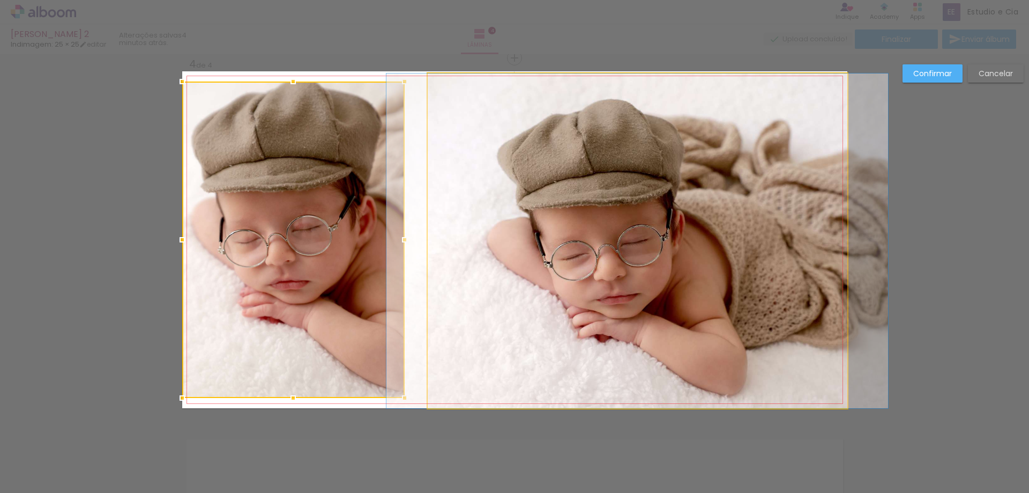
click at [469, 303] on quentale-photo at bounding box center [638, 240] width 420 height 334
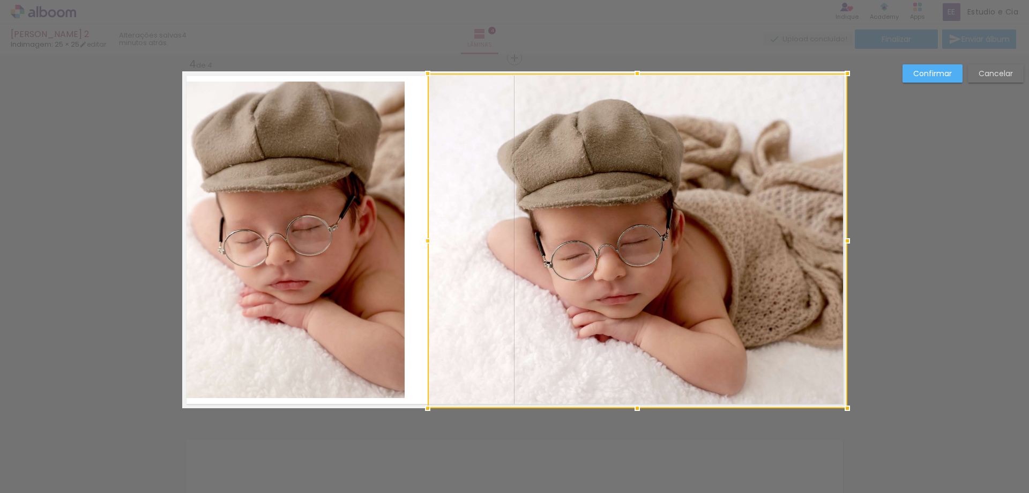
click at [348, 261] on quentale-photo at bounding box center [293, 239] width 222 height 316
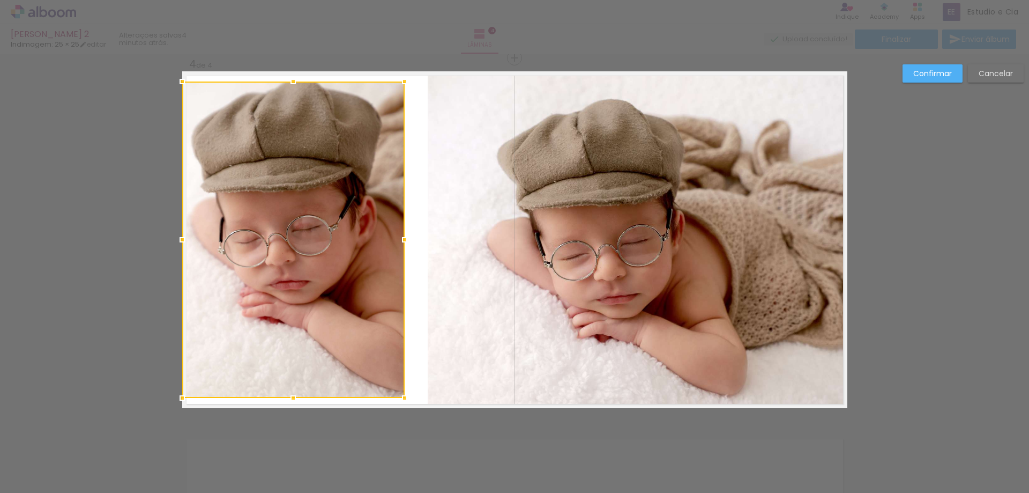
click at [923, 67] on paper-button "Confirmar" at bounding box center [933, 73] width 60 height 18
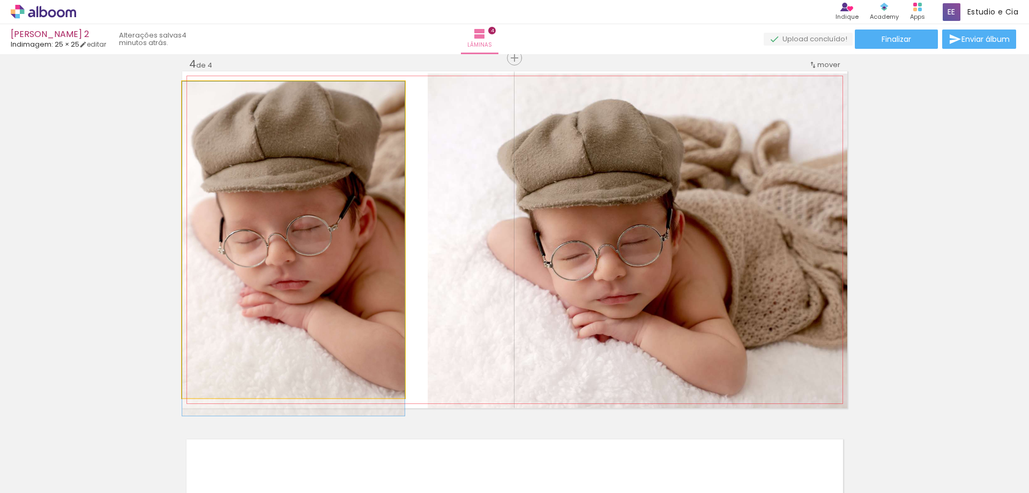
drag, startPoint x: 265, startPoint y: 235, endPoint x: 287, endPoint y: 235, distance: 22.0
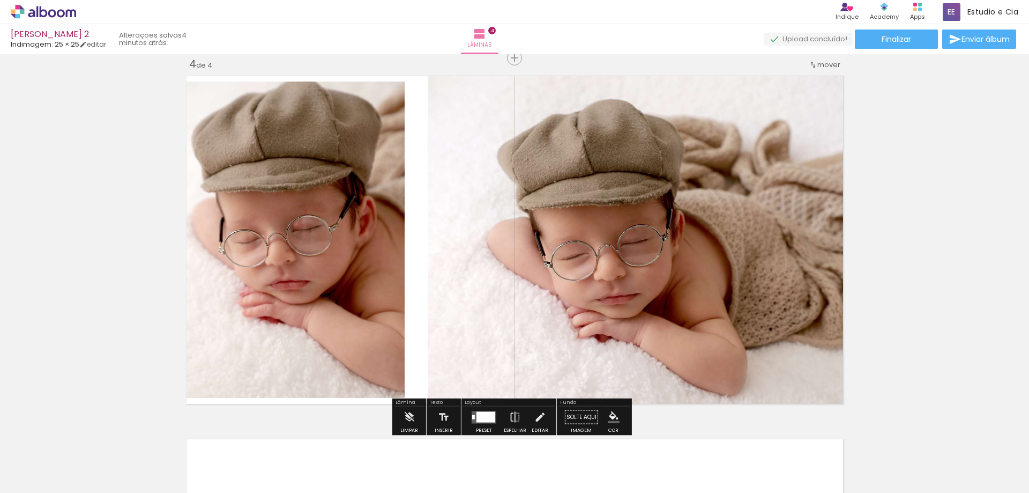
click at [275, 234] on quentale-photo at bounding box center [293, 239] width 222 height 316
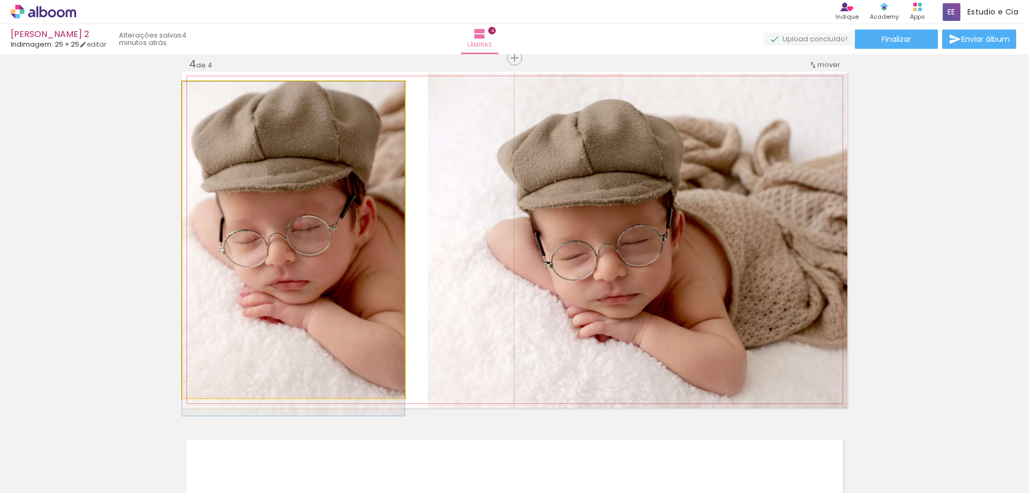
click at [275, 234] on quentale-photo at bounding box center [293, 239] width 222 height 316
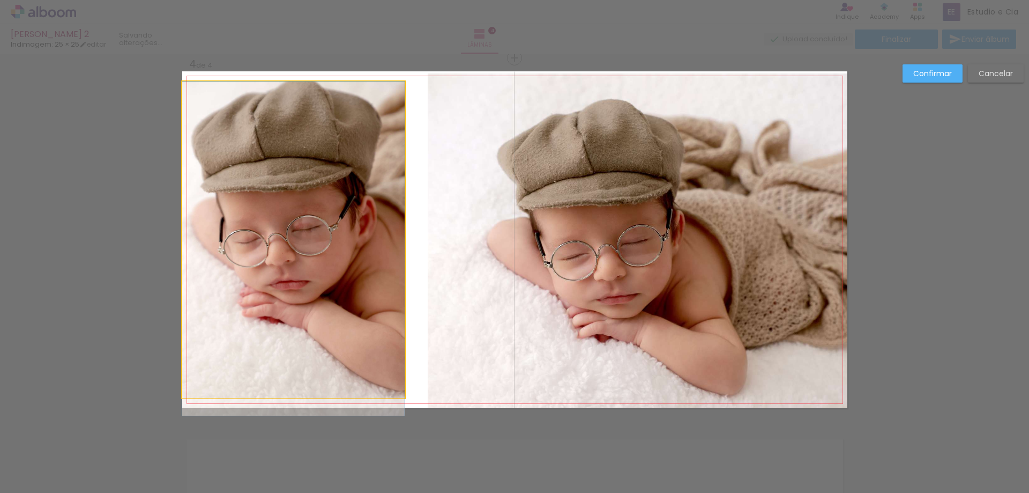
click at [277, 241] on quentale-photo at bounding box center [293, 239] width 222 height 316
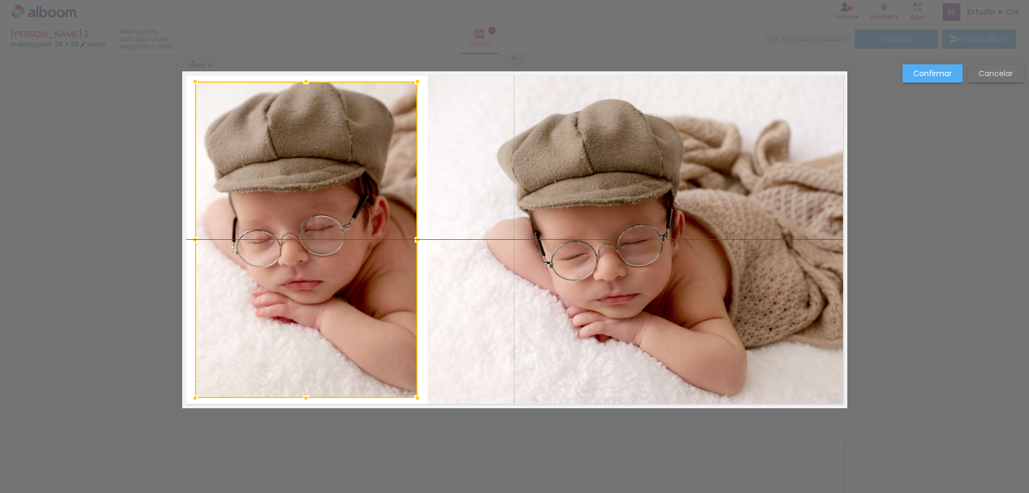
drag, startPoint x: 314, startPoint y: 235, endPoint x: 326, endPoint y: 234, distance: 12.9
click at [326, 234] on div at bounding box center [306, 239] width 222 height 316
click at [912, 75] on paper-button "Confirmar" at bounding box center [933, 73] width 60 height 18
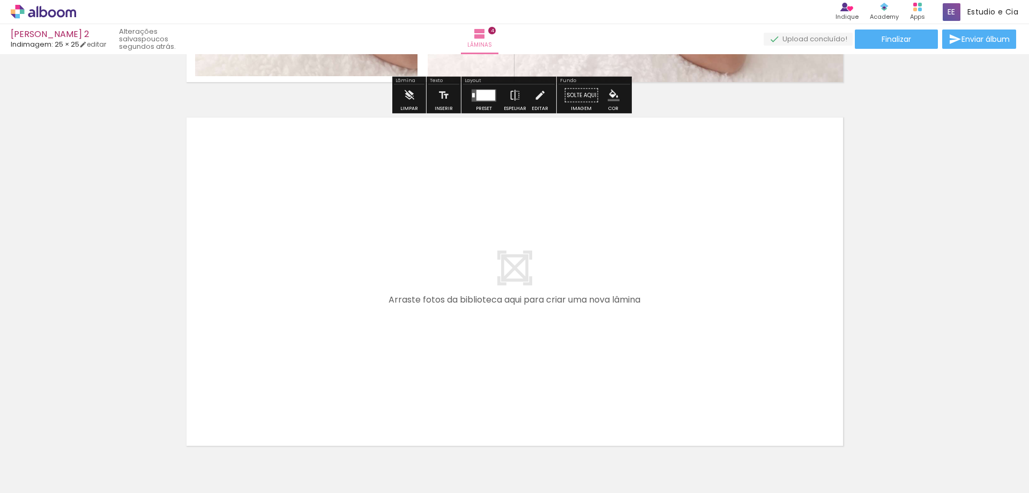
scroll to position [1479, 0]
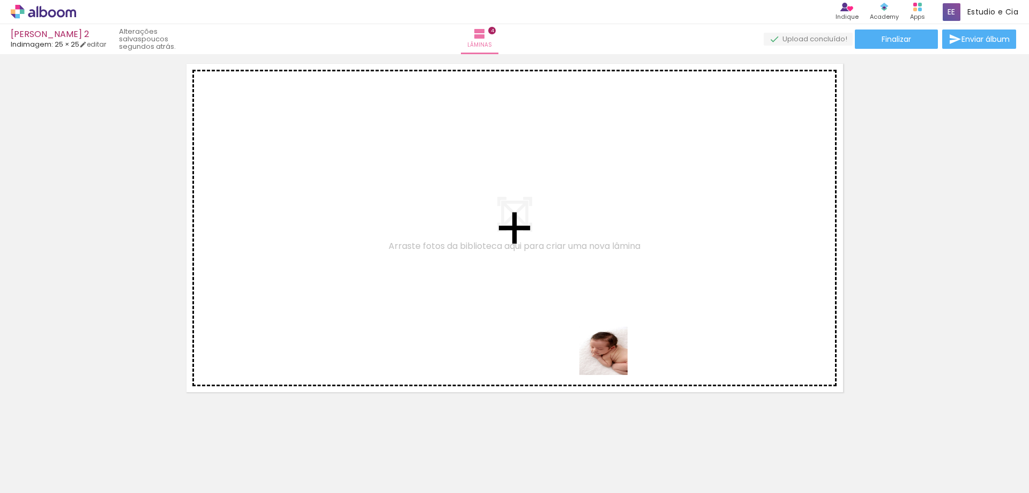
drag, startPoint x: 591, startPoint y: 463, endPoint x: 632, endPoint y: 438, distance: 48.8
click at [530, 258] on quentale-workspace at bounding box center [514, 246] width 1029 height 493
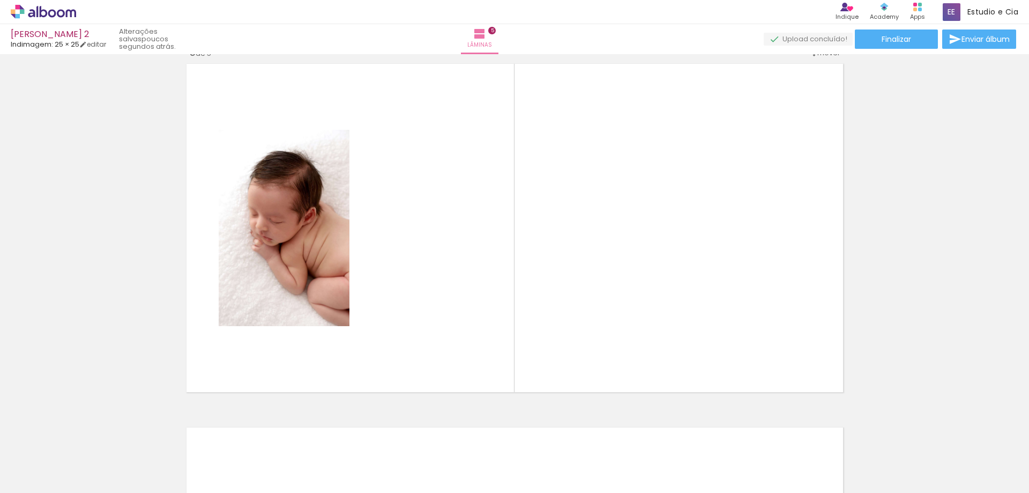
scroll to position [1468, 0]
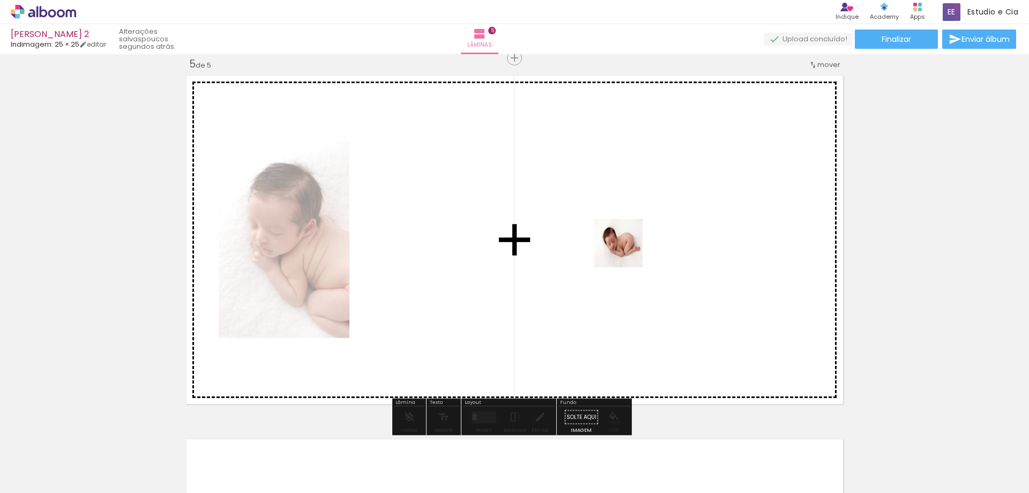
drag, startPoint x: 641, startPoint y: 452, endPoint x: 627, endPoint y: 251, distance: 201.5
click at [627, 251] on quentale-workspace at bounding box center [514, 246] width 1029 height 493
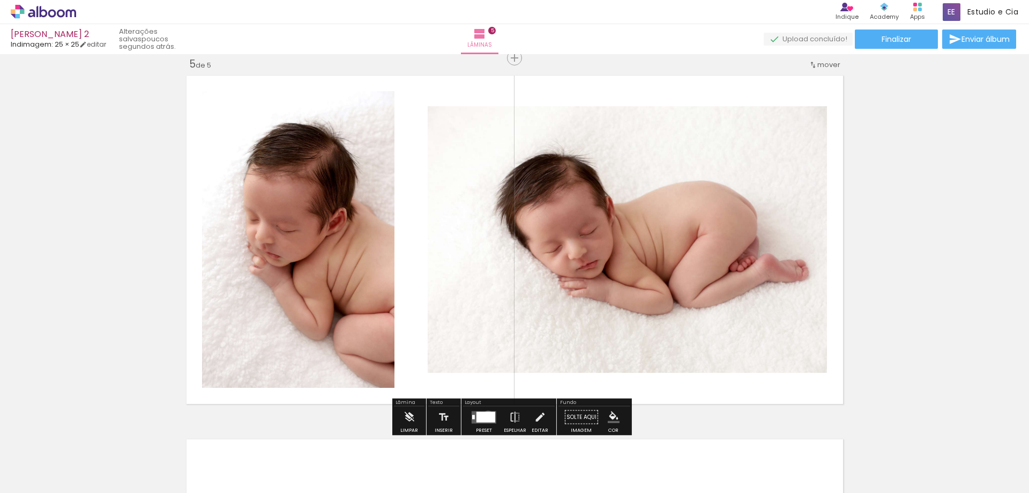
click at [486, 415] on div at bounding box center [486, 416] width 19 height 11
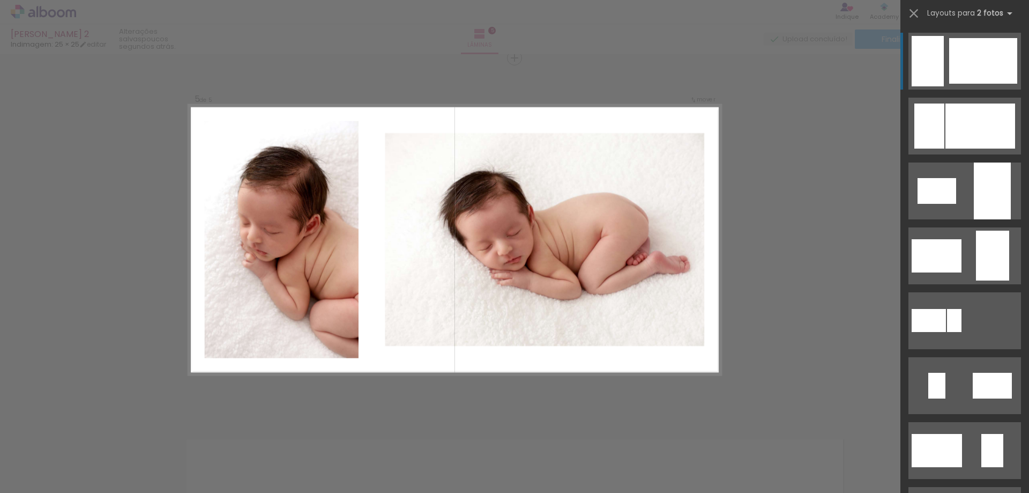
click at [933, 103] on div at bounding box center [929, 125] width 30 height 45
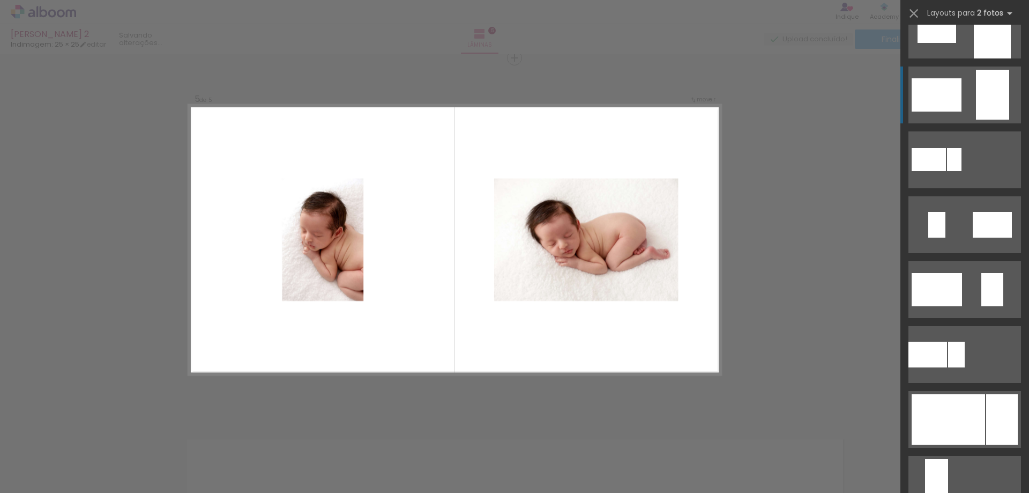
scroll to position [268, 0]
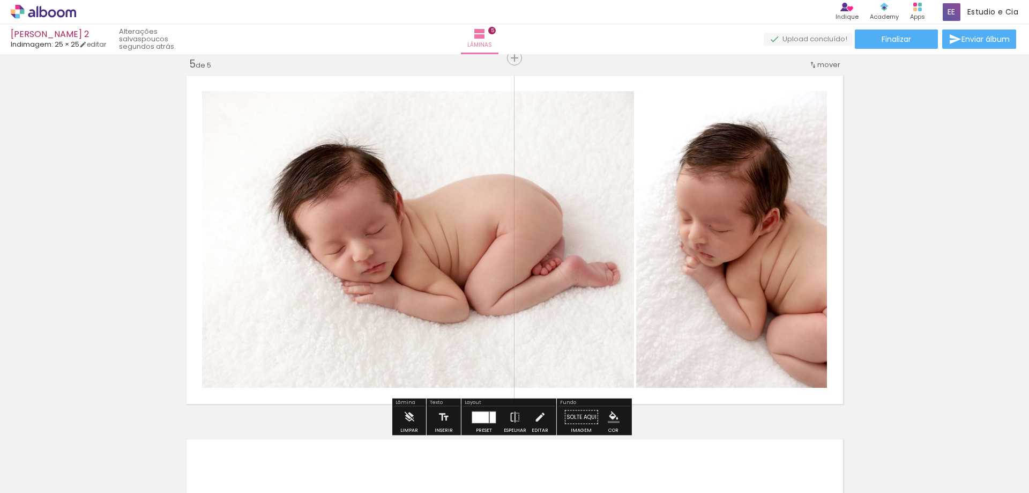
click at [465, 185] on quentale-photo at bounding box center [418, 239] width 432 height 296
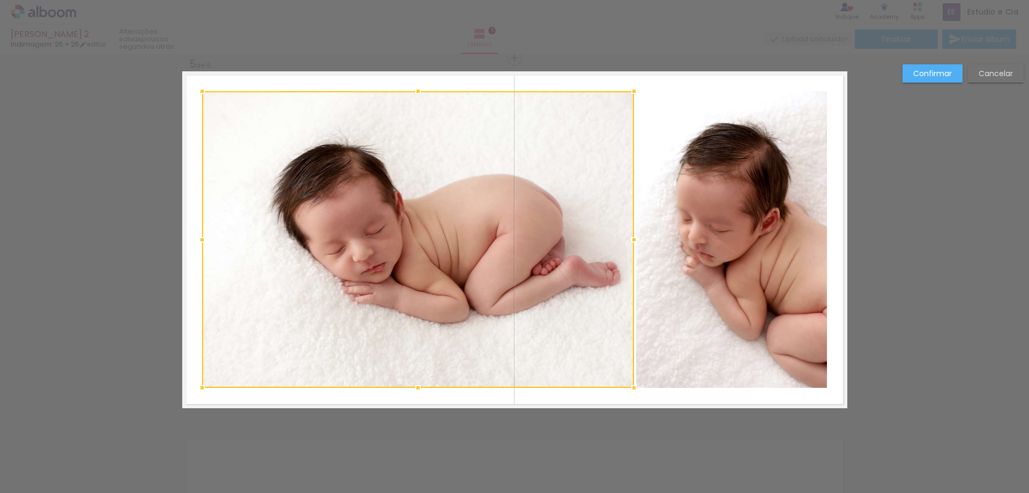
click at [730, 220] on quentale-photo at bounding box center [731, 239] width 191 height 296
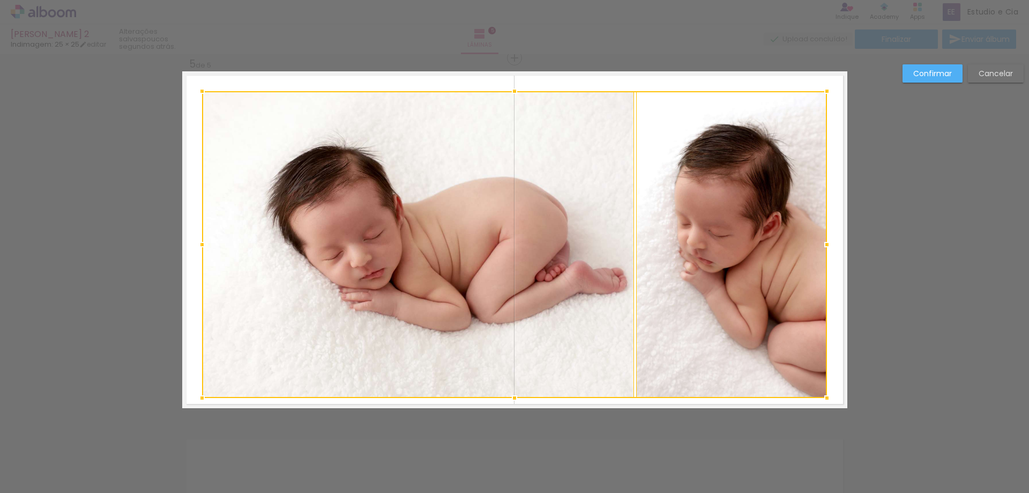
drag, startPoint x: 511, startPoint y: 388, endPoint x: 510, endPoint y: 399, distance: 11.4
click at [510, 399] on div at bounding box center [514, 397] width 21 height 21
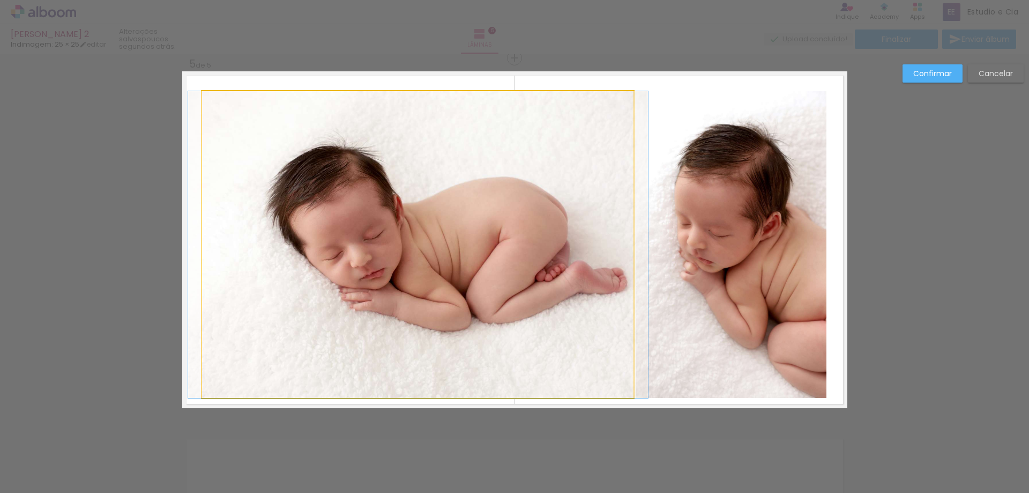
click at [510, 133] on quentale-photo at bounding box center [418, 244] width 432 height 307
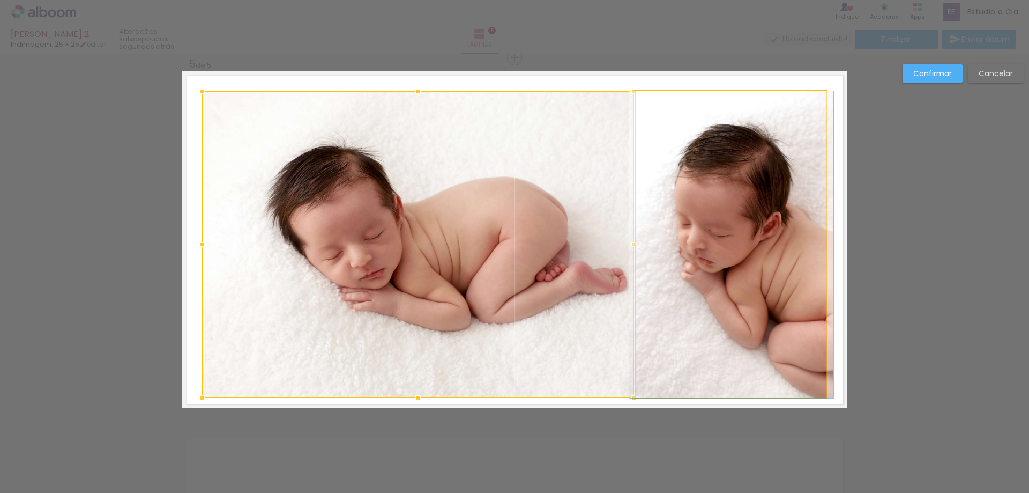
click at [666, 154] on quentale-photo at bounding box center [731, 244] width 191 height 307
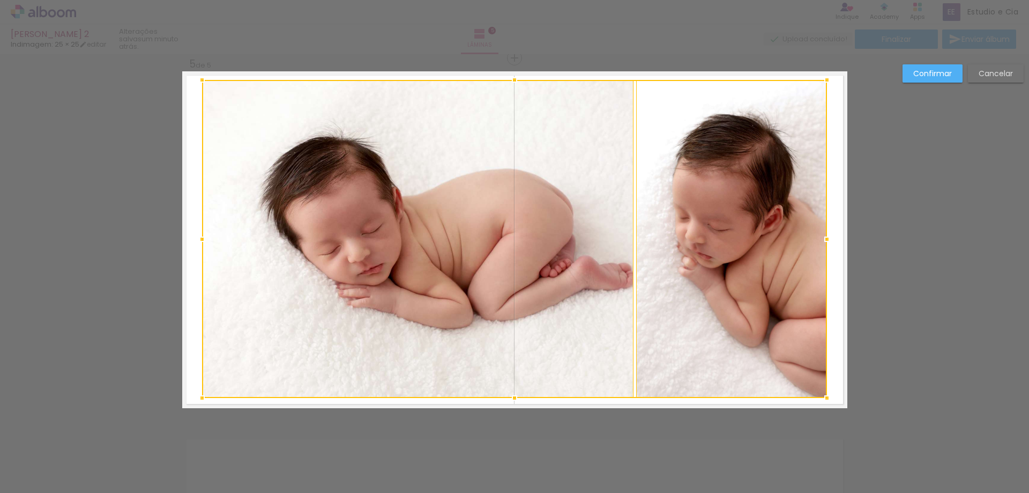
drag, startPoint x: 510, startPoint y: 90, endPoint x: 512, endPoint y: 79, distance: 11.4
click at [512, 79] on div at bounding box center [514, 79] width 21 height 21
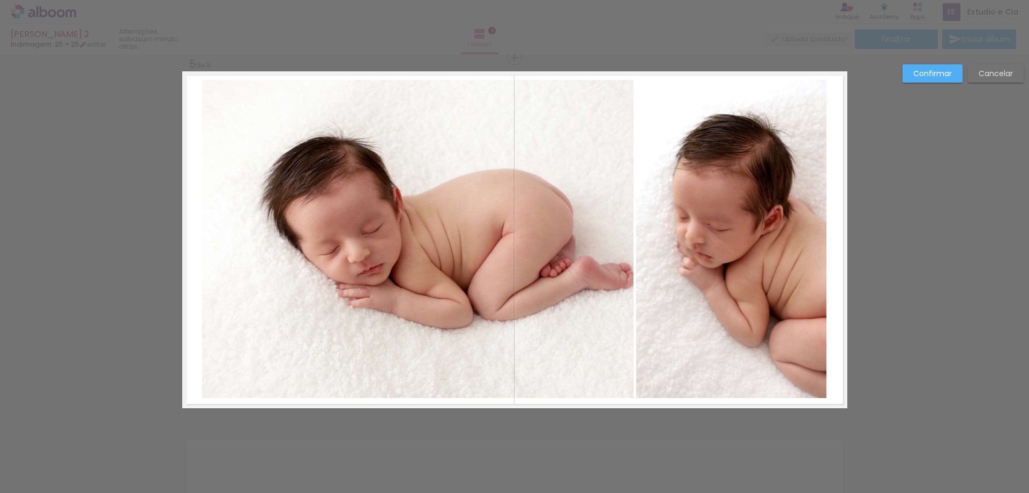
click at [604, 214] on quentale-photo at bounding box center [418, 239] width 432 height 318
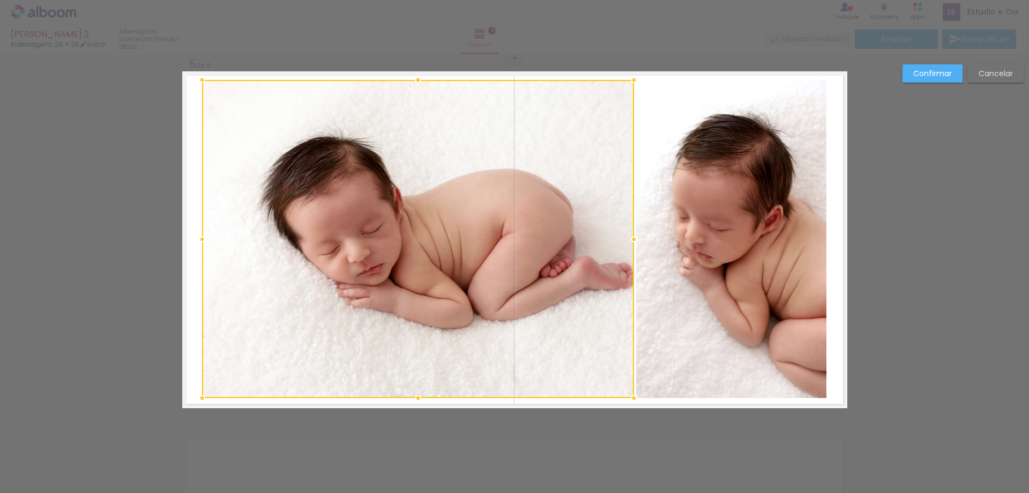
click at [703, 234] on quentale-photo at bounding box center [731, 239] width 191 height 318
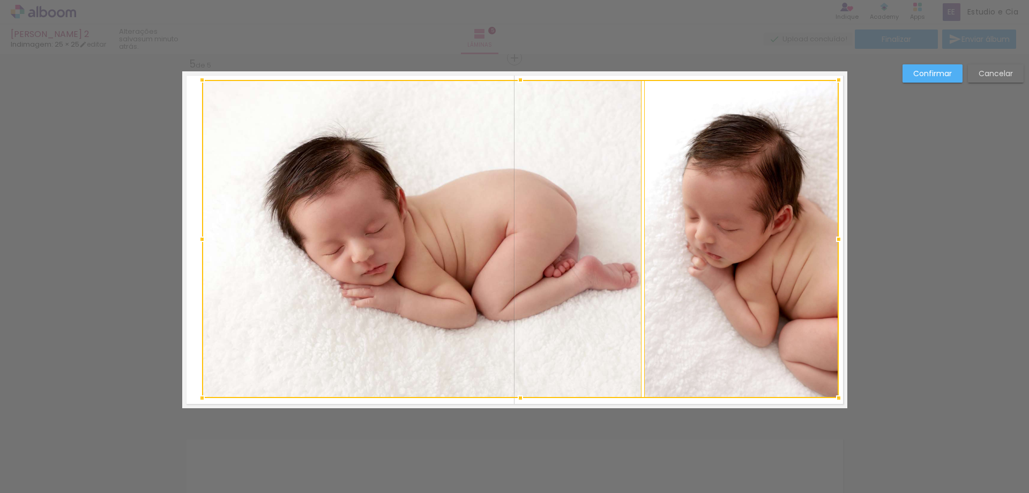
drag, startPoint x: 822, startPoint y: 239, endPoint x: 834, endPoint y: 240, distance: 11.3
click at [834, 240] on div at bounding box center [838, 238] width 21 height 21
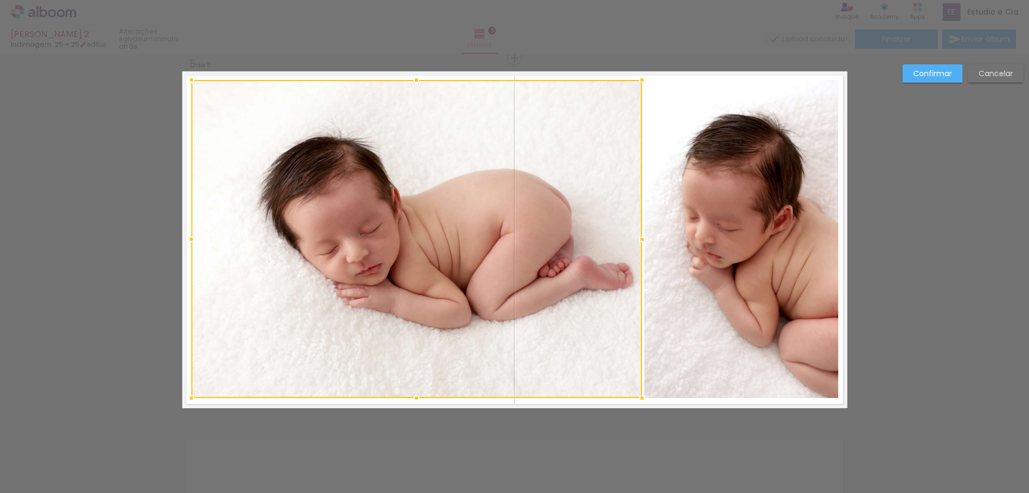
drag, startPoint x: 199, startPoint y: 240, endPoint x: 188, endPoint y: 240, distance: 10.7
click at [188, 240] on div at bounding box center [191, 238] width 21 height 21
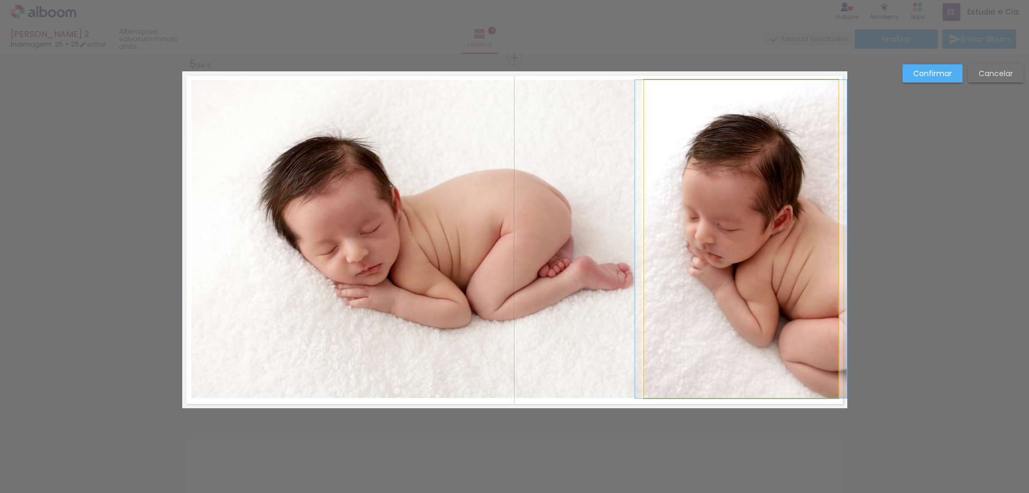
click at [726, 255] on quentale-photo at bounding box center [741, 239] width 194 height 318
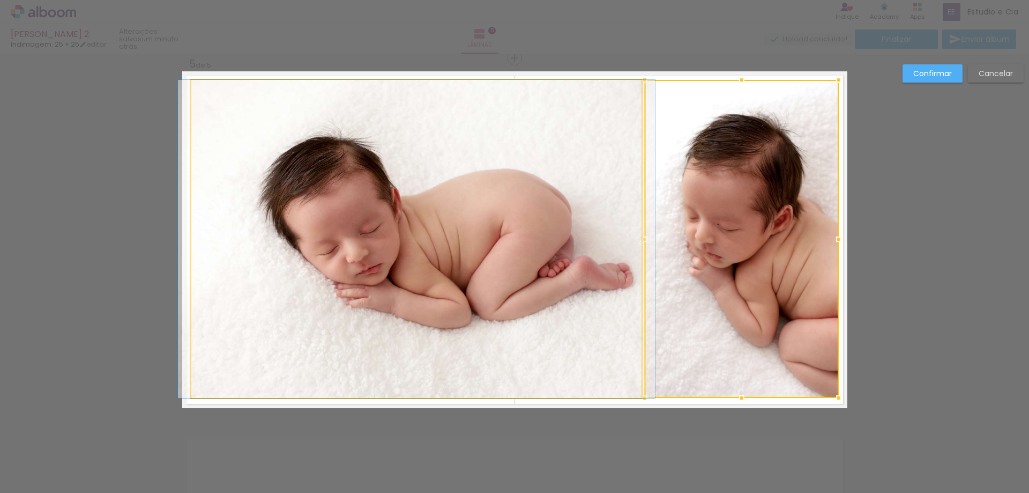
click at [585, 250] on quentale-photo at bounding box center [416, 239] width 451 height 318
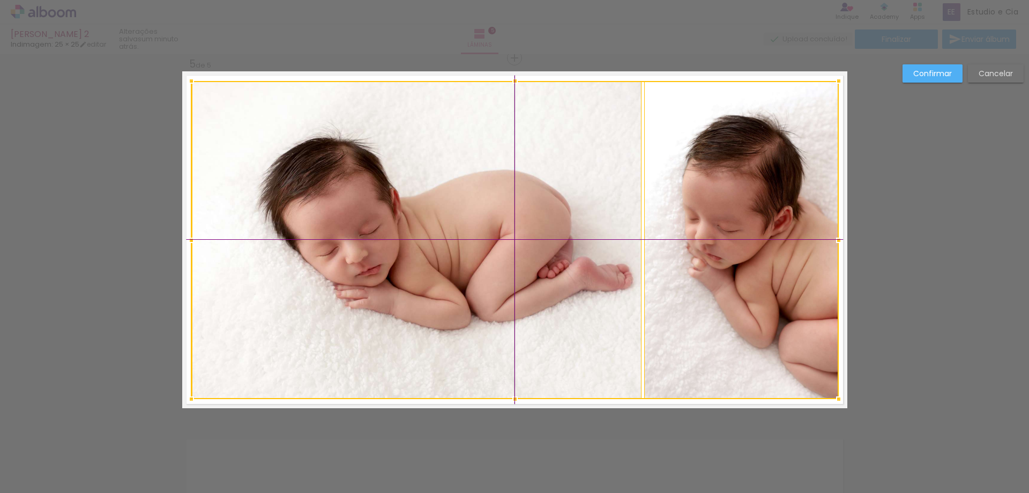
click at [574, 239] on div at bounding box center [515, 240] width 648 height 318
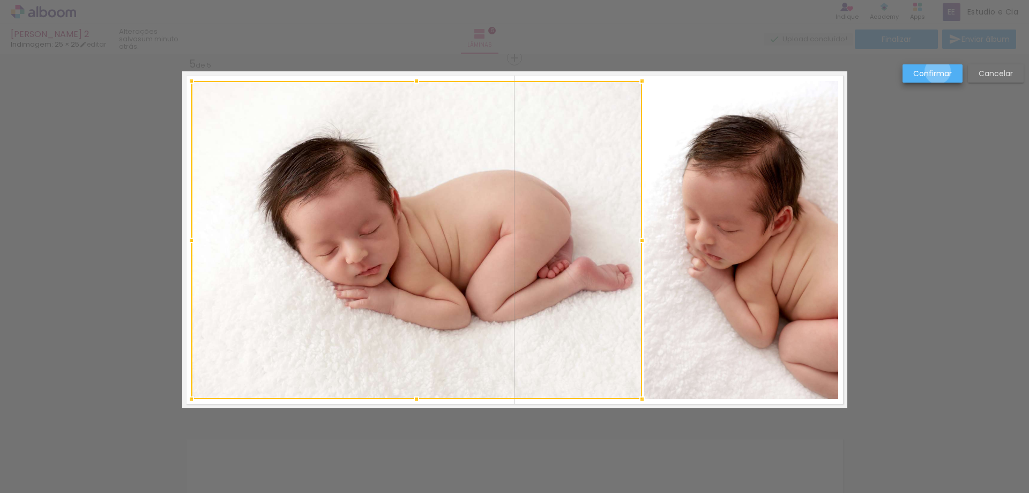
click at [0, 0] on slot "Confirmar" at bounding box center [0, 0] width 0 height 0
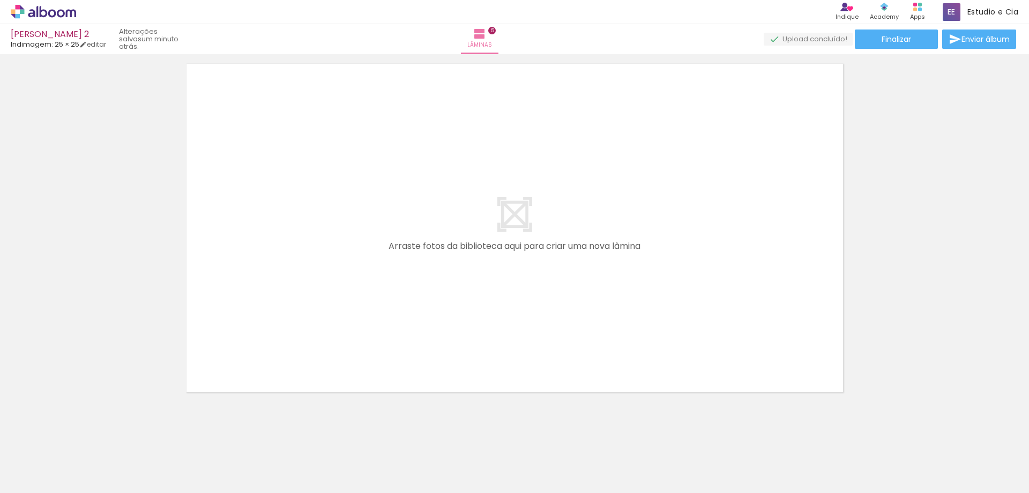
scroll to position [0, 263]
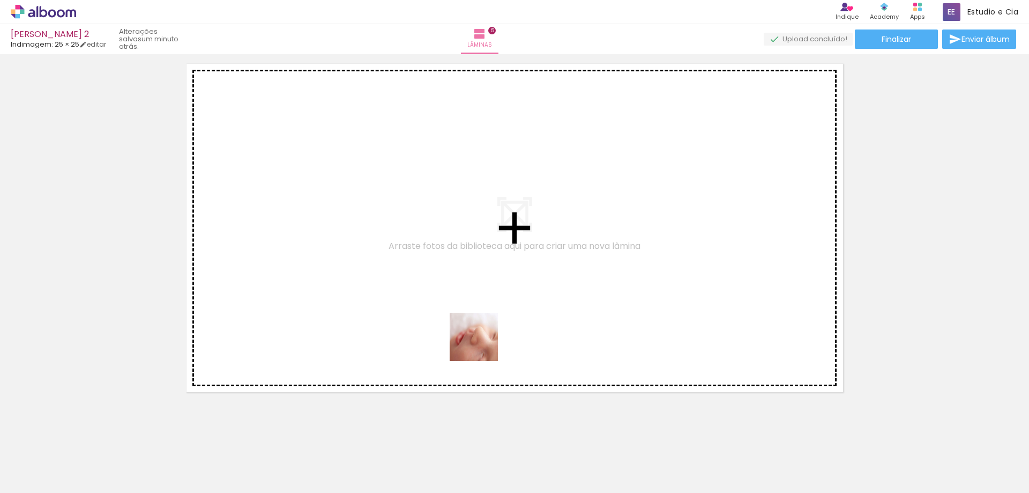
drag, startPoint x: 448, startPoint y: 459, endPoint x: 519, endPoint y: 430, distance: 76.2
click at [438, 215] on quentale-workspace at bounding box center [514, 246] width 1029 height 493
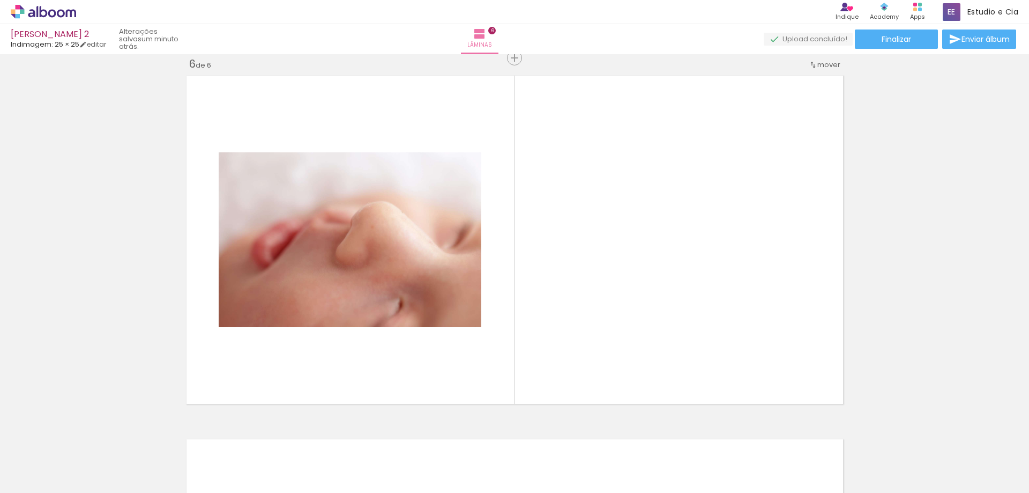
scroll to position [1831, 0]
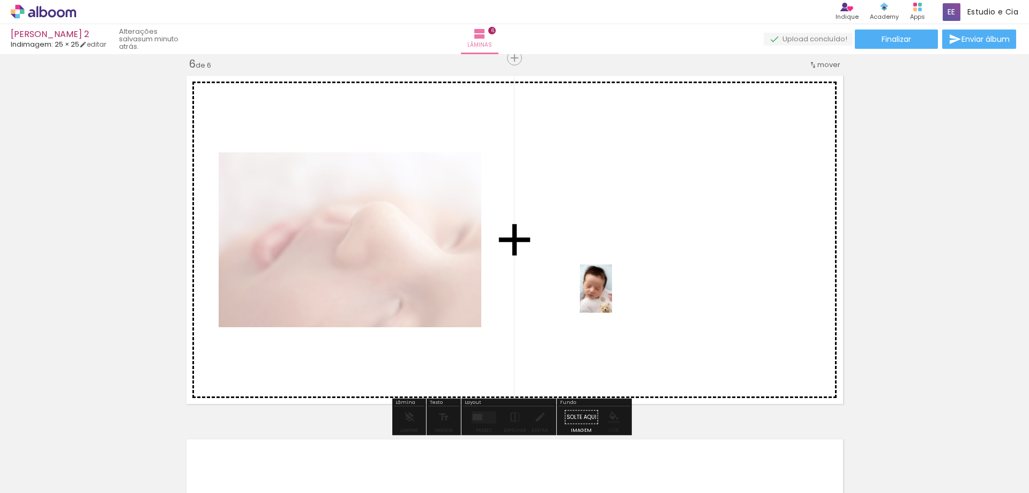
drag, startPoint x: 513, startPoint y: 462, endPoint x: 612, endPoint y: 296, distance: 192.6
click at [612, 296] on quentale-workspace at bounding box center [514, 246] width 1029 height 493
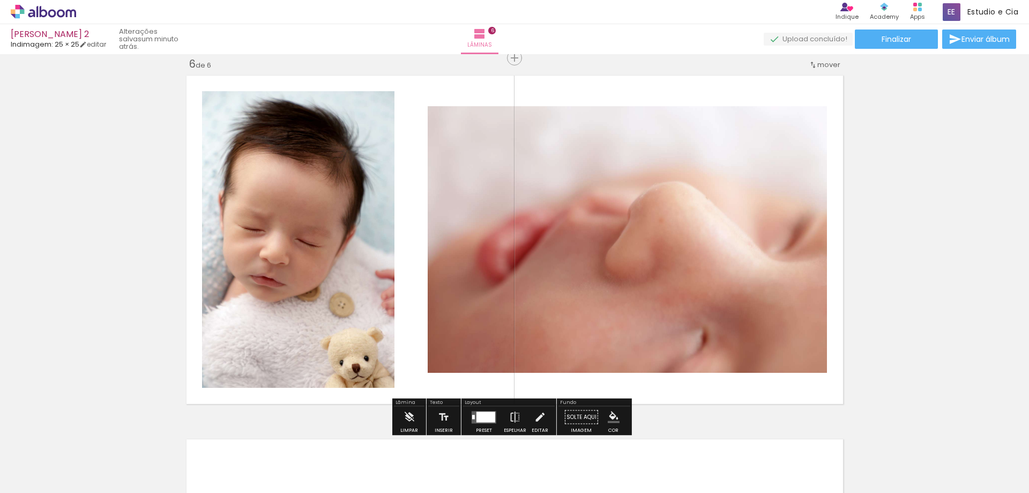
click at [613, 241] on quentale-photo at bounding box center [627, 239] width 399 height 266
drag, startPoint x: 613, startPoint y: 241, endPoint x: 594, endPoint y: 236, distance: 18.9
click at [594, 236] on quentale-photo at bounding box center [627, 239] width 399 height 266
click at [407, 416] on iron-icon at bounding box center [409, 416] width 12 height 21
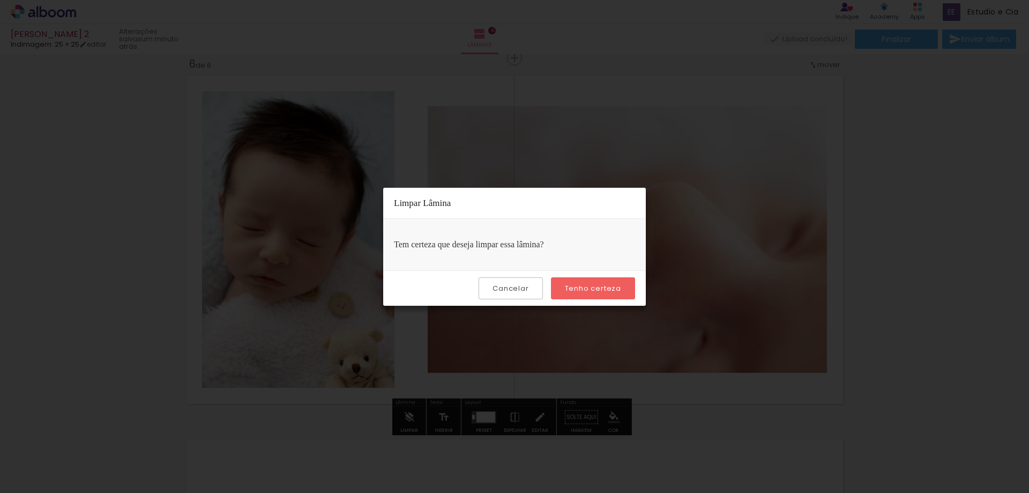
click at [0, 0] on slot "Cancelar" at bounding box center [0, 0] width 0 height 0
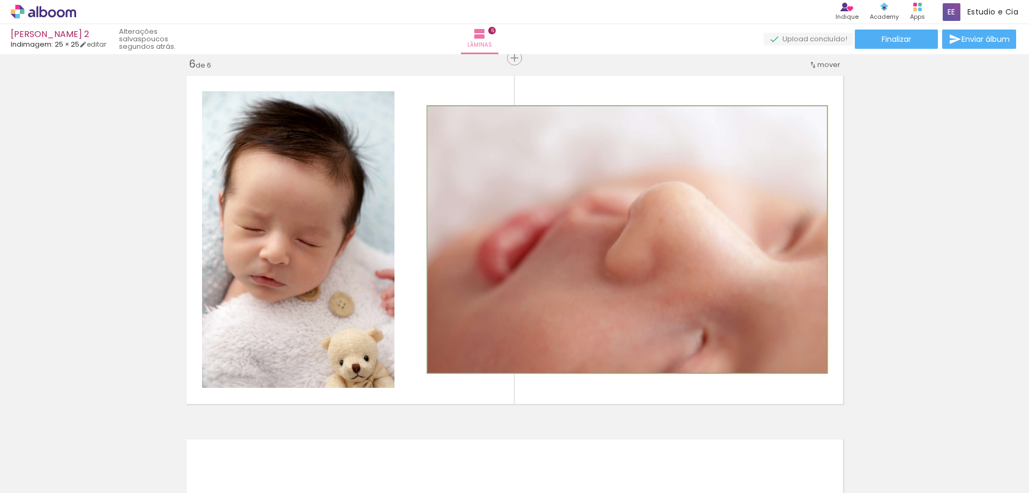
click at [623, 278] on quentale-photo at bounding box center [627, 239] width 399 height 266
drag, startPoint x: 627, startPoint y: 273, endPoint x: 626, endPoint y: 250, distance: 23.6
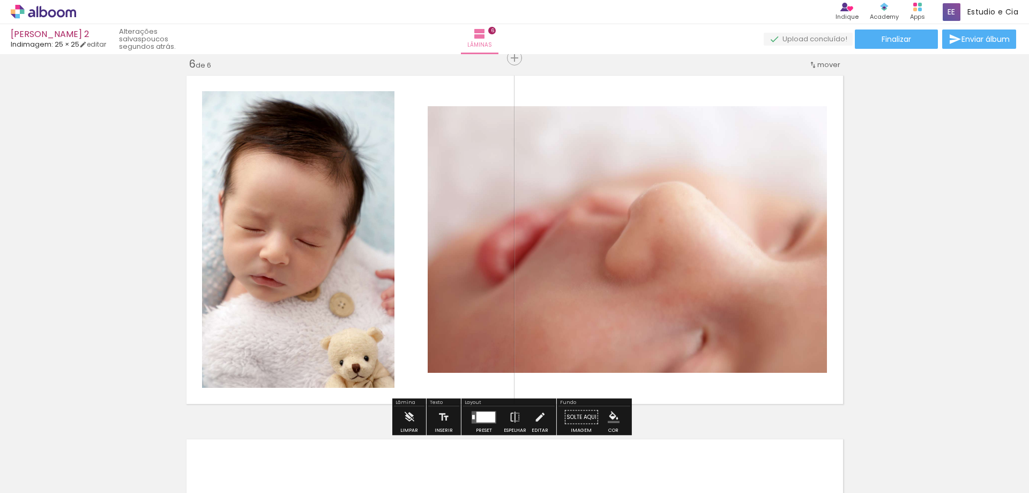
click at [626, 250] on quentale-photo at bounding box center [627, 239] width 399 height 266
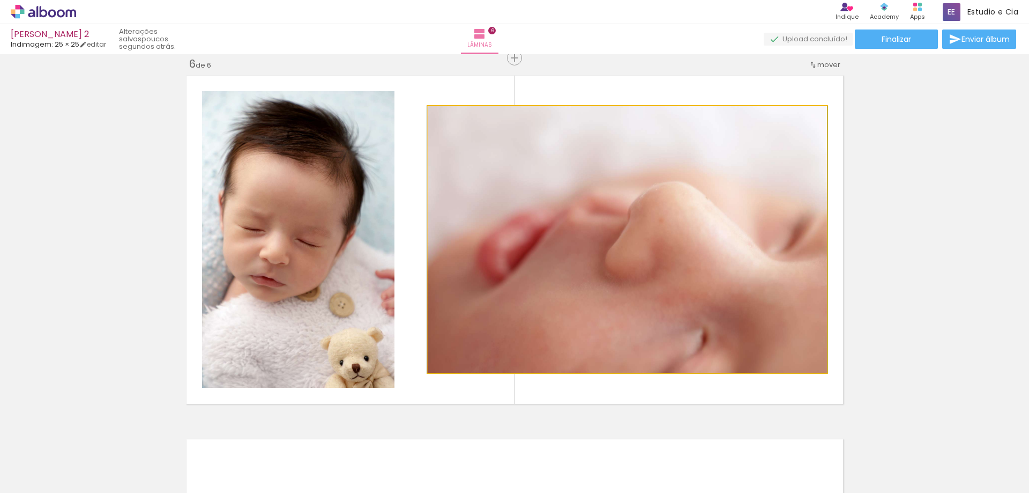
click at [626, 250] on quentale-photo at bounding box center [627, 239] width 399 height 266
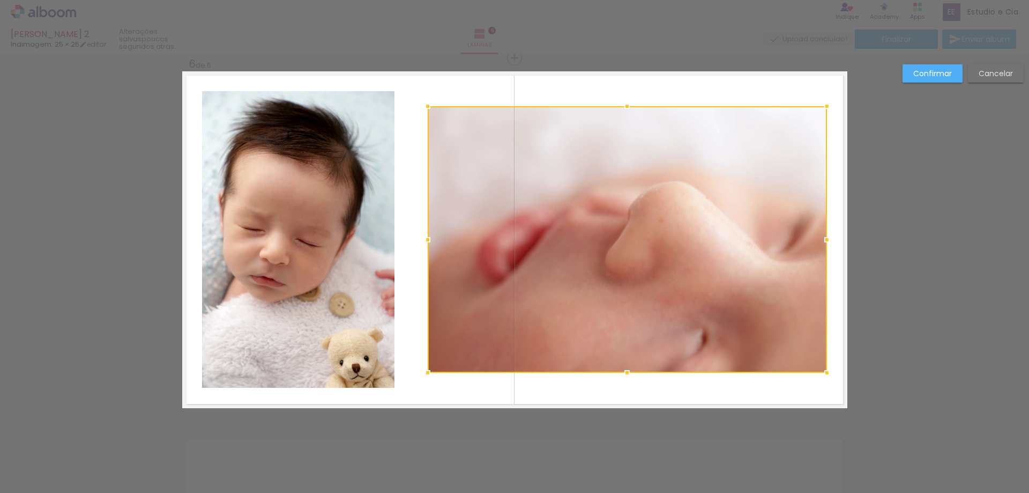
click at [598, 264] on div at bounding box center [627, 239] width 399 height 266
click at [0, 0] on slot "Cancelar" at bounding box center [0, 0] width 0 height 0
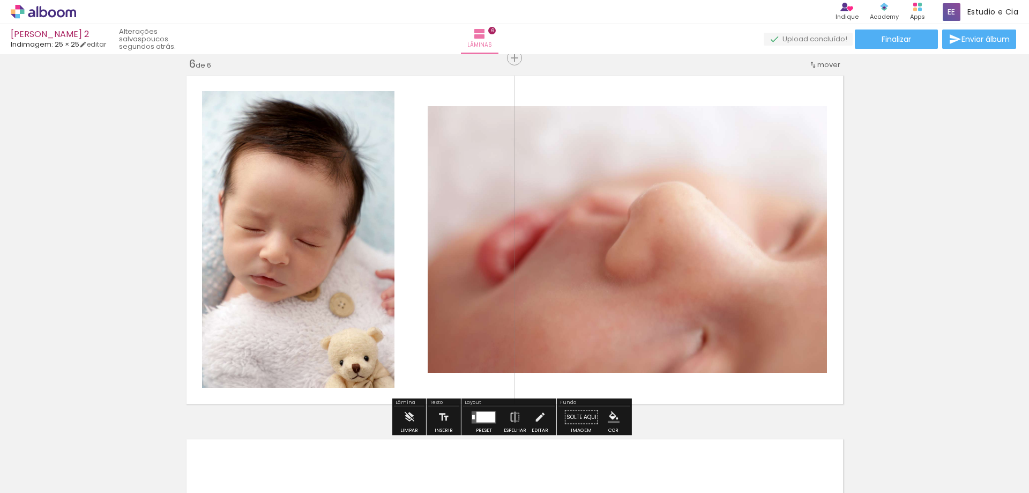
click at [481, 418] on div at bounding box center [486, 416] width 19 height 11
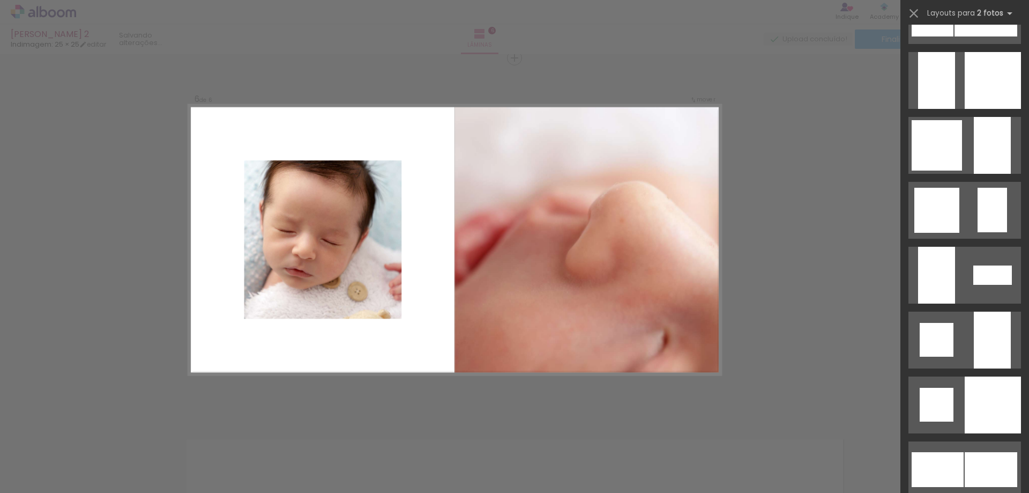
scroll to position [1233, 0]
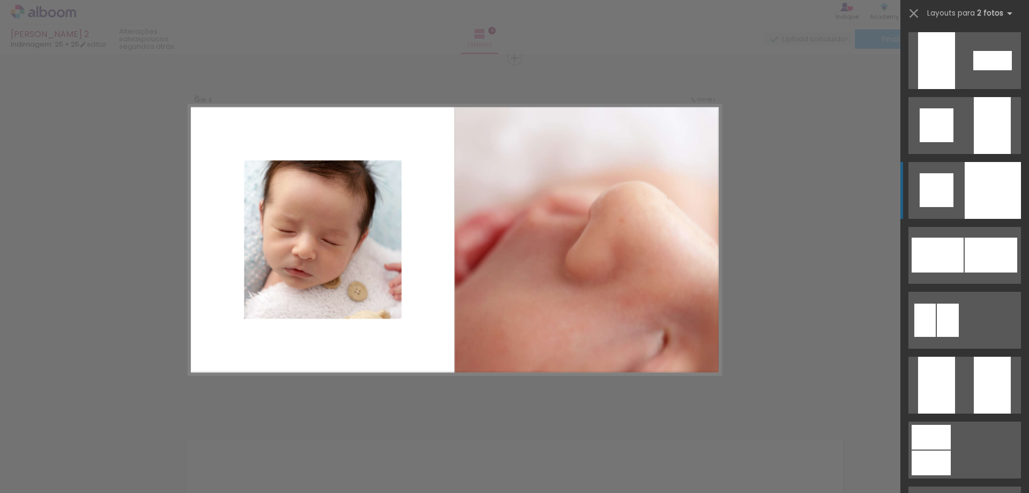
click at [976, 154] on div at bounding box center [992, 125] width 37 height 57
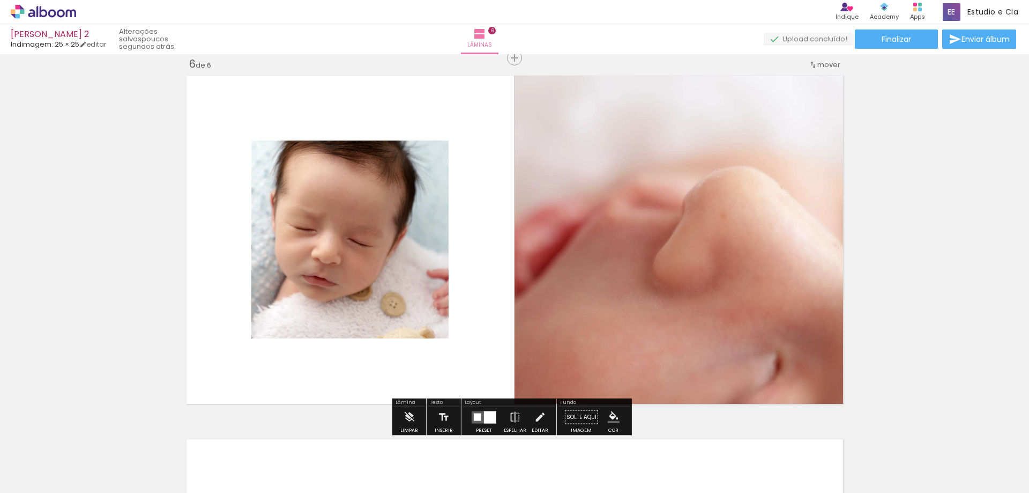
click at [624, 210] on quentale-photo at bounding box center [681, 239] width 333 height 337
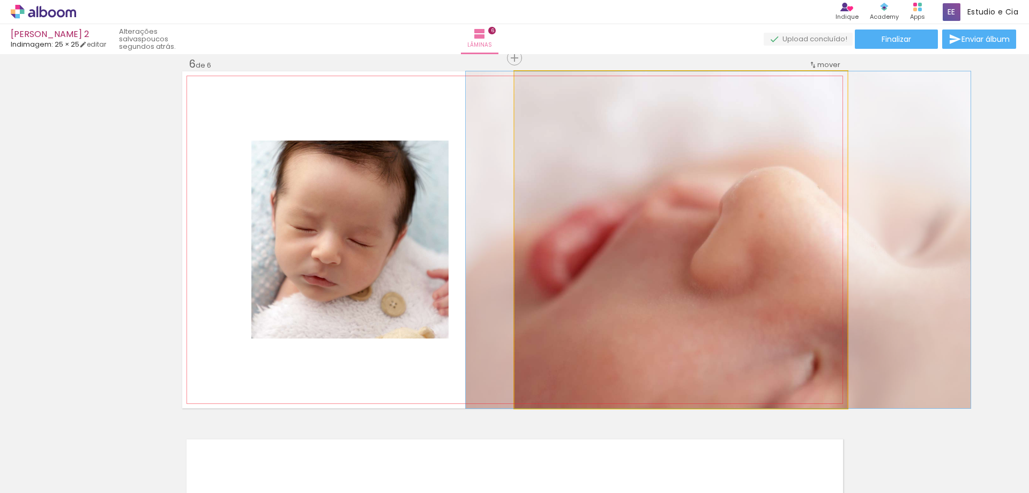
drag, startPoint x: 624, startPoint y: 210, endPoint x: 661, endPoint y: 182, distance: 46.4
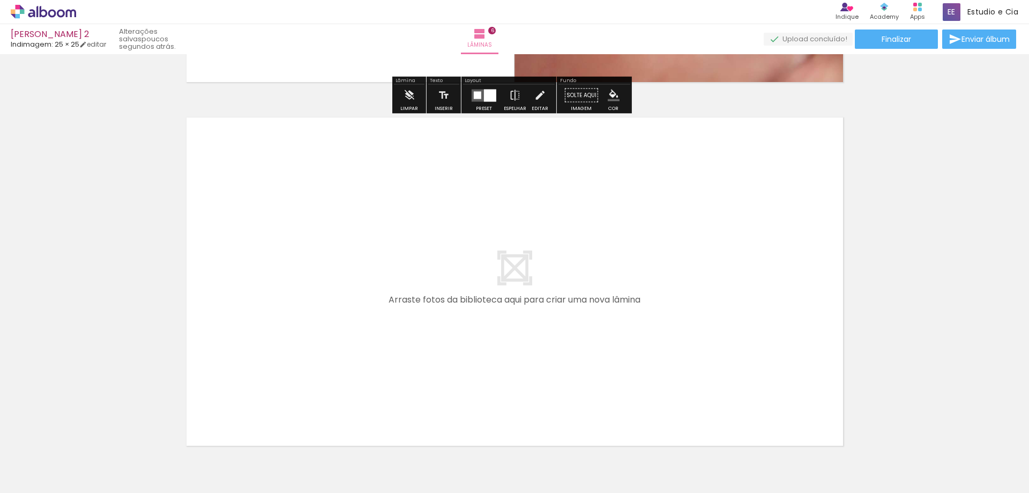
scroll to position [2206, 0]
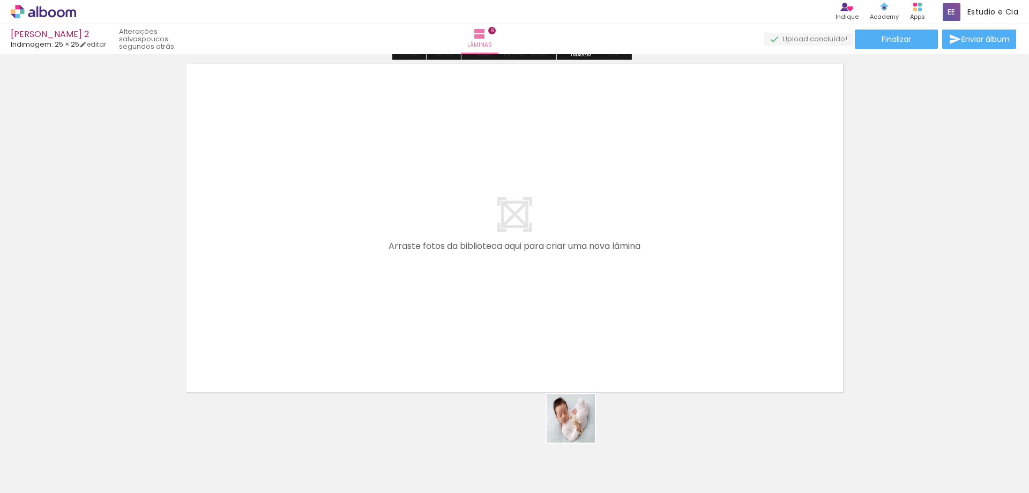
drag, startPoint x: 575, startPoint y: 457, endPoint x: 626, endPoint y: 470, distance: 52.0
click at [476, 254] on quentale-workspace at bounding box center [514, 246] width 1029 height 493
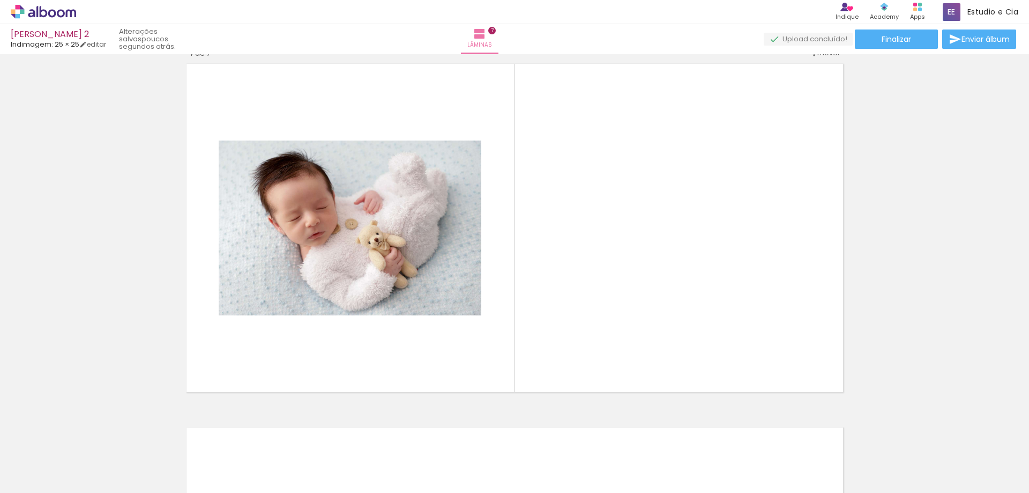
scroll to position [2194, 0]
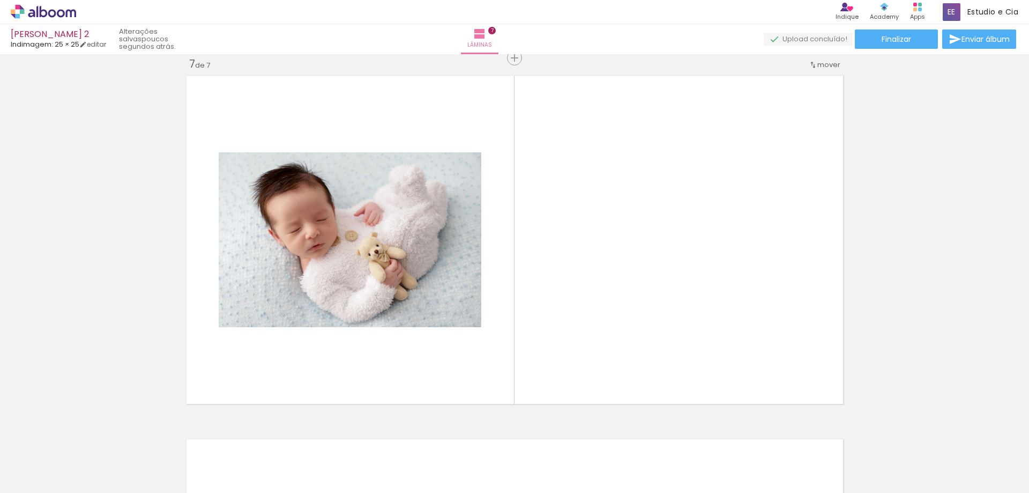
drag, startPoint x: 637, startPoint y: 334, endPoint x: 627, endPoint y: 243, distance: 91.2
click at [627, 243] on quentale-workspace at bounding box center [514, 246] width 1029 height 493
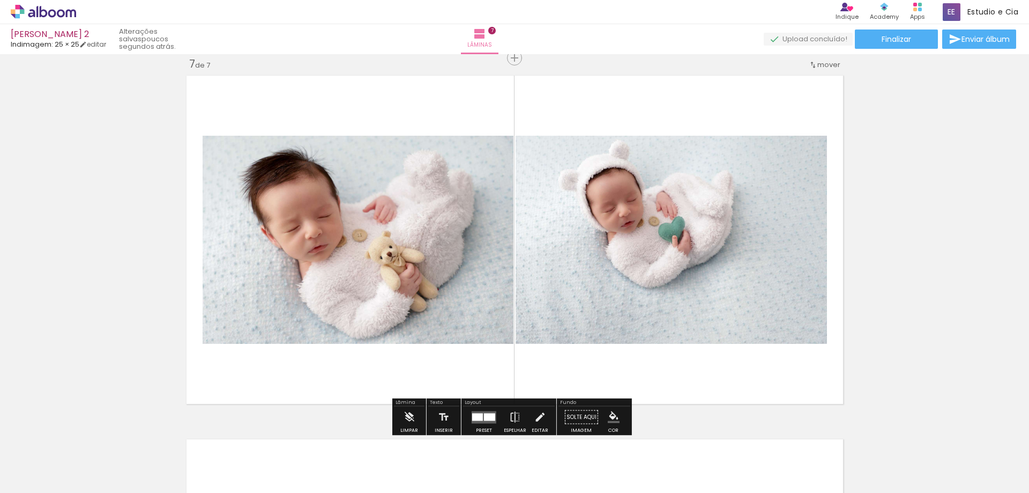
click at [487, 415] on div at bounding box center [489, 417] width 11 height 8
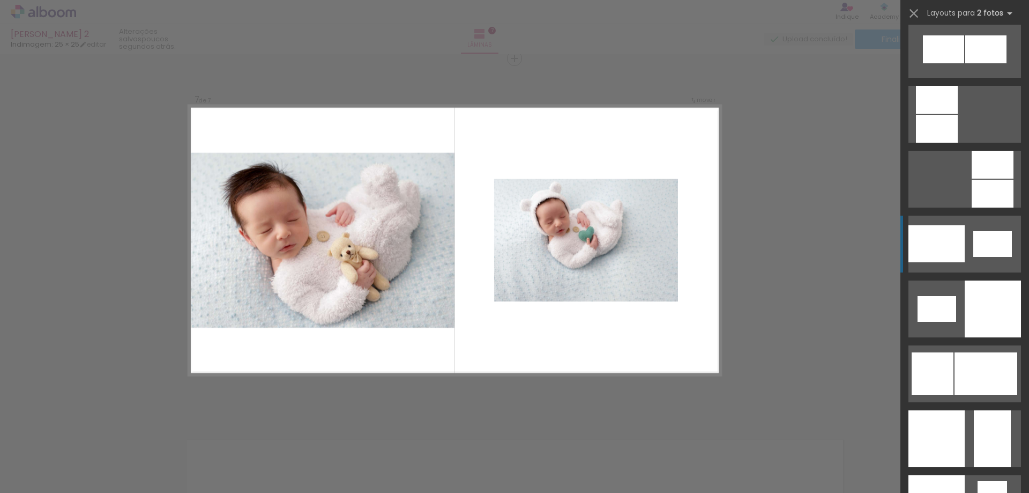
scroll to position [1233, 0]
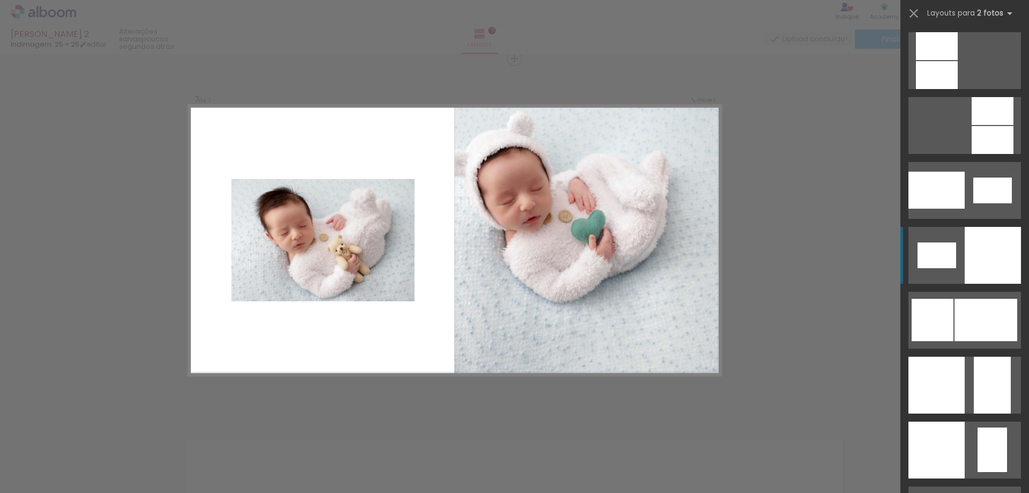
click at [958, 89] on div at bounding box center [937, 75] width 42 height 28
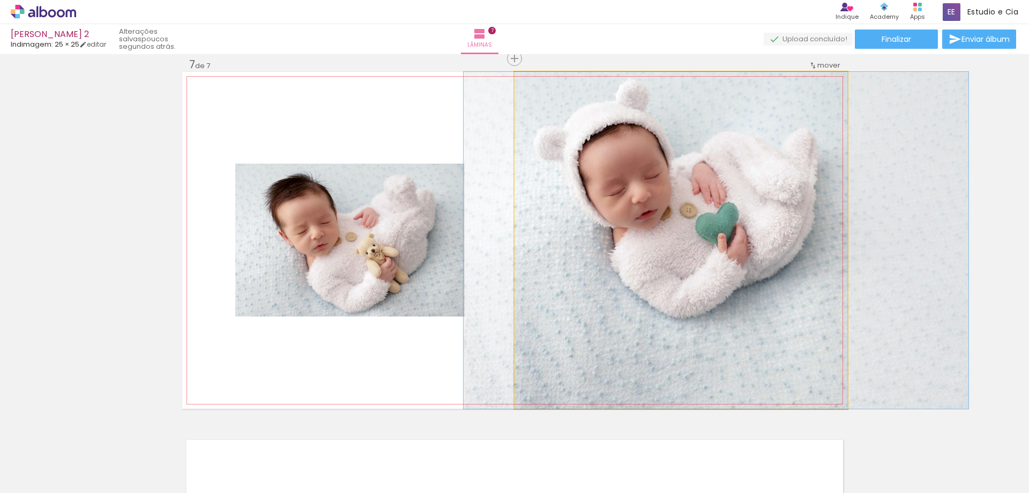
drag, startPoint x: 689, startPoint y: 218, endPoint x: 725, endPoint y: 230, distance: 37.6
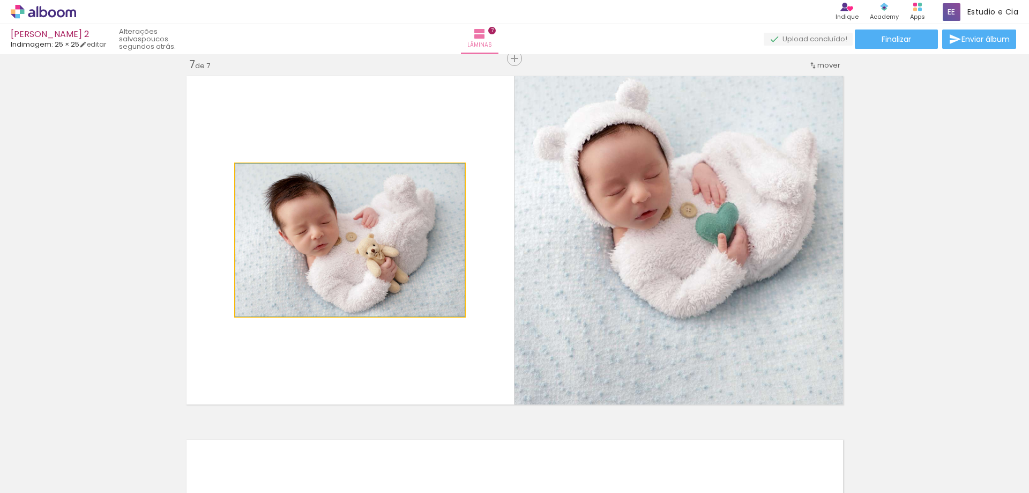
click at [337, 253] on quentale-photo at bounding box center [349, 239] width 229 height 153
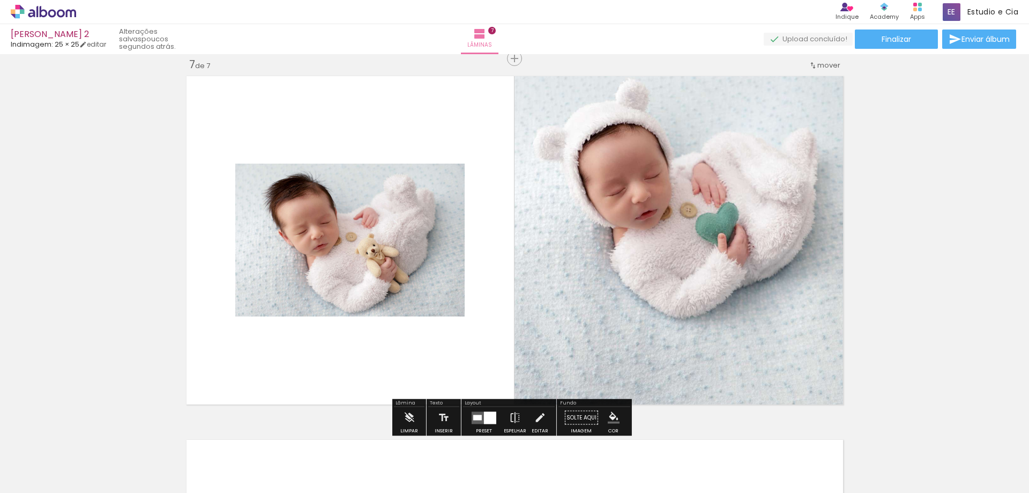
click at [345, 256] on quentale-photo at bounding box center [349, 239] width 229 height 153
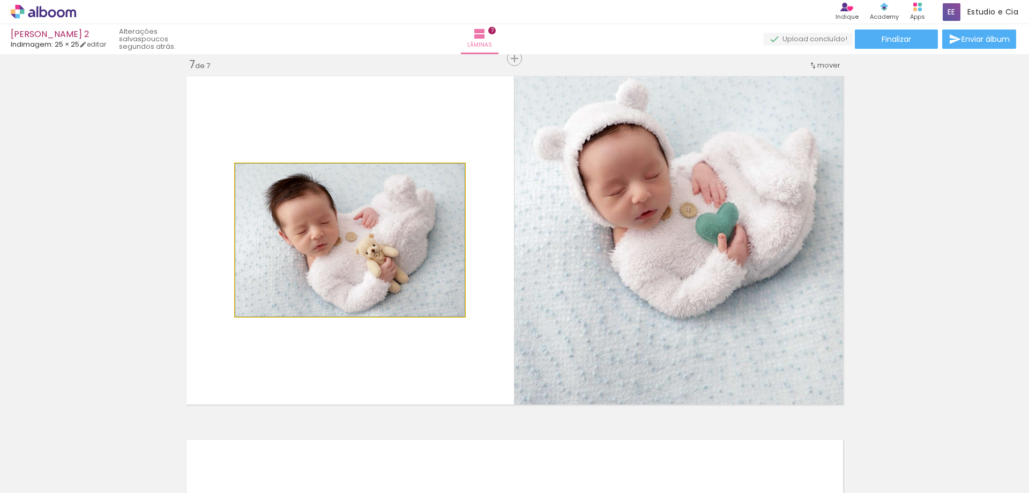
click at [345, 256] on quentale-photo at bounding box center [349, 239] width 229 height 153
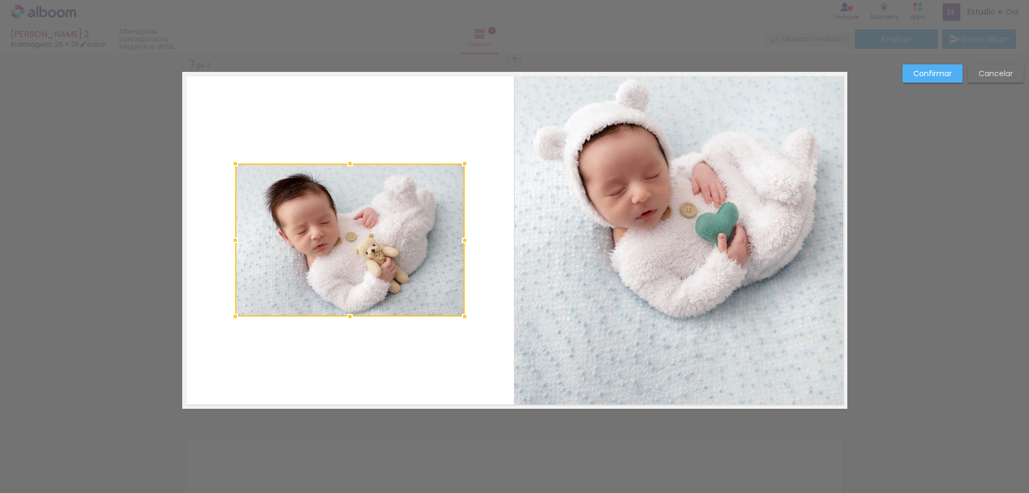
scroll to position [2194, 0]
click at [343, 255] on div at bounding box center [349, 239] width 229 height 153
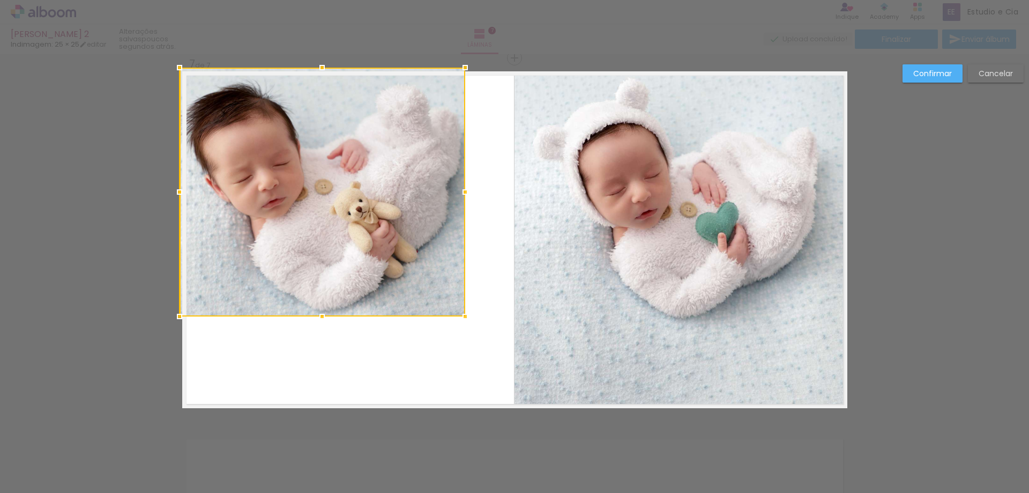
drag, startPoint x: 227, startPoint y: 158, endPoint x: 179, endPoint y: 66, distance: 103.3
click at [179, 66] on div at bounding box center [179, 67] width 21 height 21
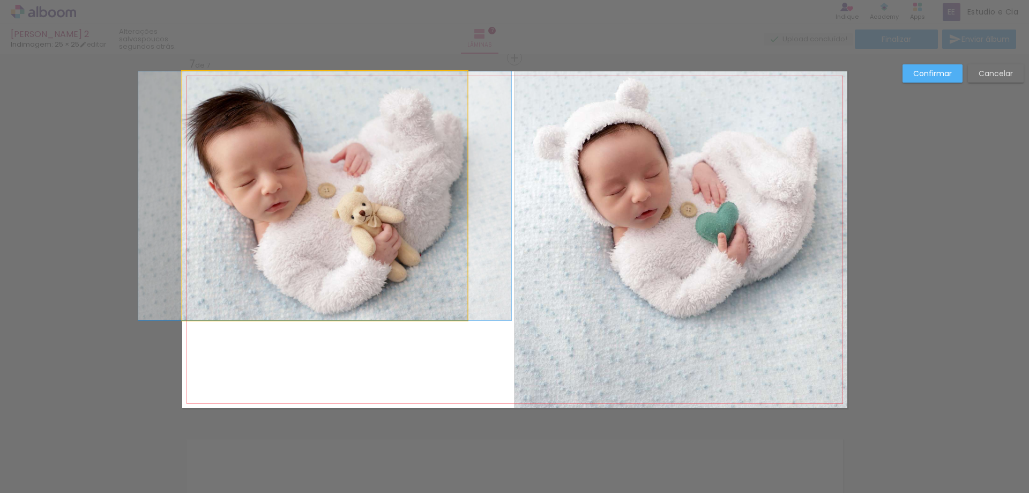
click at [440, 291] on quentale-photo at bounding box center [325, 195] width 286 height 249
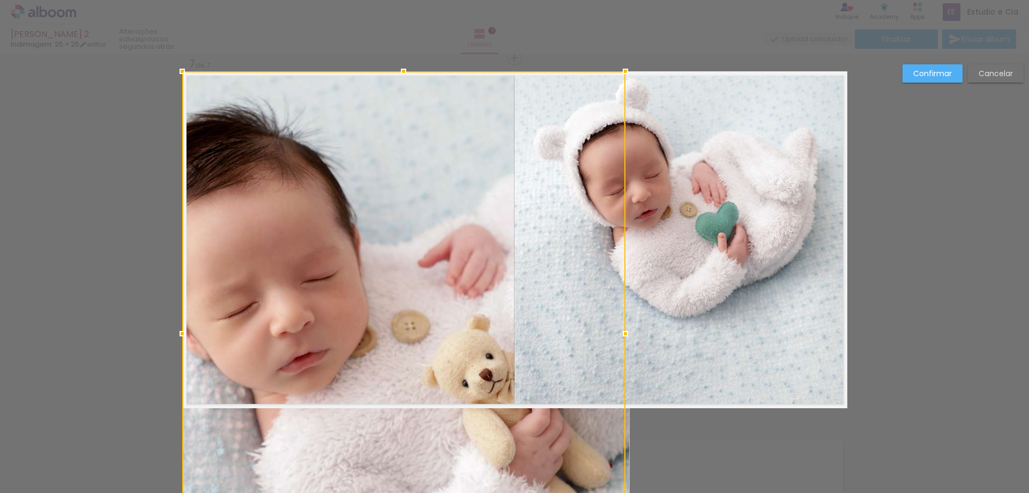
drag, startPoint x: 459, startPoint y: 318, endPoint x: 470, endPoint y: 359, distance: 41.5
click at [470, 359] on div at bounding box center [403, 333] width 443 height 524
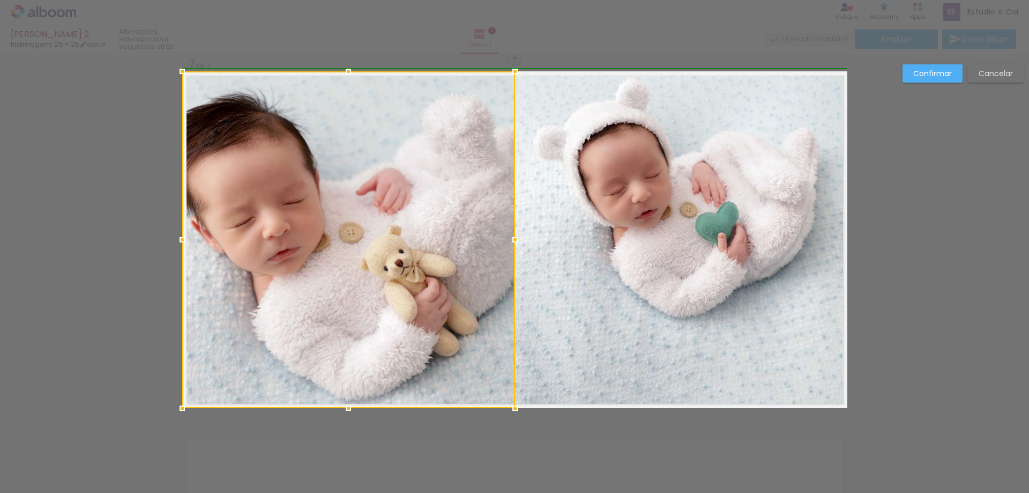
drag, startPoint x: 622, startPoint y: 241, endPoint x: 508, endPoint y: 228, distance: 114.9
click at [508, 228] on div at bounding box center [348, 239] width 333 height 337
click at [397, 251] on div at bounding box center [348, 239] width 333 height 337
click at [611, 227] on quentale-photo at bounding box center [681, 239] width 333 height 337
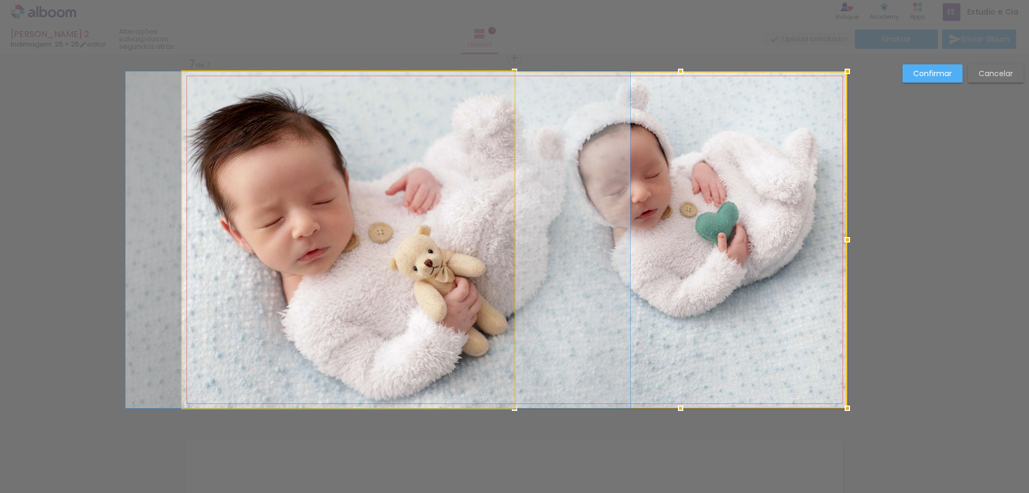
drag, startPoint x: 347, startPoint y: 215, endPoint x: 377, endPoint y: 215, distance: 29.5
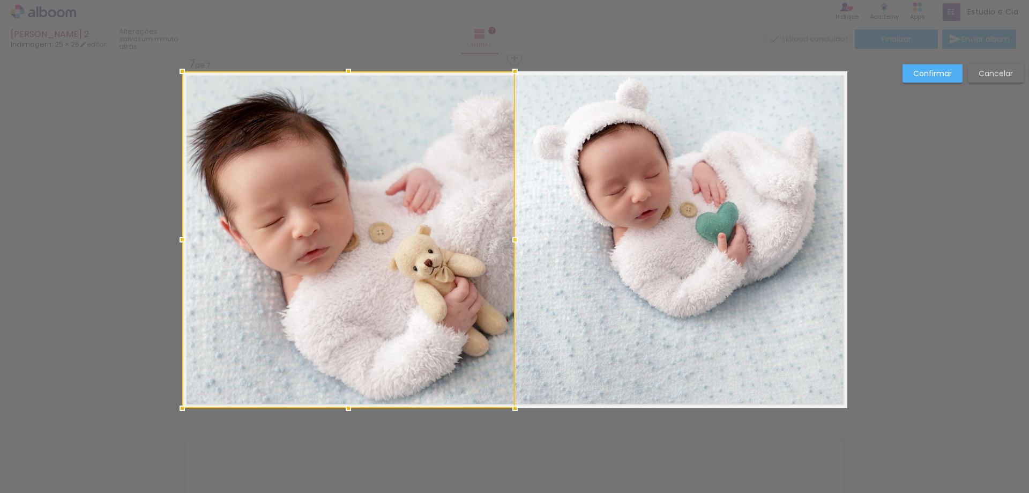
click at [0, 0] on slot "Confirmar" at bounding box center [0, 0] width 0 height 0
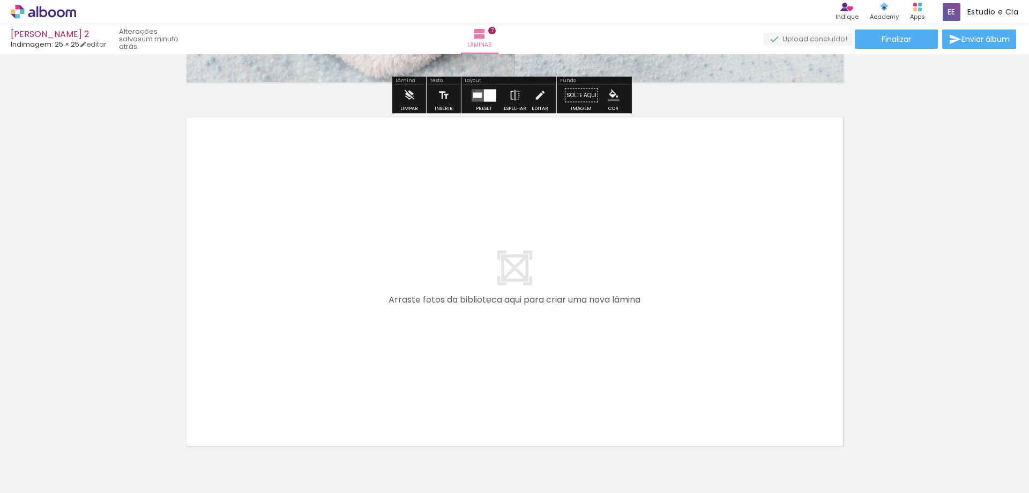
scroll to position [2570, 0]
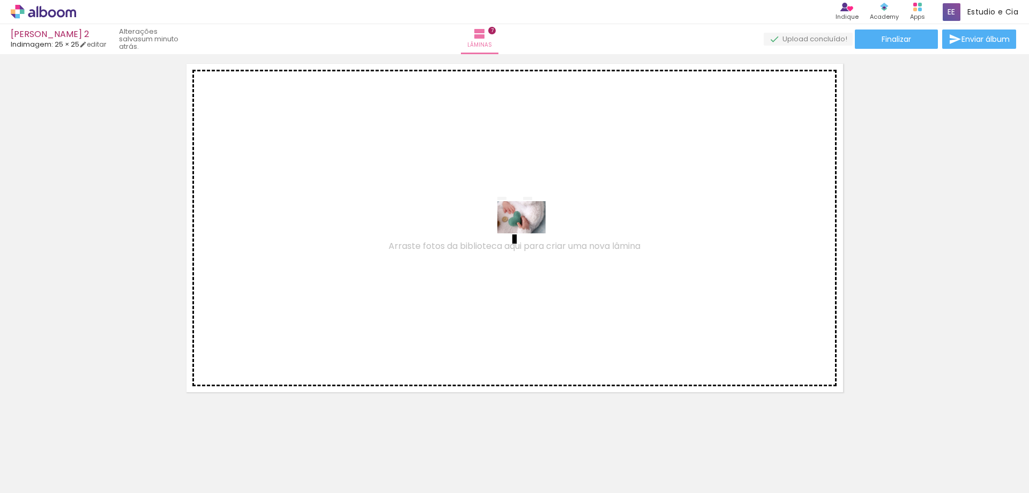
drag, startPoint x: 694, startPoint y: 463, endPoint x: 530, endPoint y: 233, distance: 282.5
click at [530, 233] on quentale-workspace at bounding box center [514, 246] width 1029 height 493
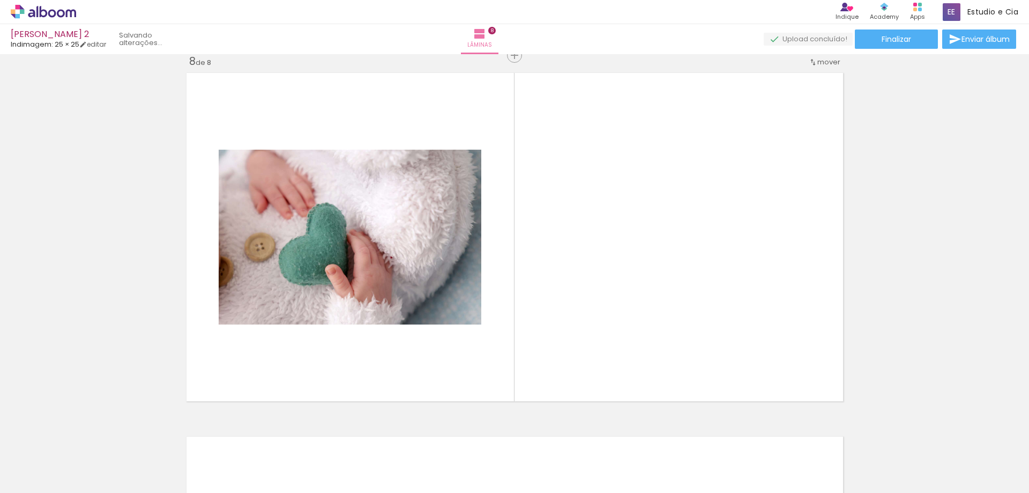
scroll to position [2558, 0]
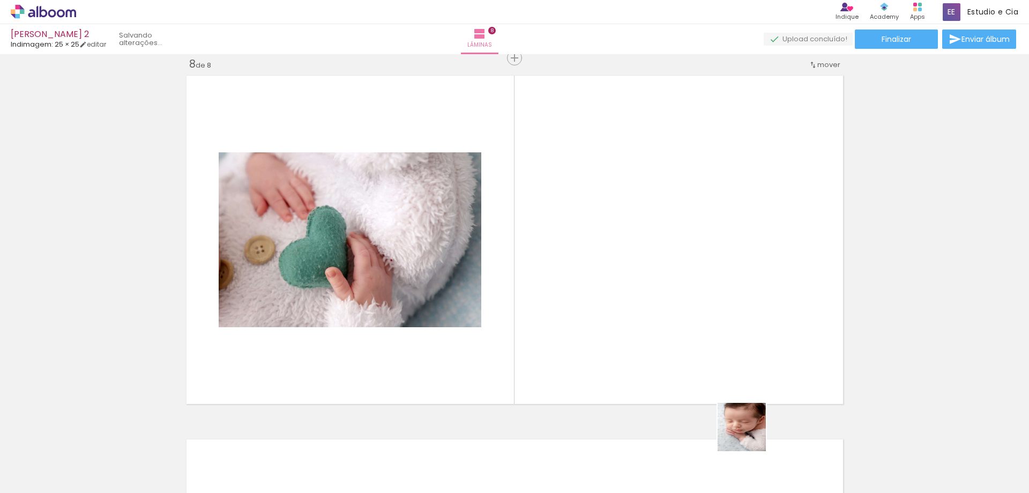
drag, startPoint x: 751, startPoint y: 447, endPoint x: 680, endPoint y: 288, distance: 174.4
click at [682, 297] on quentale-workspace at bounding box center [514, 246] width 1029 height 493
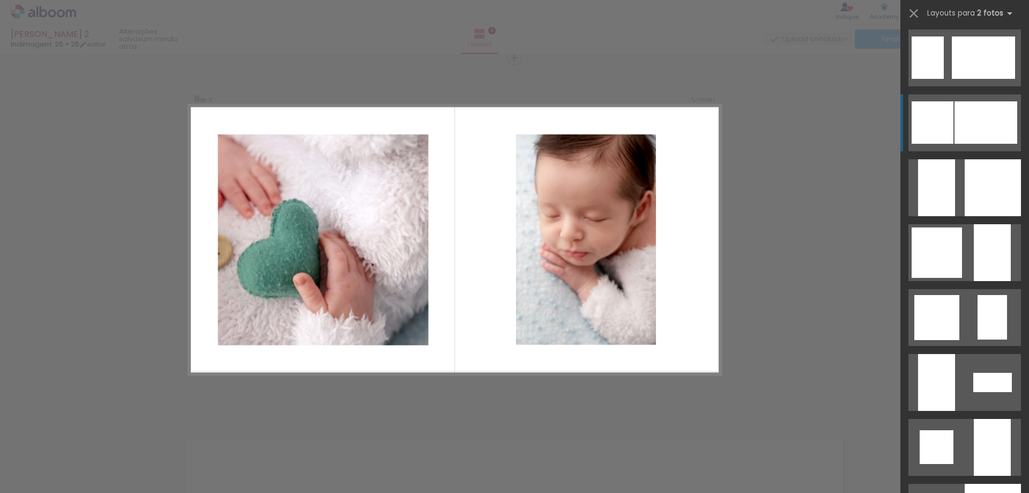
scroll to position [965, 0]
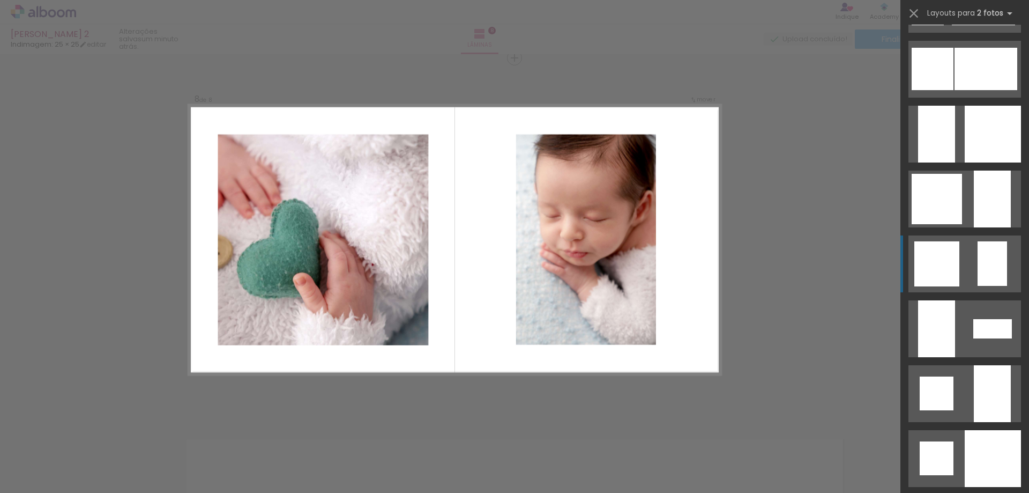
click at [984, 319] on div at bounding box center [992, 328] width 39 height 19
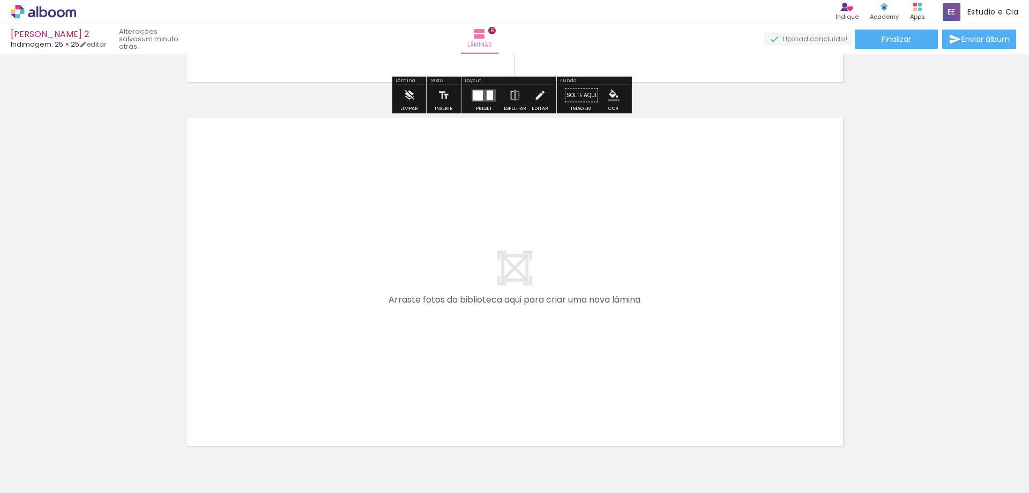
scroll to position [2933, 0]
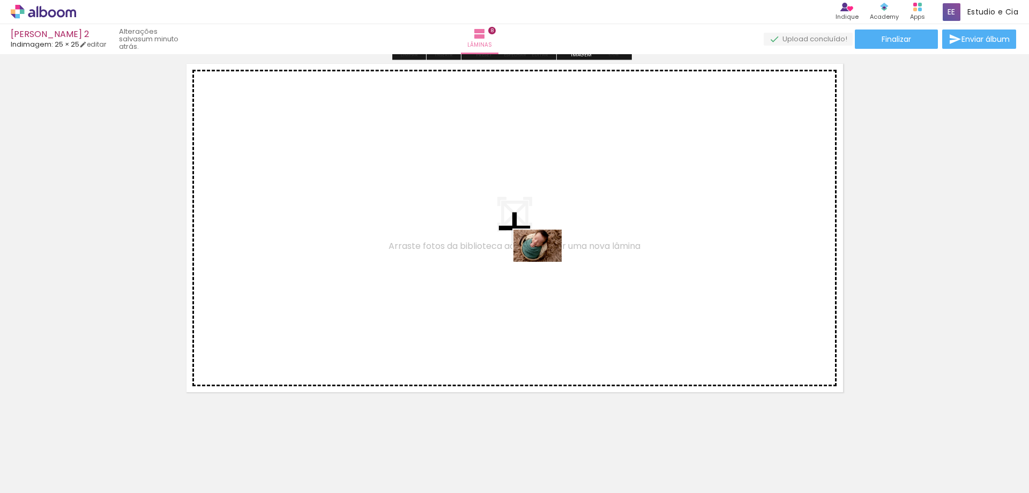
drag, startPoint x: 811, startPoint y: 456, endPoint x: 546, endPoint y: 262, distance: 329.0
click at [546, 262] on quentale-workspace at bounding box center [514, 246] width 1029 height 493
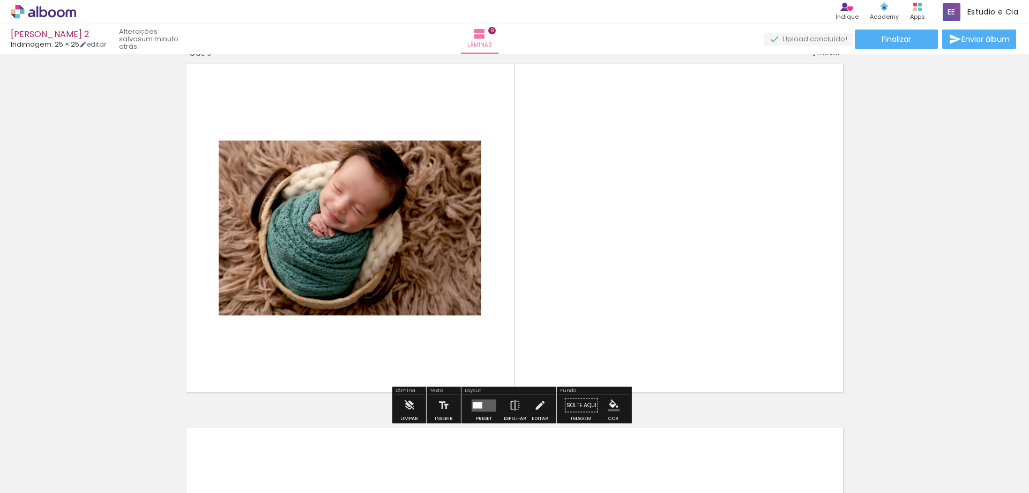
scroll to position [2921, 0]
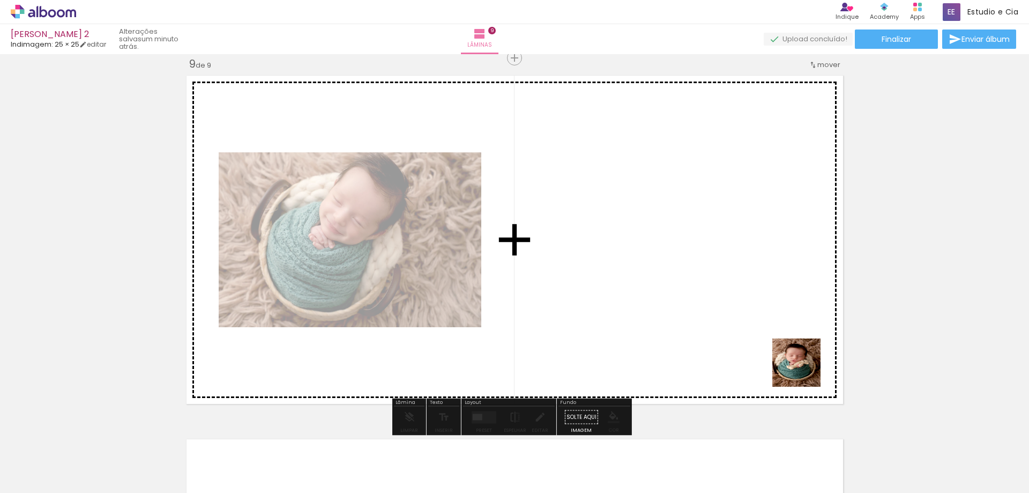
drag, startPoint x: 867, startPoint y: 447, endPoint x: 668, endPoint y: 247, distance: 282.0
click at [682, 256] on quentale-workspace at bounding box center [514, 246] width 1029 height 493
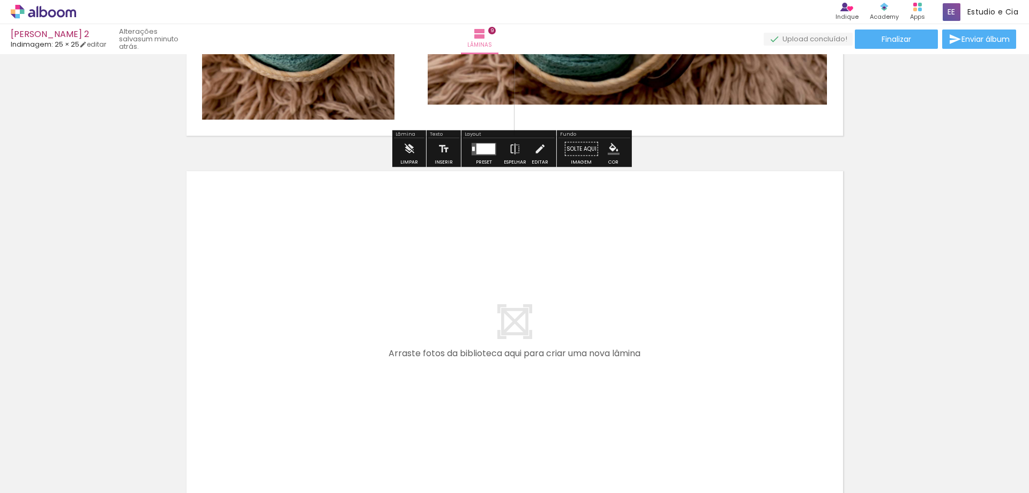
scroll to position [3296, 0]
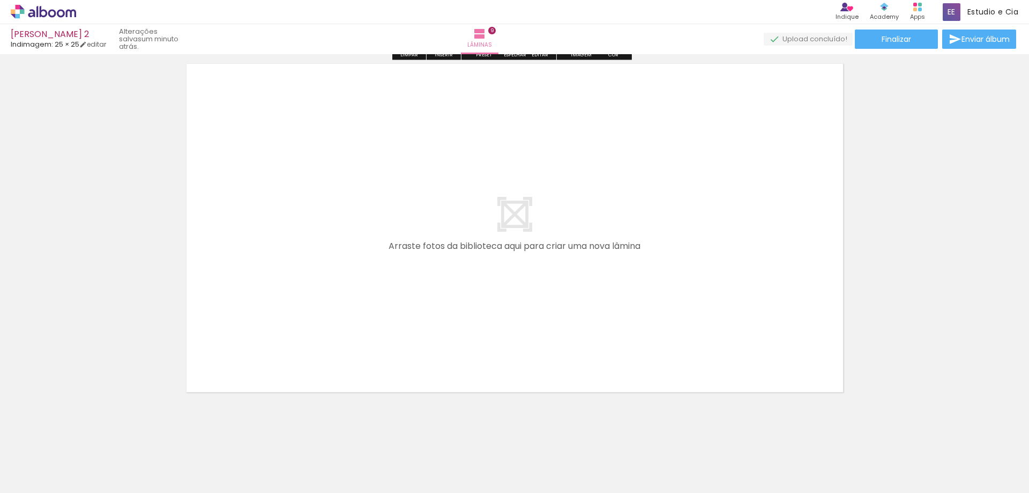
drag, startPoint x: 922, startPoint y: 459, endPoint x: 979, endPoint y: 444, distance: 59.4
click at [641, 306] on quentale-workspace at bounding box center [514, 246] width 1029 height 493
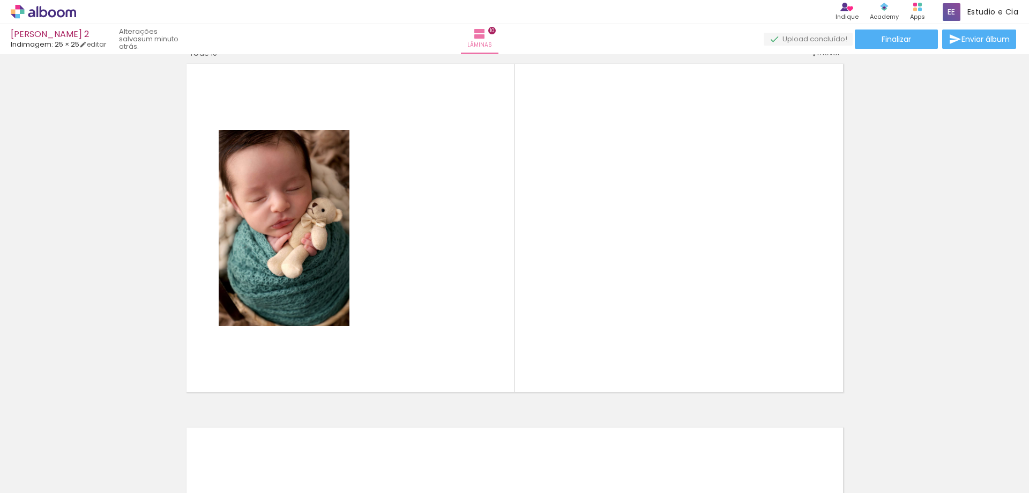
scroll to position [3285, 0]
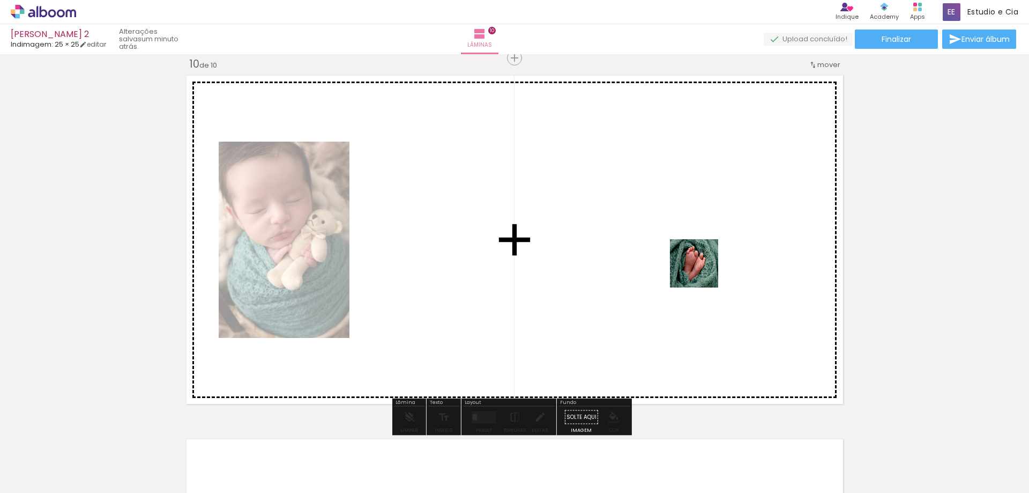
drag, startPoint x: 993, startPoint y: 455, endPoint x: 697, endPoint y: 267, distance: 349.6
click at [697, 267] on quentale-workspace at bounding box center [514, 246] width 1029 height 493
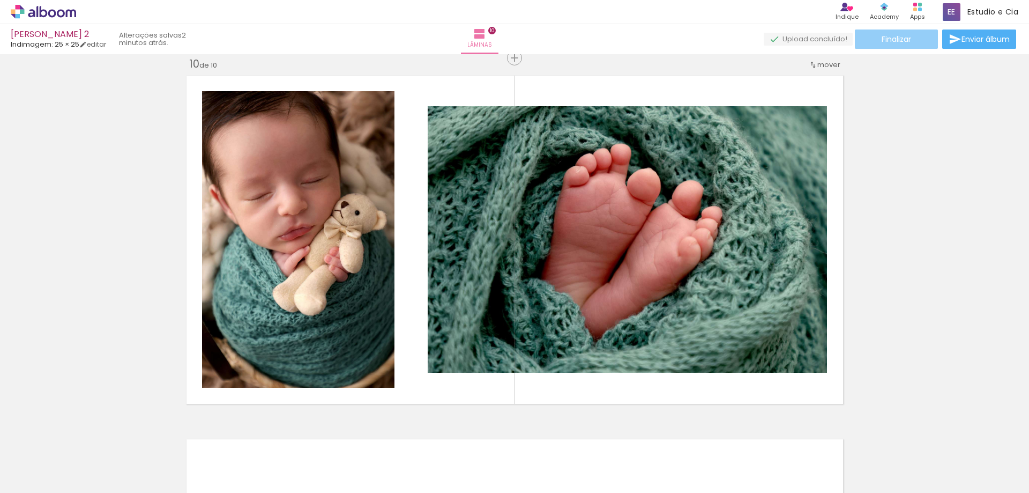
click at [887, 42] on span "Finalizar" at bounding box center [896, 39] width 29 height 8
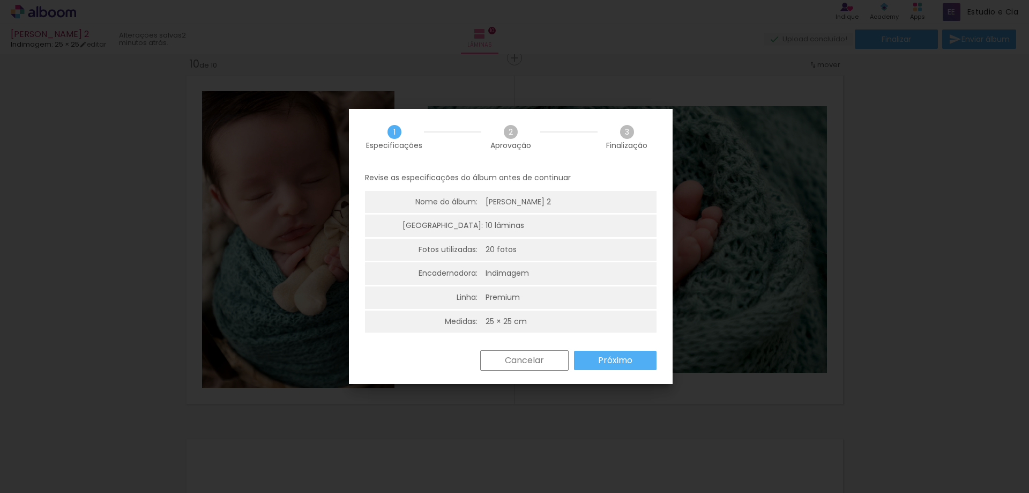
scroll to position [3, 0]
click at [0, 0] on slot "Próximo" at bounding box center [0, 0] width 0 height 0
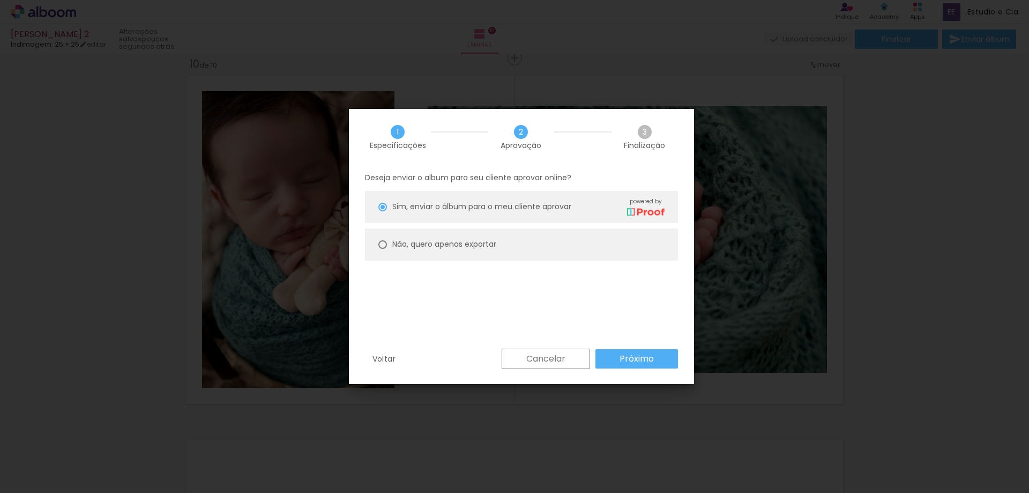
click at [0, 0] on slot "Próximo" at bounding box center [0, 0] width 0 height 0
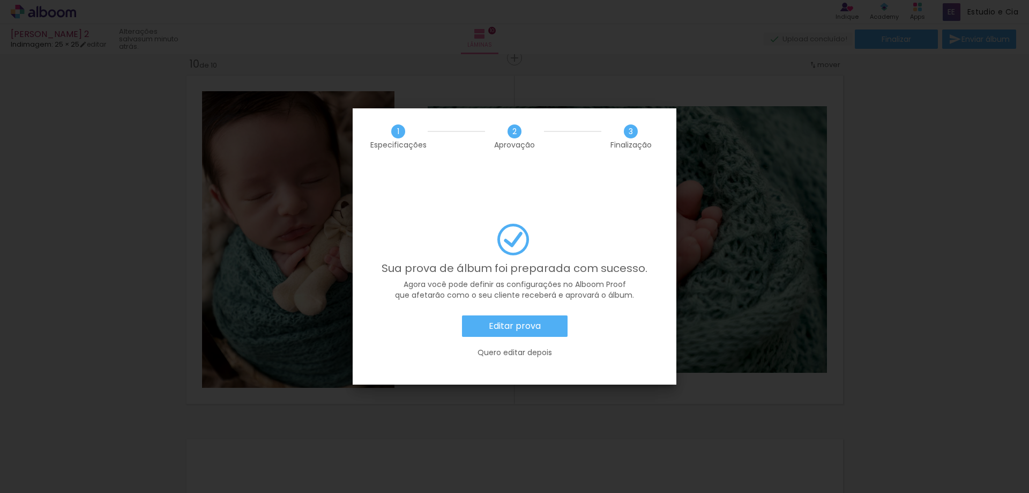
click at [0, 0] on slot "Editar prova" at bounding box center [0, 0] width 0 height 0
